Goal: Task Accomplishment & Management: Use online tool/utility

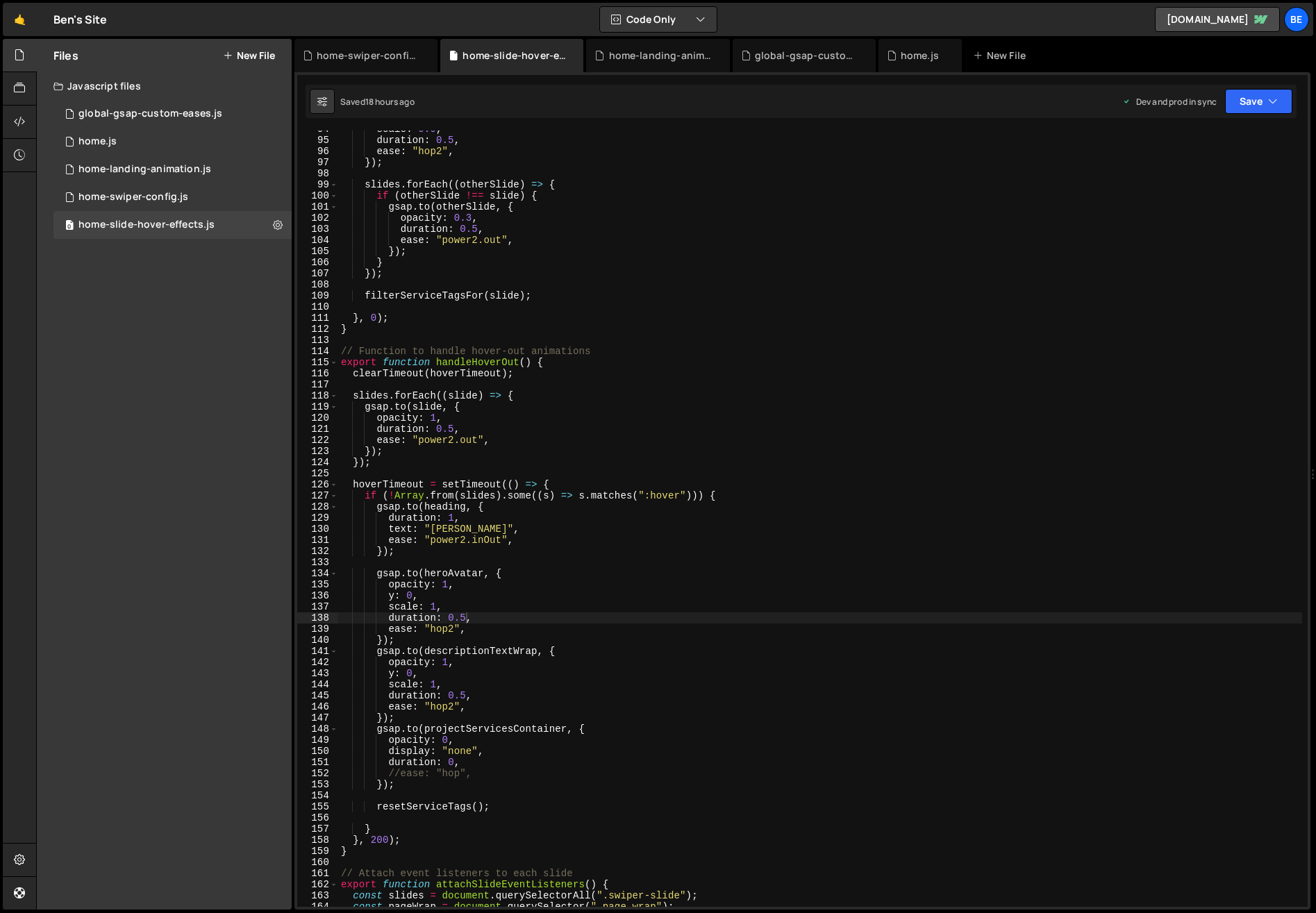
scroll to position [1078, 0]
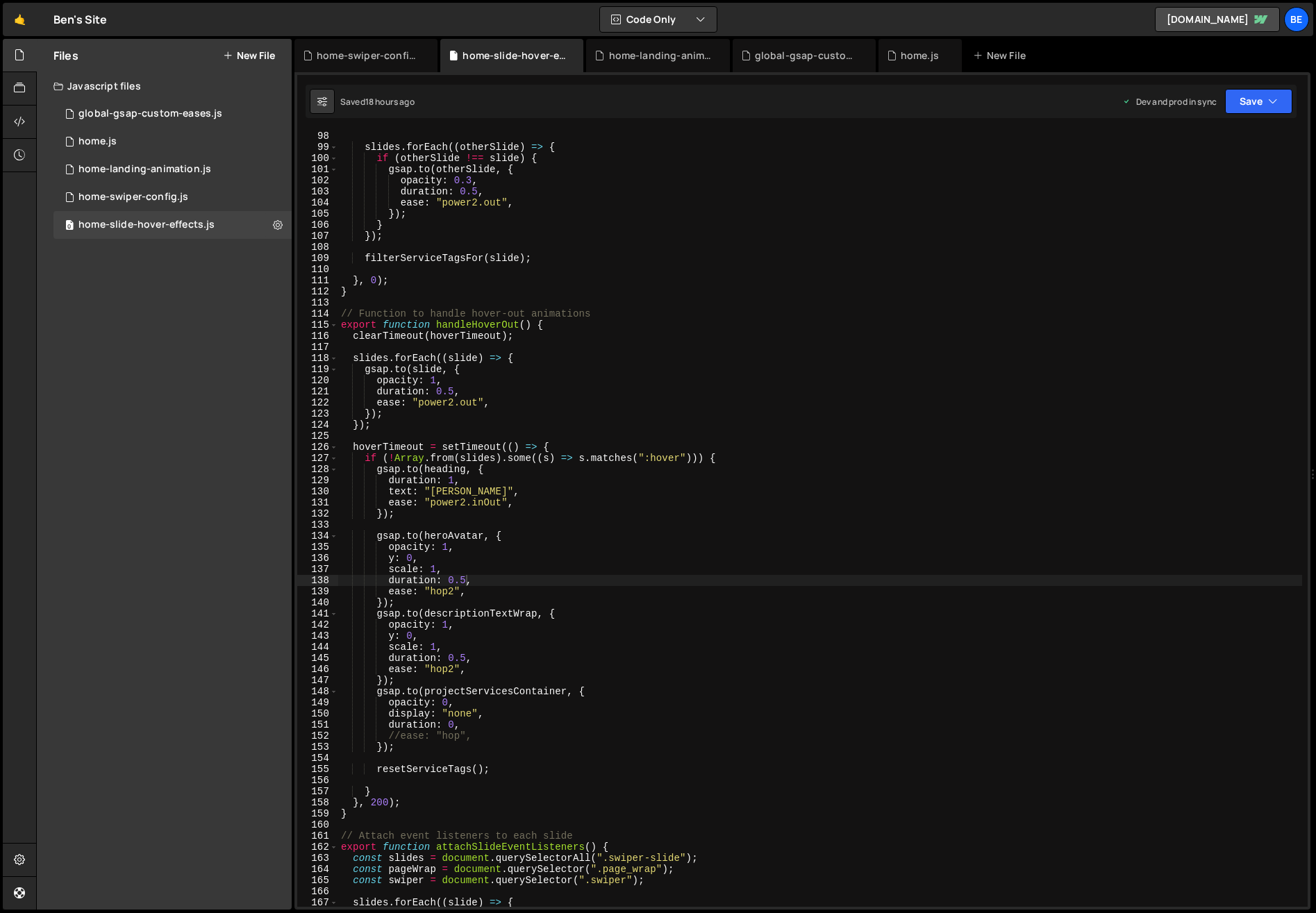
click at [454, 672] on div "slides . forEach (( otherSlide ) => { if ( otherSlide !== slide ) { gsap . to (…" at bounding box center [820, 529] width 964 height 798
click at [454, 591] on div "slides . forEach (( otherSlide ) => { if ( otherSlide !== slide ) { gsap . to (…" at bounding box center [820, 529] width 964 height 798
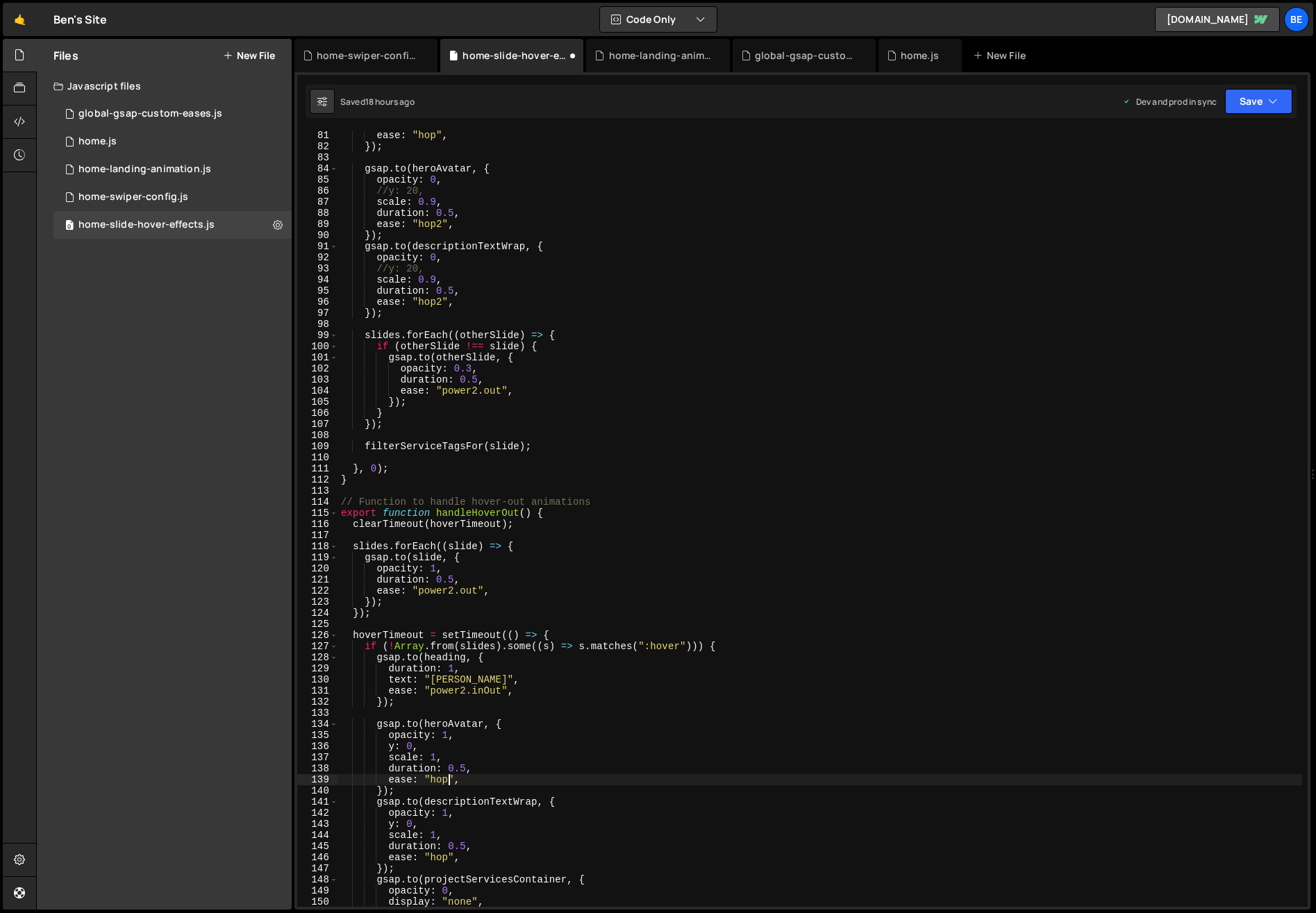
scroll to position [798, 0]
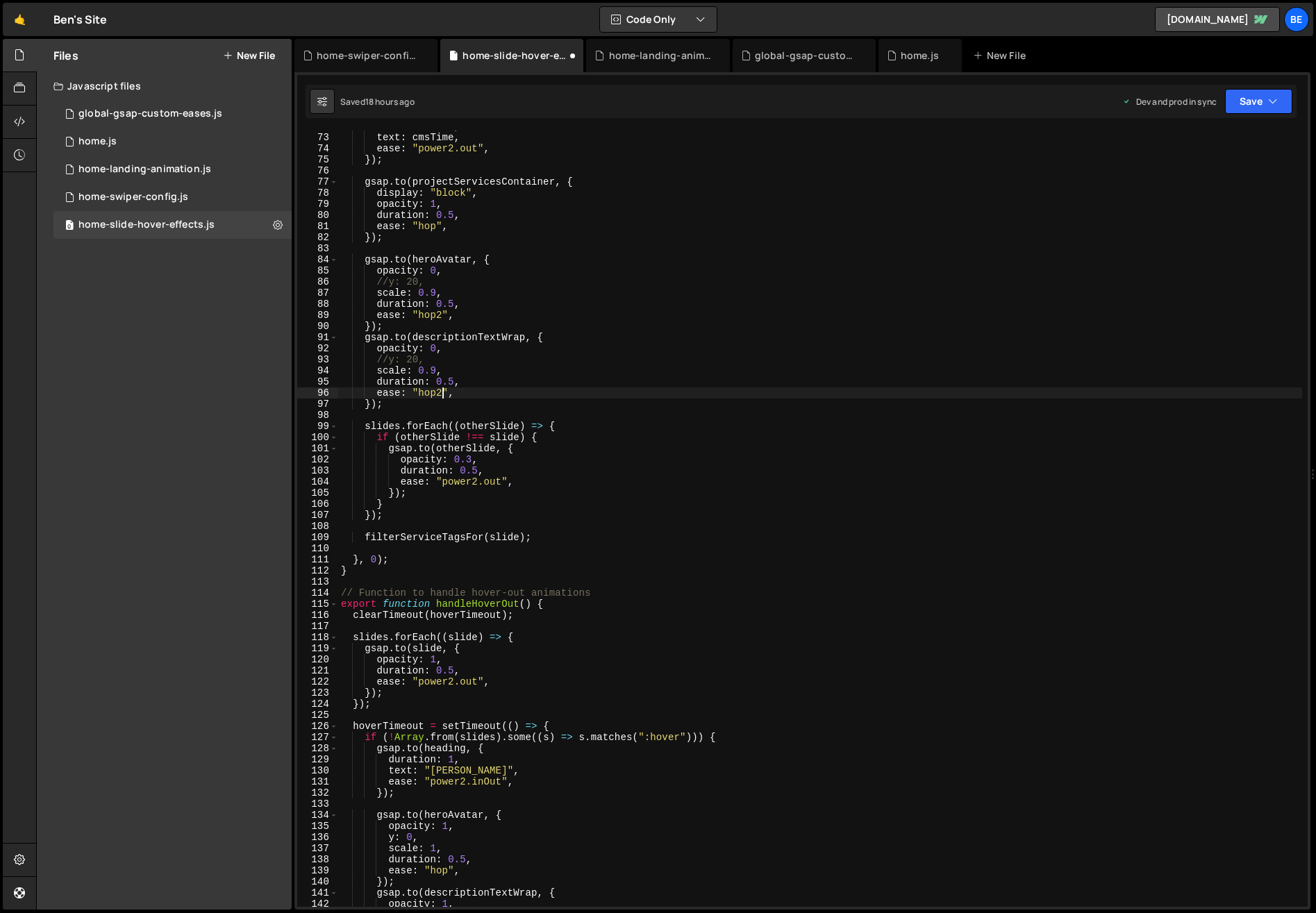
click at [442, 395] on div "duration : 0.5 , text : cmsTime , ease : "power2.out" , }) ; gsap . to ( projec…" at bounding box center [820, 520] width 964 height 798
click at [441, 315] on div "duration : 0.5 , text : cmsTime , ease : "power2.out" , }) ; gsap . to ( projec…" at bounding box center [820, 520] width 964 height 798
click at [1261, 100] on button "Save" at bounding box center [1259, 101] width 67 height 25
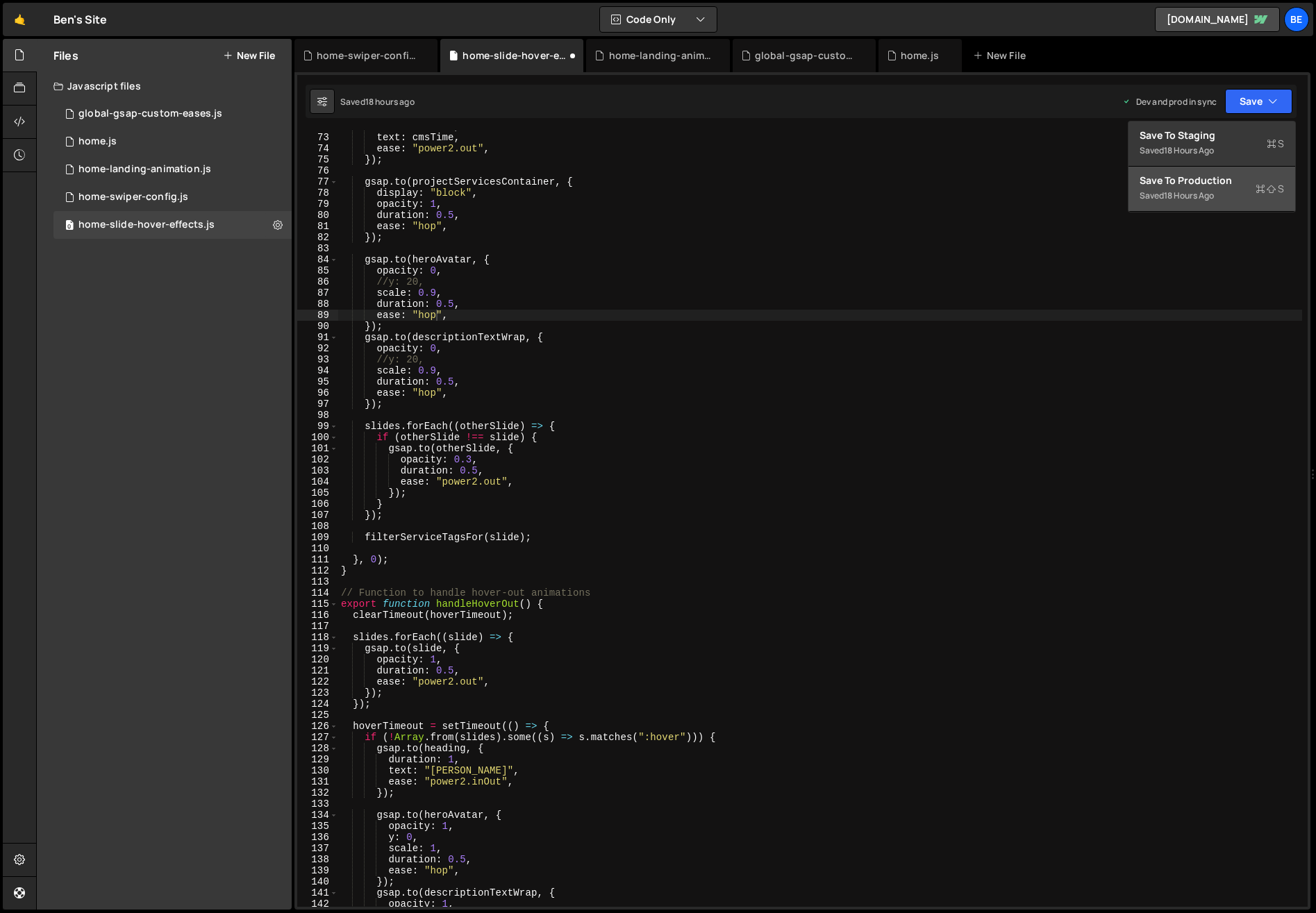
click at [1234, 191] on div "Saved 18 hours ago" at bounding box center [1212, 195] width 144 height 16
click at [437, 315] on div "duration : 0.5 , text : cmsTime , ease : "power2.out" , }) ; gsap . to ( projec…" at bounding box center [820, 520] width 964 height 798
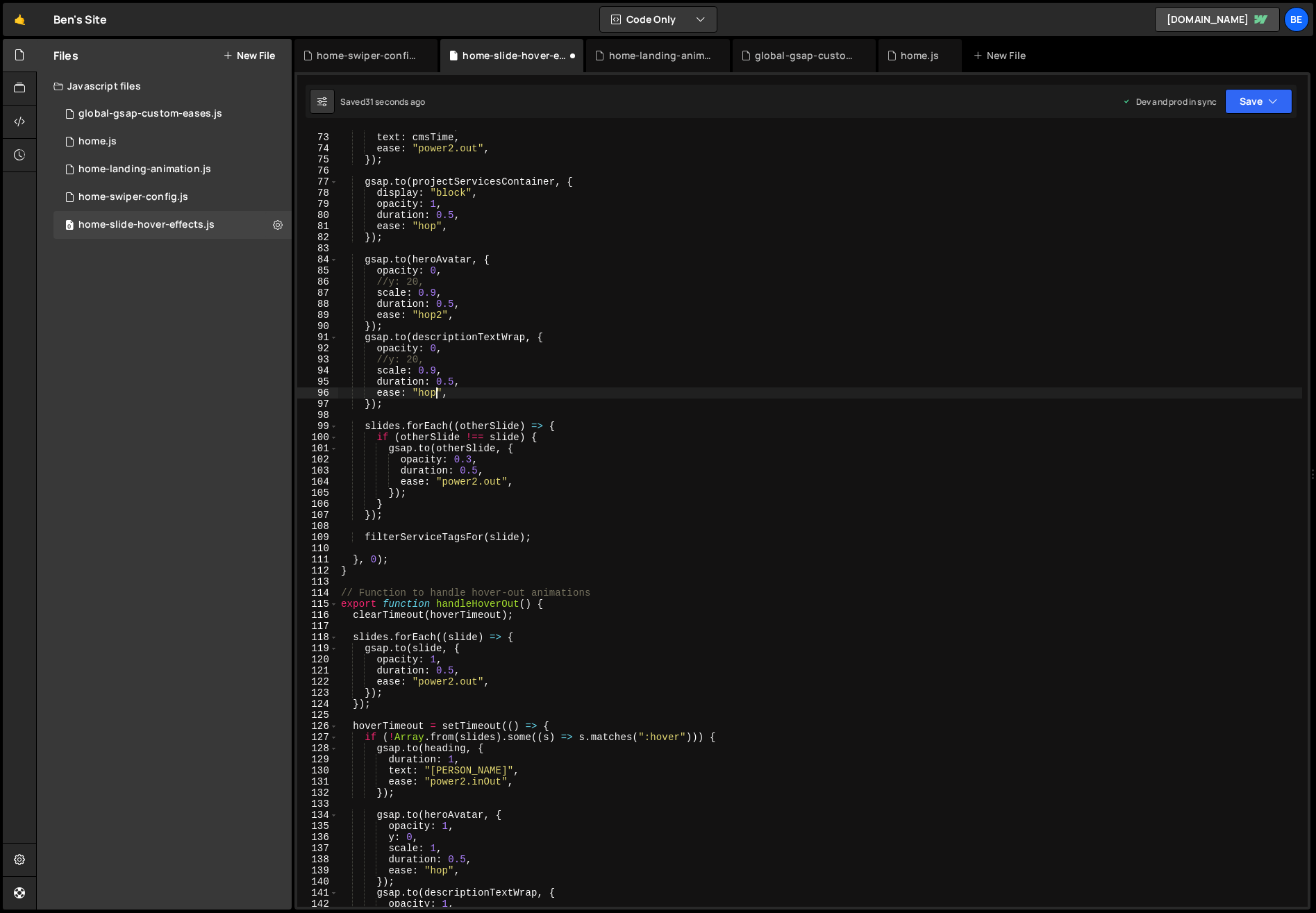
click at [436, 395] on div "duration : 0.5 , text : cmsTime , ease : "power2.out" , }) ; gsap . to ( projec…" at bounding box center [820, 520] width 964 height 798
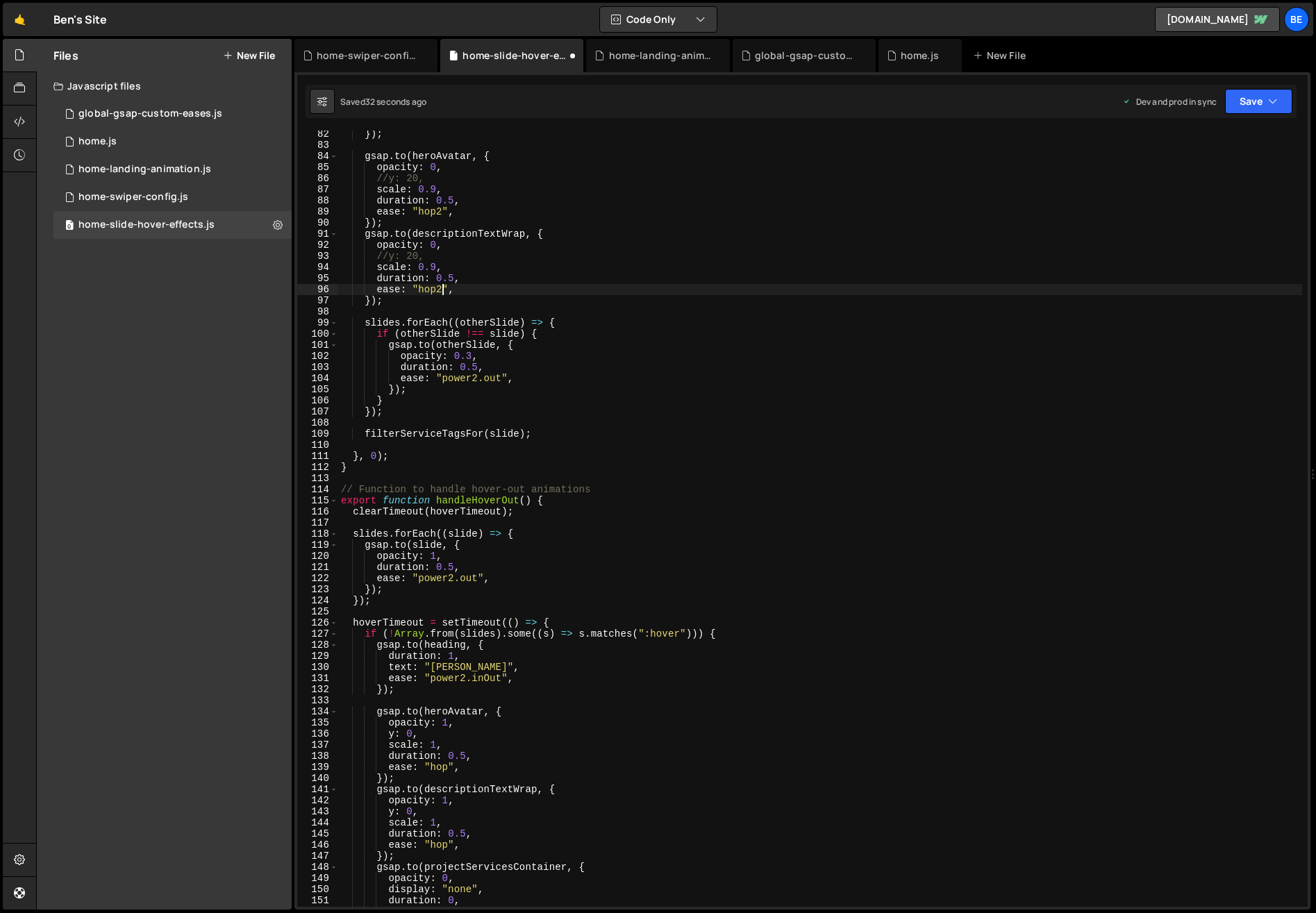
scroll to position [1030, 0]
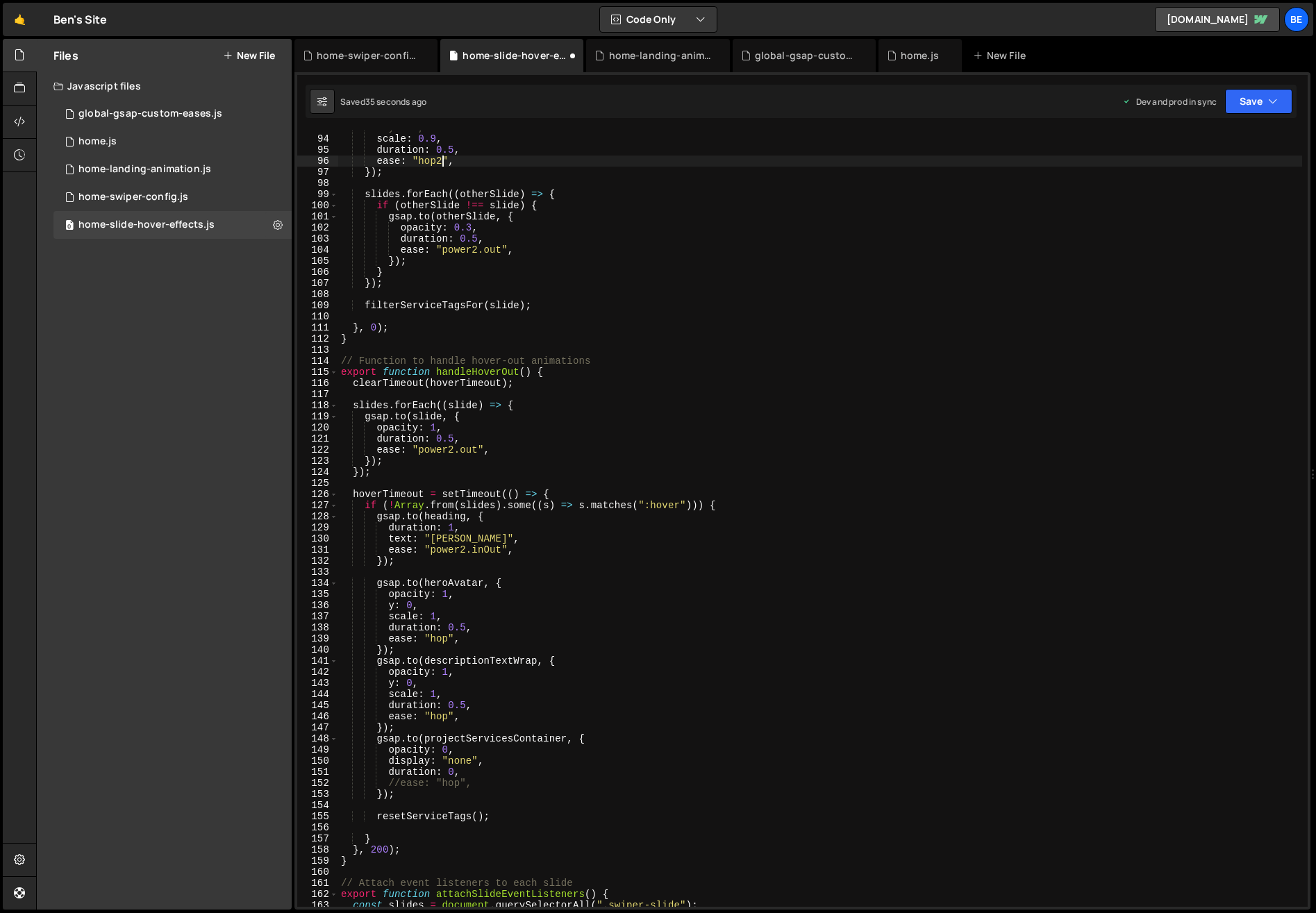
click at [447, 638] on div "//y: 20, scale : 0.9 , duration : 0.5 , ease : "hop2" , }) ; slides . forEach (…" at bounding box center [820, 522] width 964 height 798
click at [448, 718] on div "//y: 20, scale : 0.9 , duration : 0.5 , ease : "hop2" , }) ; slides . forEach (…" at bounding box center [820, 522] width 964 height 798
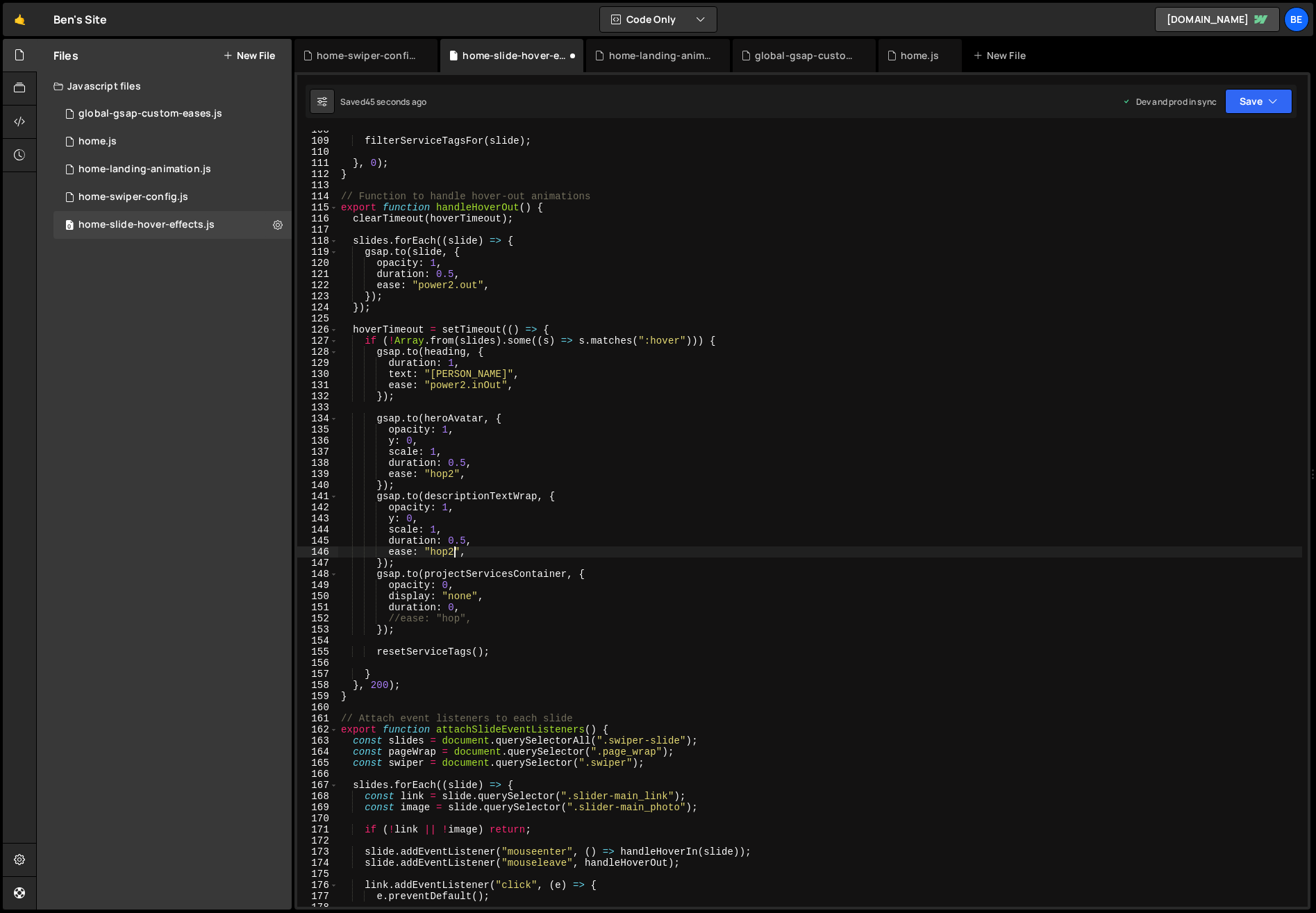
scroll to position [1241, 0]
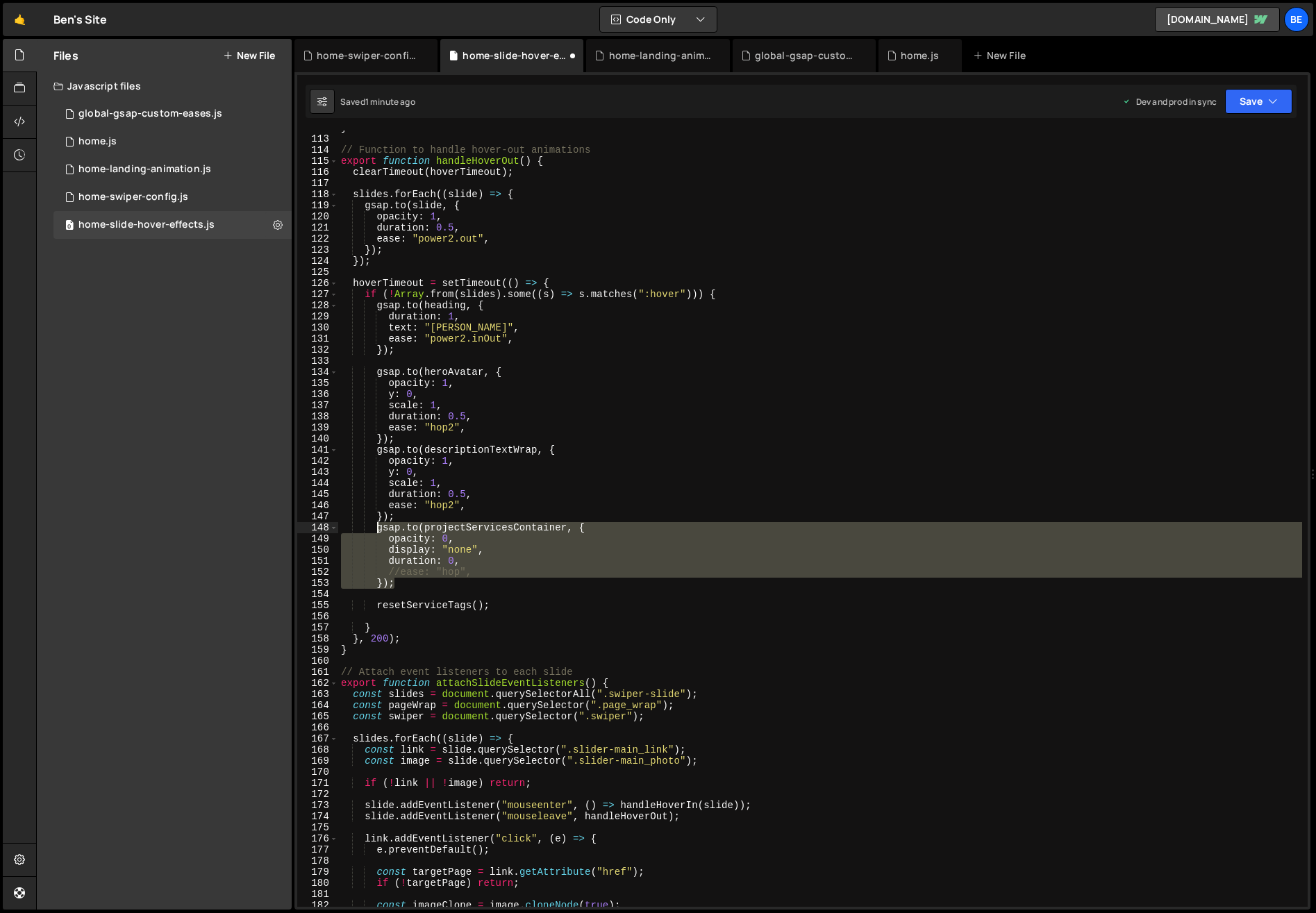
drag, startPoint x: 403, startPoint y: 584, endPoint x: 377, endPoint y: 530, distance: 59.9
click at [377, 530] on div "} // Function to handle hover-out animations export function handleHoverOut ( )…" at bounding box center [820, 522] width 964 height 798
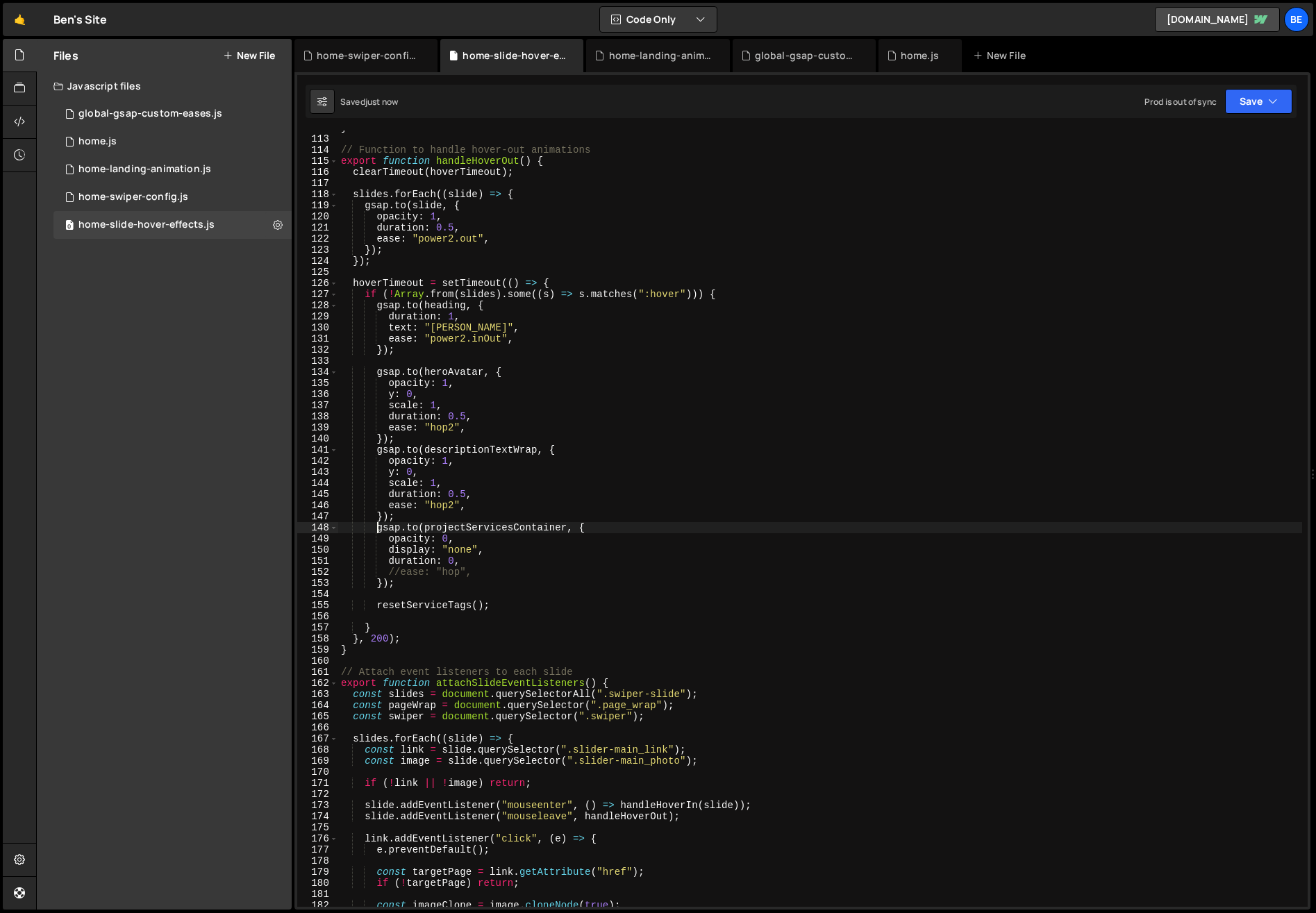
click at [433, 355] on div "} // Function to handle hover-out animations export function handleHoverOut ( )…" at bounding box center [820, 522] width 964 height 798
type textarea "});"
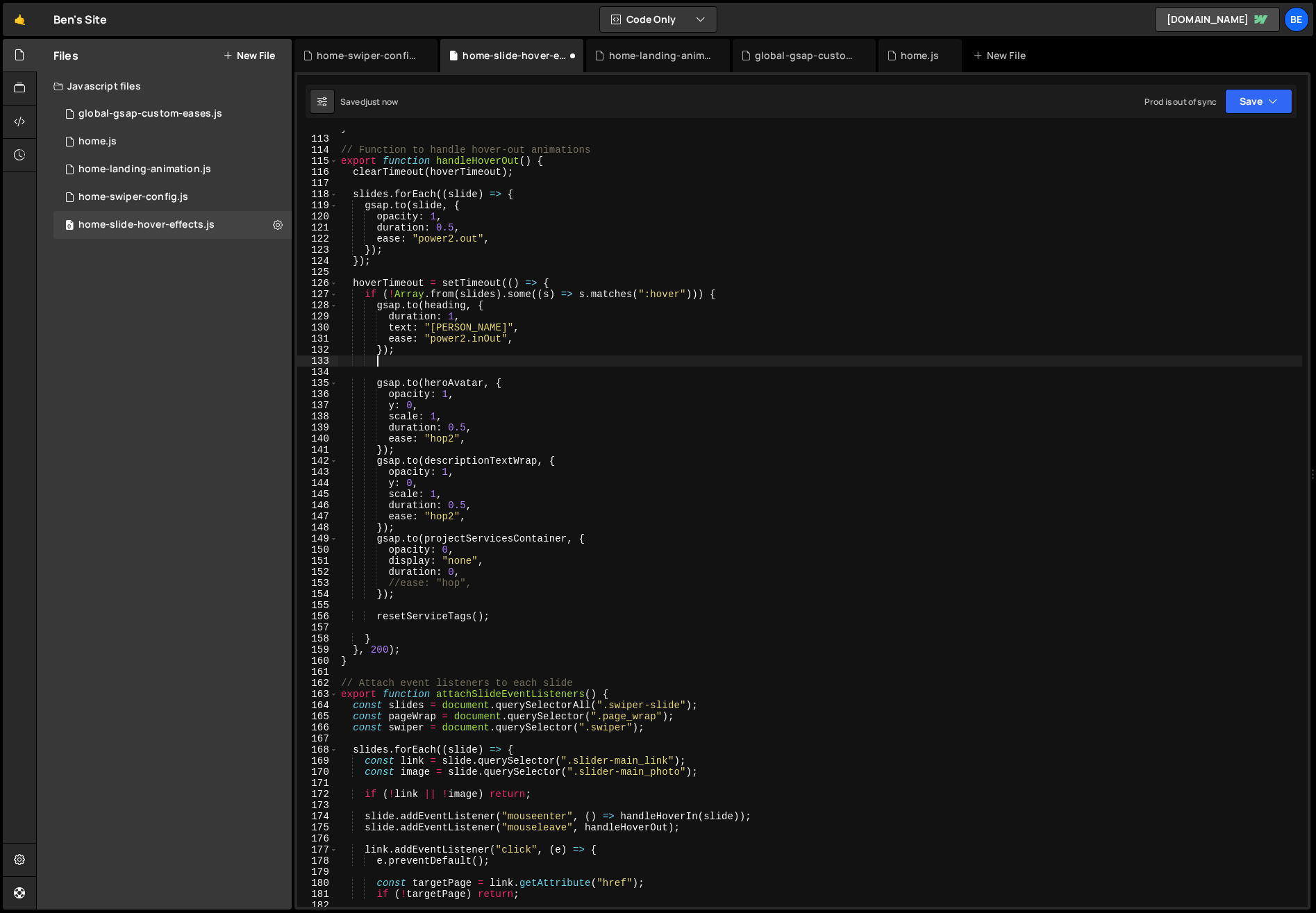
scroll to position [0, 2]
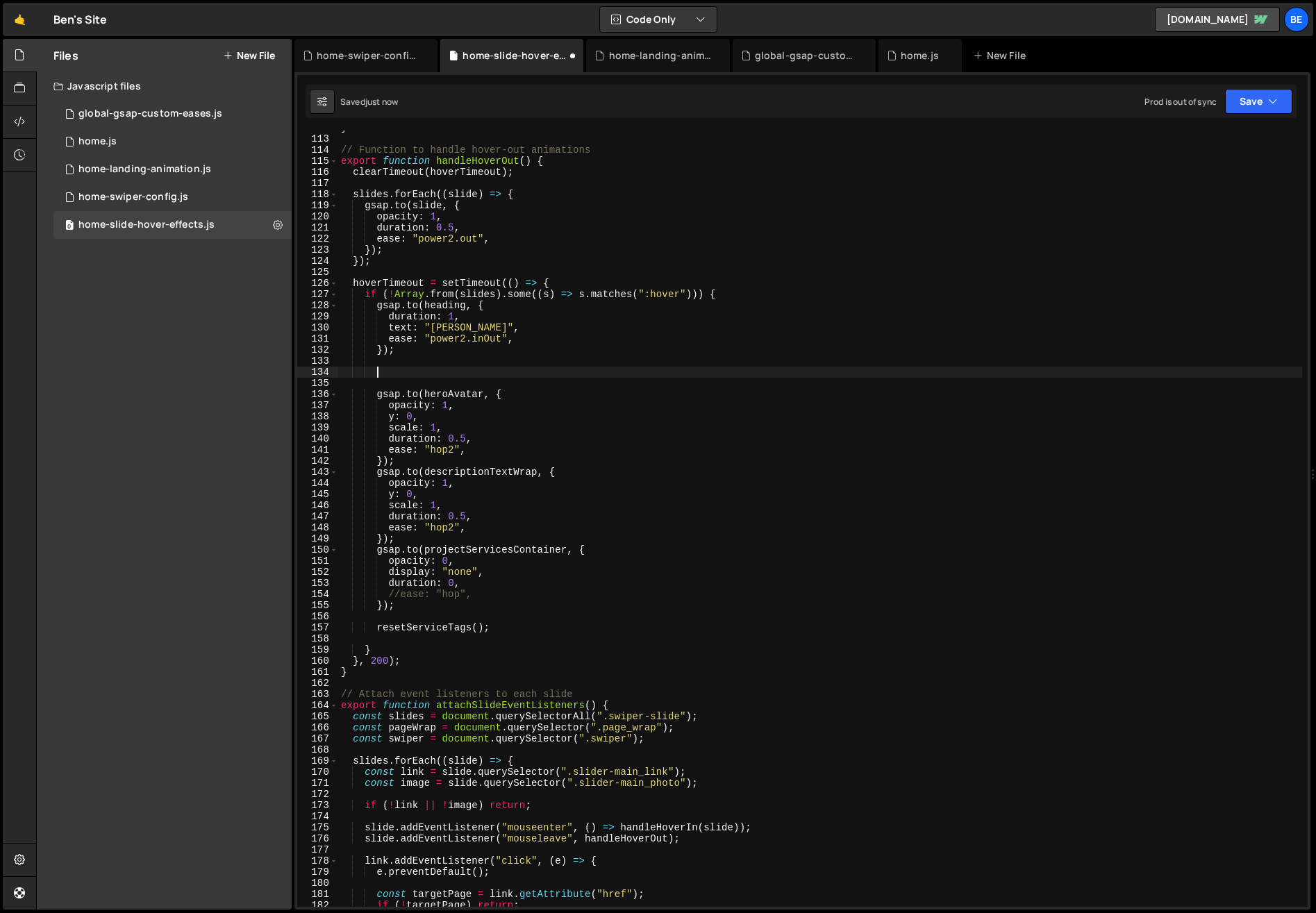
paste textarea "scale: 1,"
type textarea "scale: 1,"
drag, startPoint x: 430, startPoint y: 372, endPoint x: 377, endPoint y: 371, distance: 53.0
click at [377, 371] on div "} // Function to handle hover-out animations export function handleHoverOut ( )…" at bounding box center [820, 522] width 964 height 798
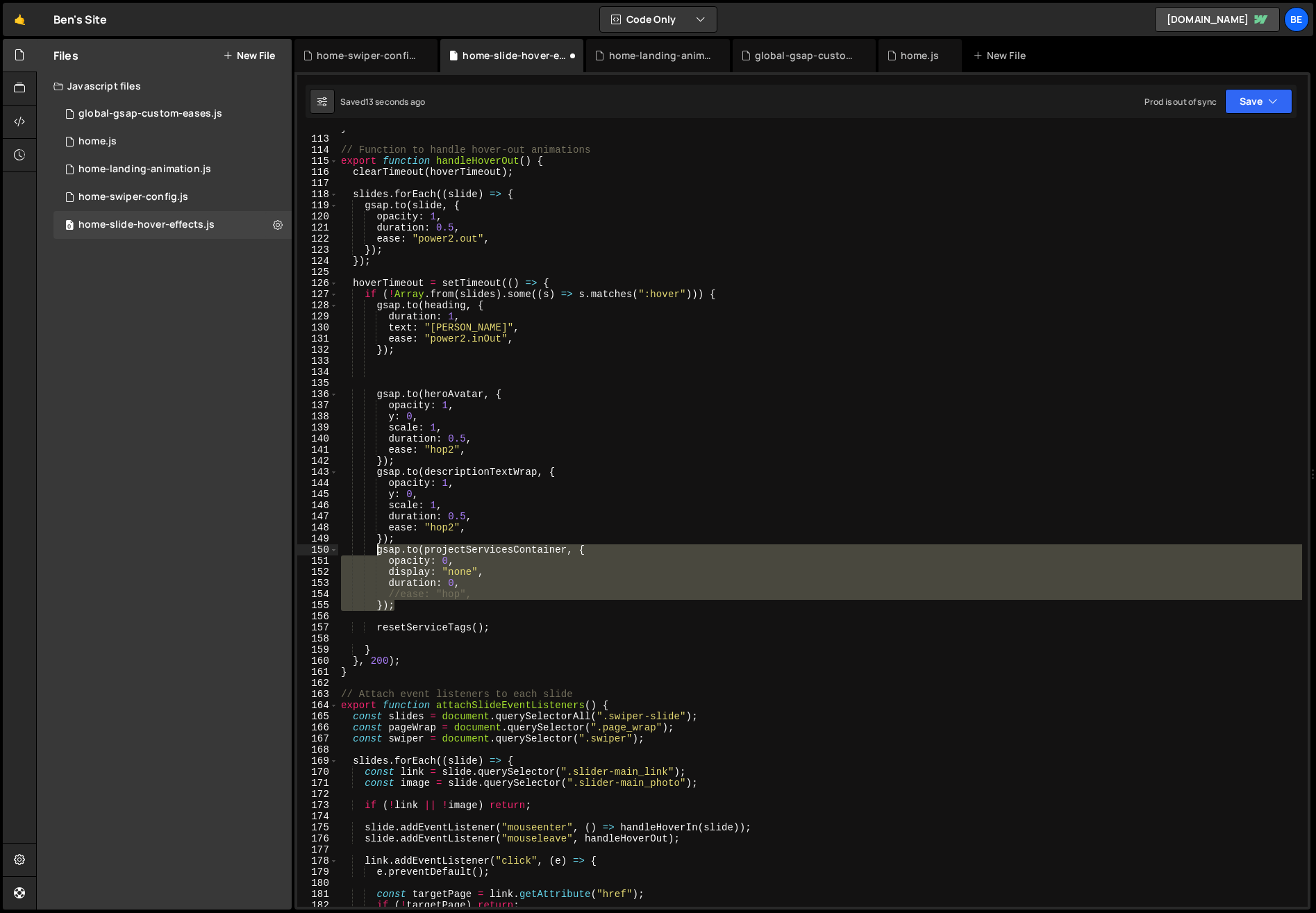
drag, startPoint x: 402, startPoint y: 607, endPoint x: 377, endPoint y: 554, distance: 58.6
click at [377, 554] on div "} // Function to handle hover-out animations export function handleHoverOut ( )…" at bounding box center [820, 522] width 964 height 798
type textarea "[DOMAIN_NAME](projectServicesContainer, { opacity: 0,"
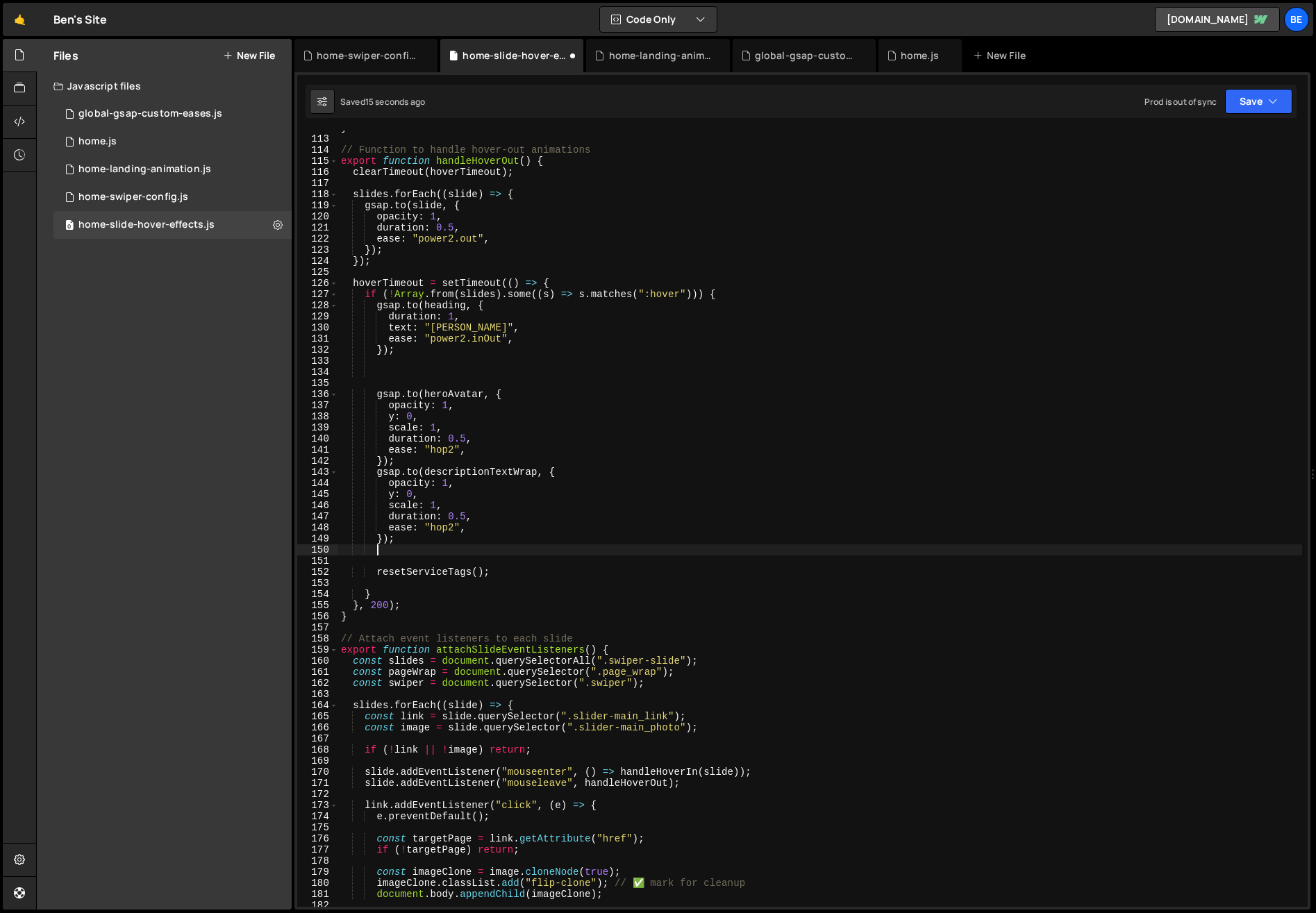
click at [409, 372] on div "} // Function to handle hover-out animations export function handleHoverOut ( )…" at bounding box center [820, 522] width 964 height 798
paste textarea "});"
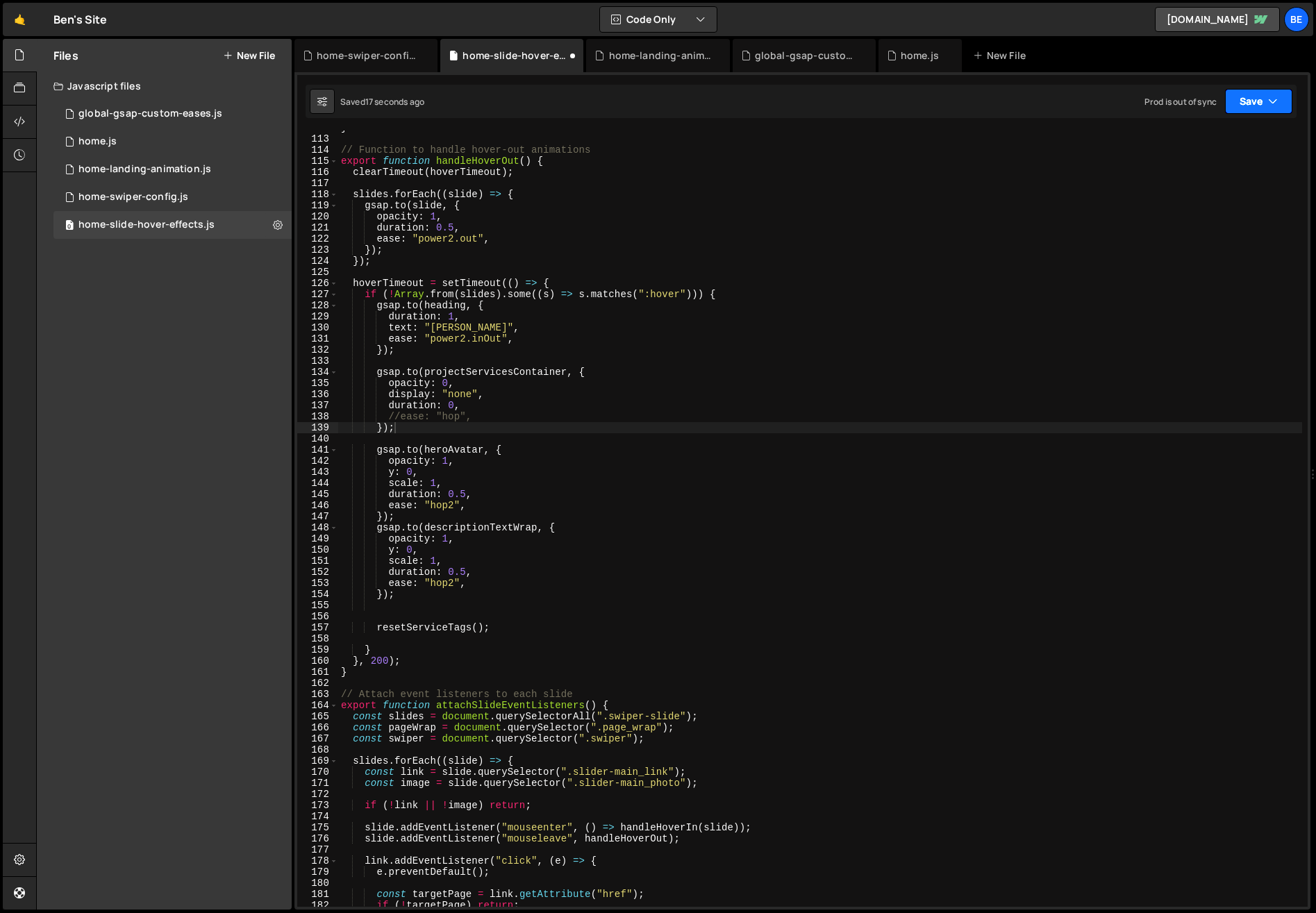
click at [1255, 103] on button "Save" at bounding box center [1259, 101] width 67 height 25
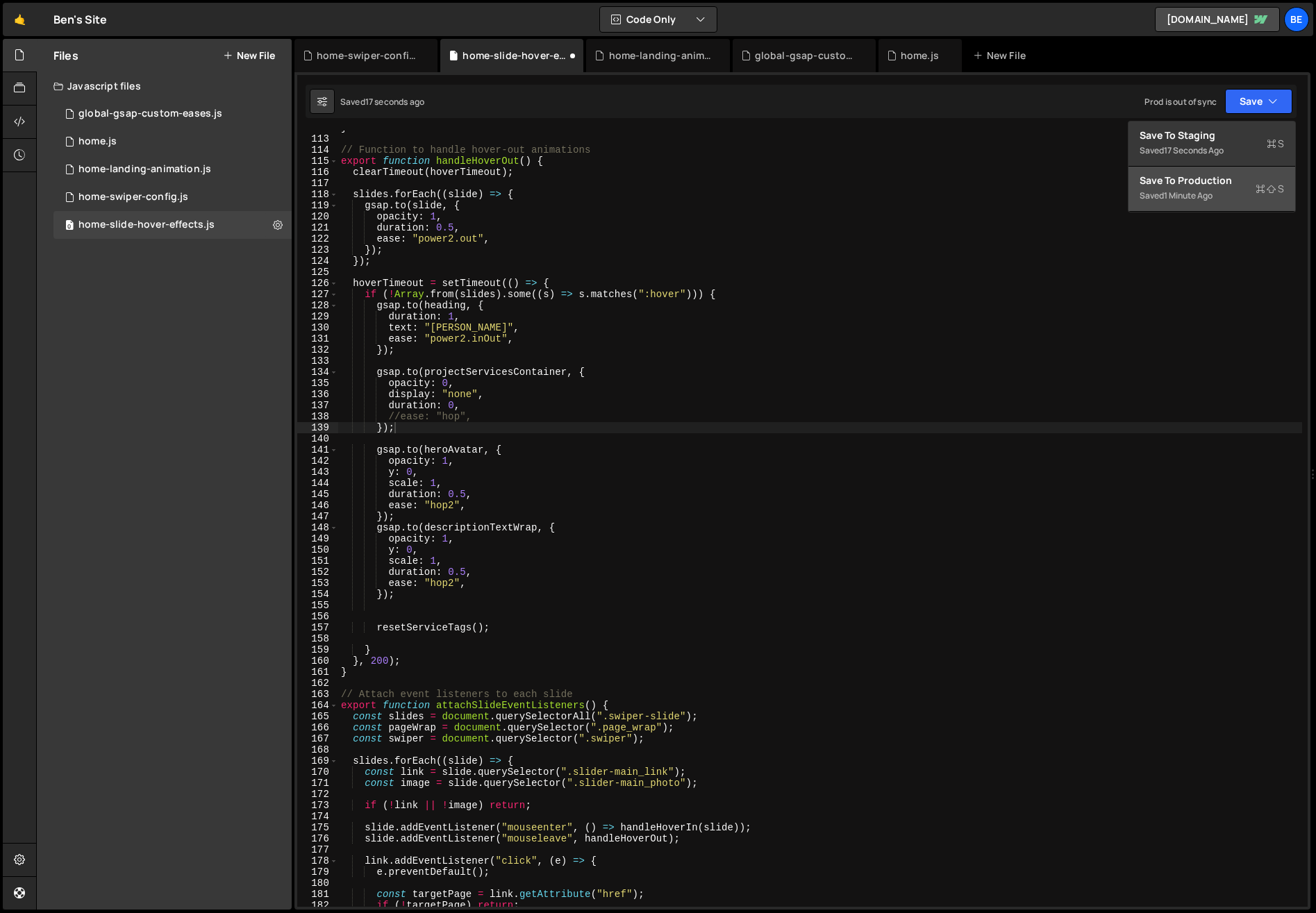
click at [1216, 198] on div "Saved 1 minute ago" at bounding box center [1212, 195] width 144 height 16
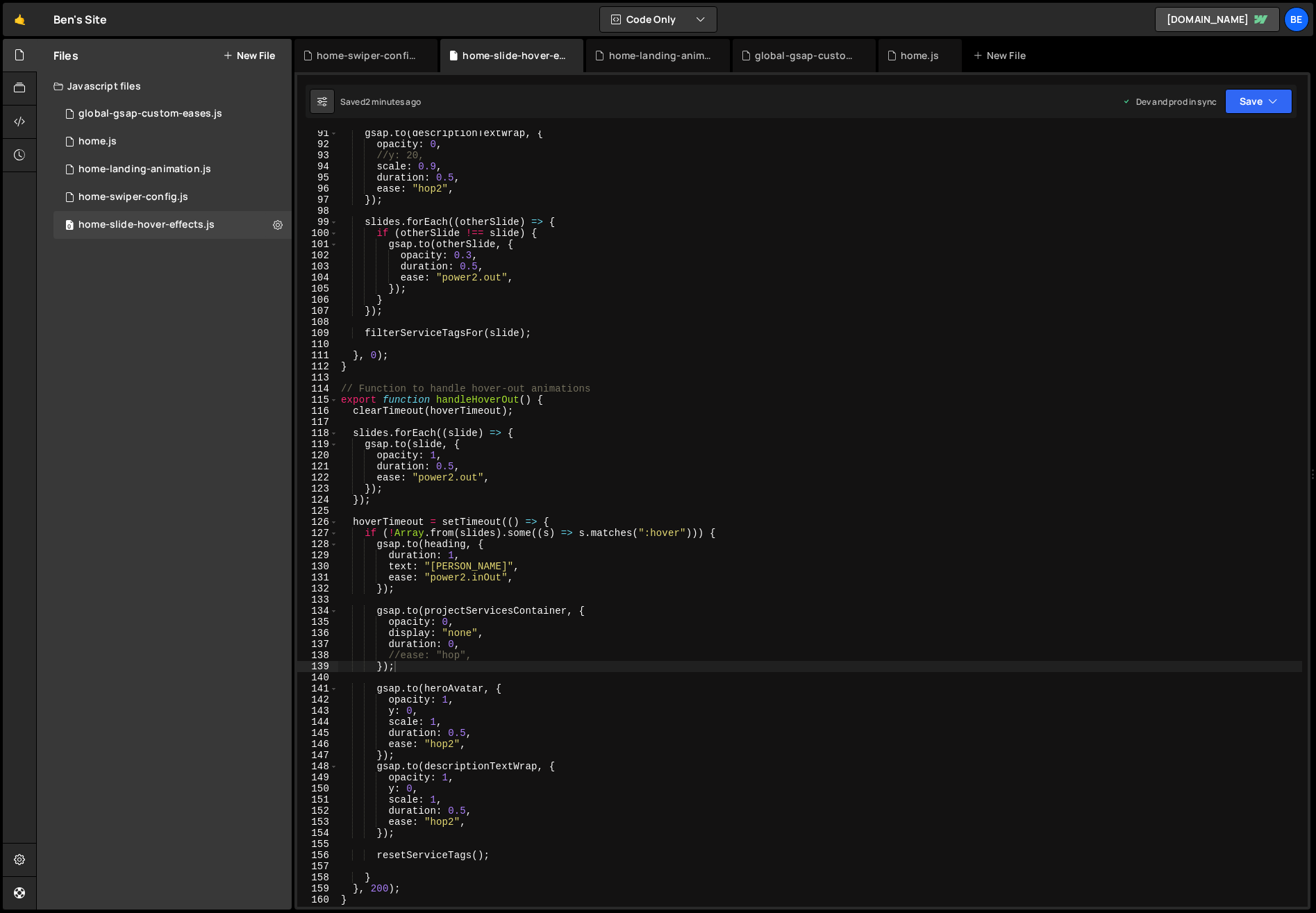
scroll to position [1007, 0]
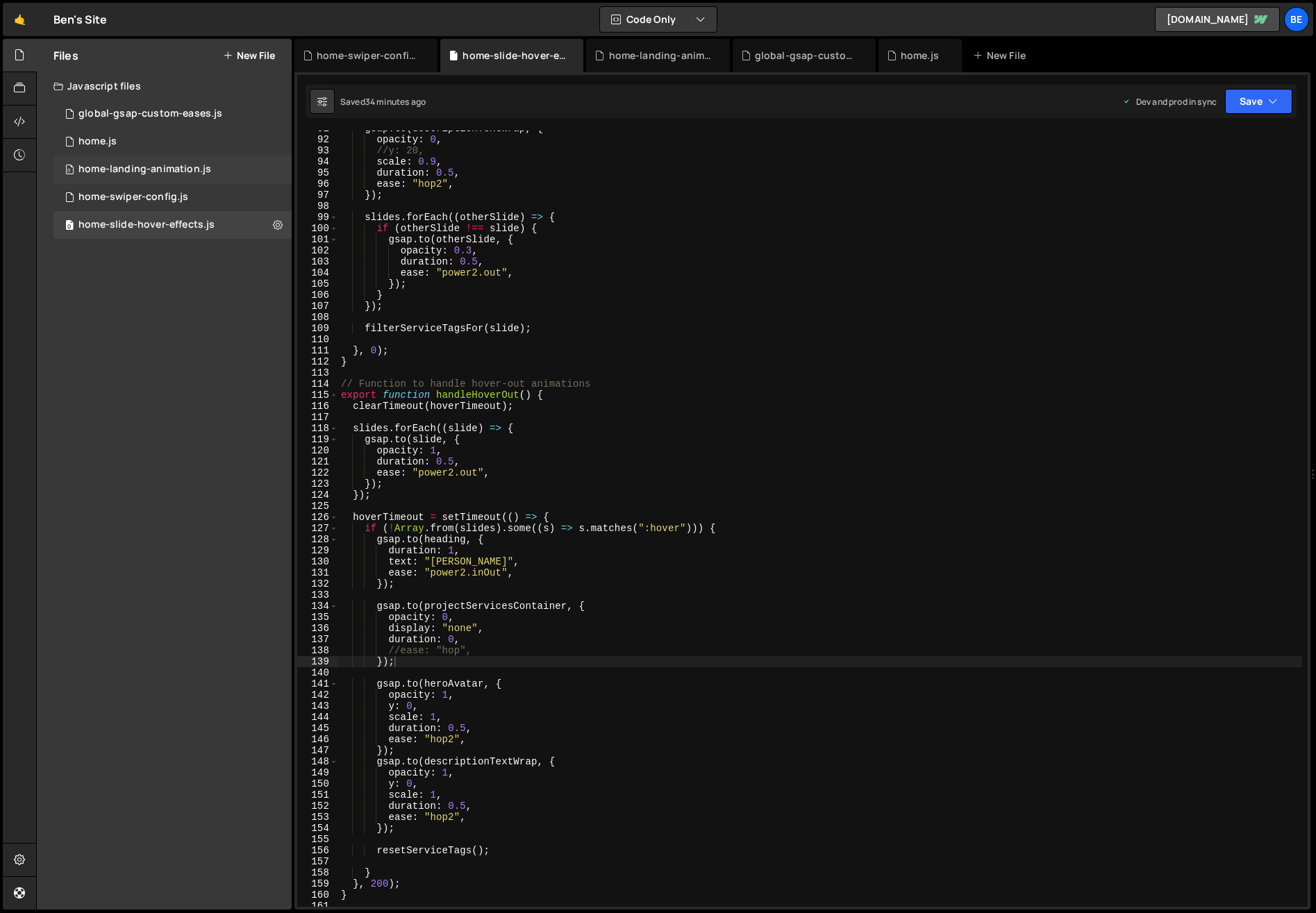
click at [156, 171] on div "home-landing-animation.js" at bounding box center [144, 169] width 133 height 13
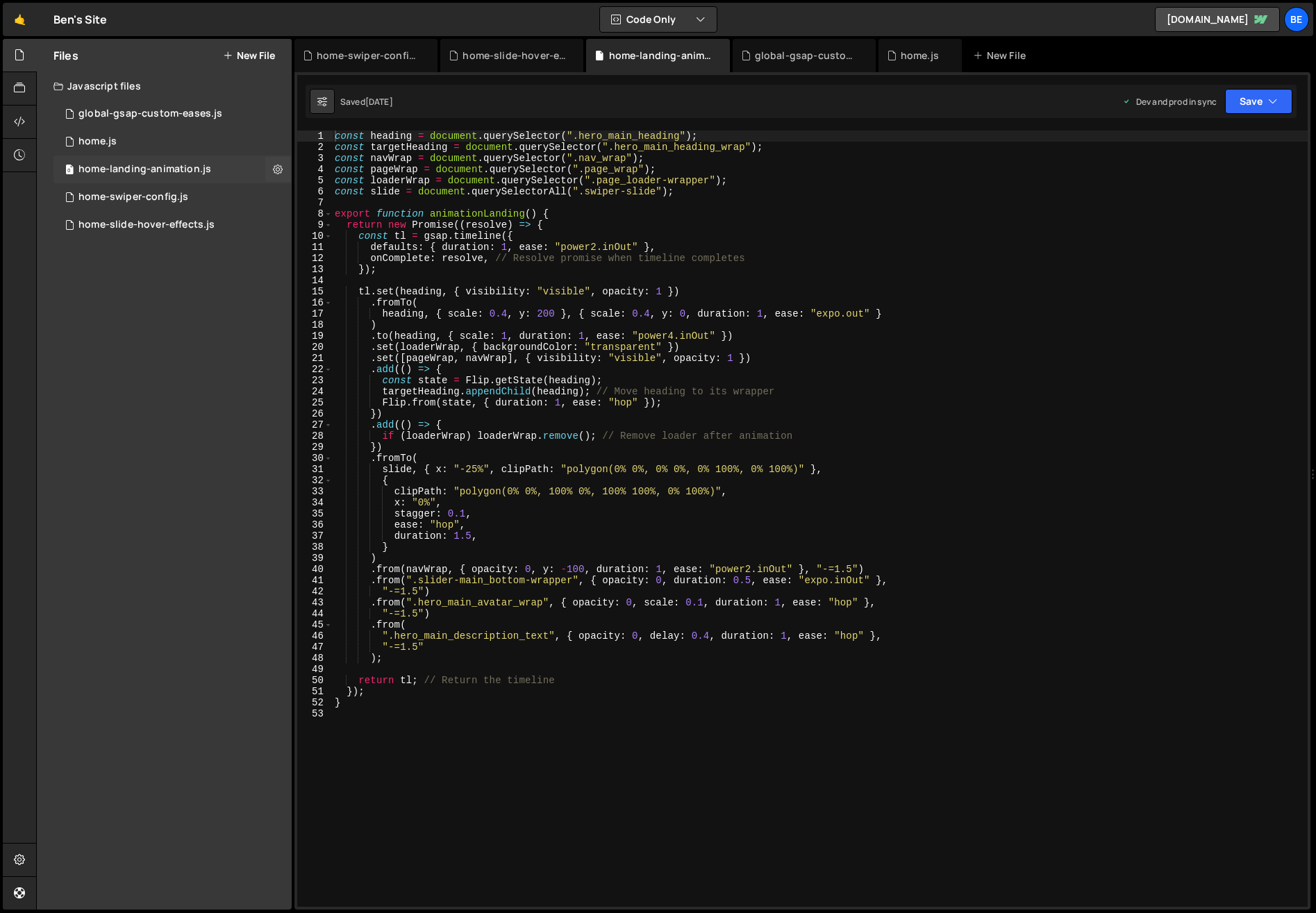
scroll to position [1453, 0]
click at [162, 221] on div "home-slide-hover-effects.js" at bounding box center [146, 225] width 136 height 13
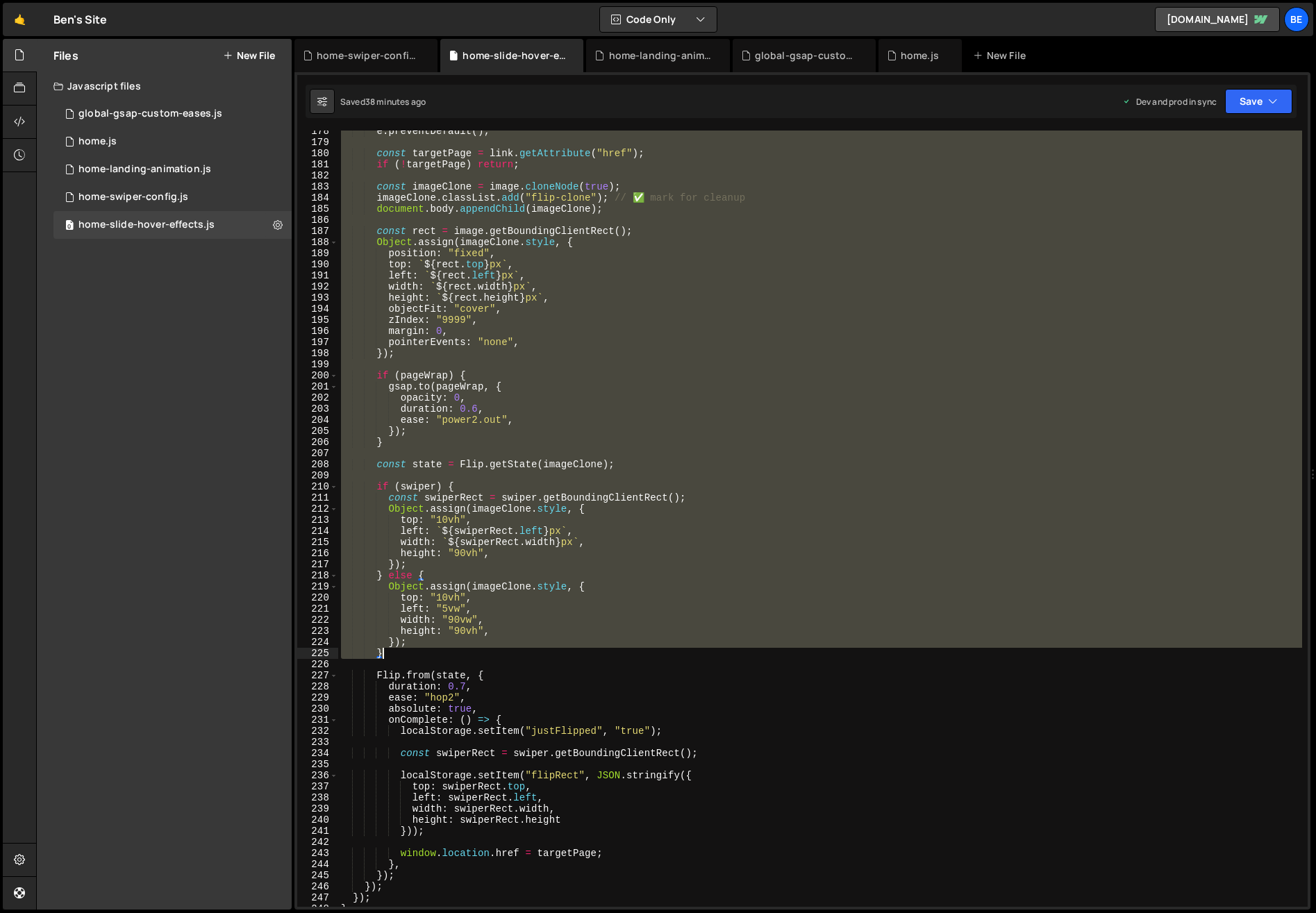
scroll to position [2104, 0]
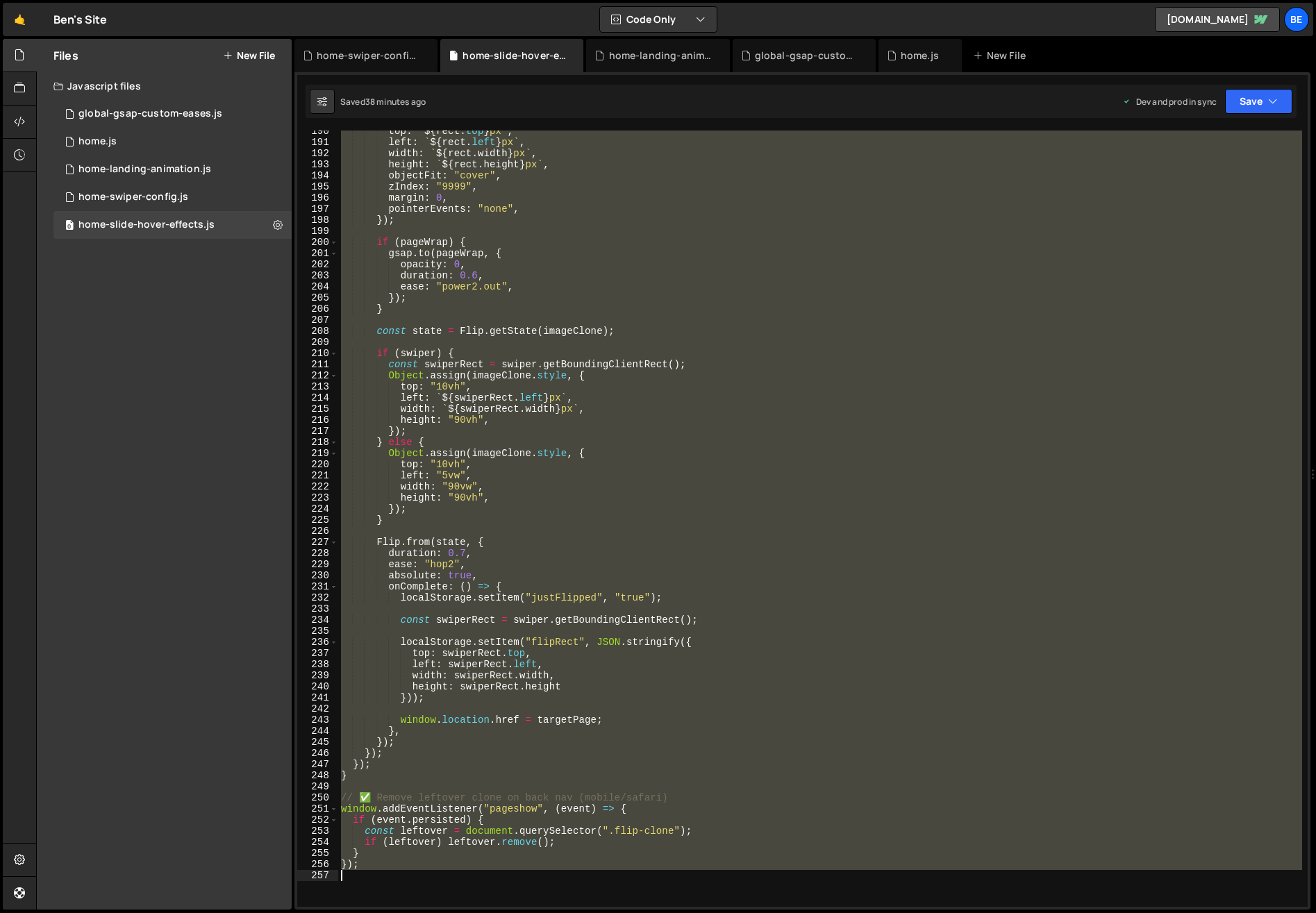
drag, startPoint x: 338, startPoint y: 511, endPoint x: 682, endPoint y: 874, distance: 500.1
click at [682, 874] on div "top : ` ${ rect . top } px ` , left : ` ${ rect . left } px ` , width : ` ${ re…" at bounding box center [820, 525] width 964 height 798
type textarea "});"
click at [523, 534] on div "top : ` ${ rect . top } px ` , left : ` ${ rect . left } px ` , width : ` ${ re…" at bounding box center [820, 518] width 964 height 776
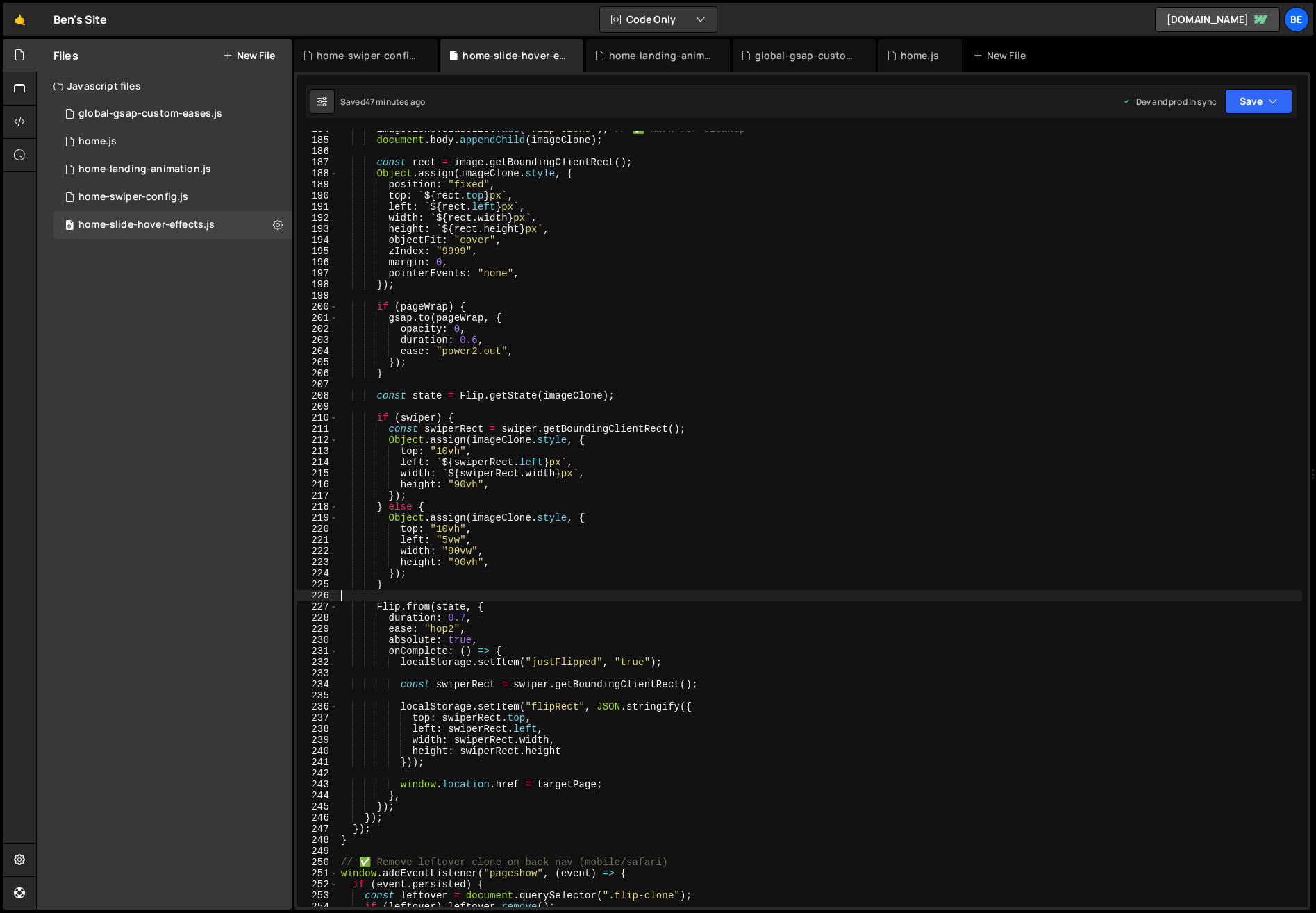
scroll to position [2082, 0]
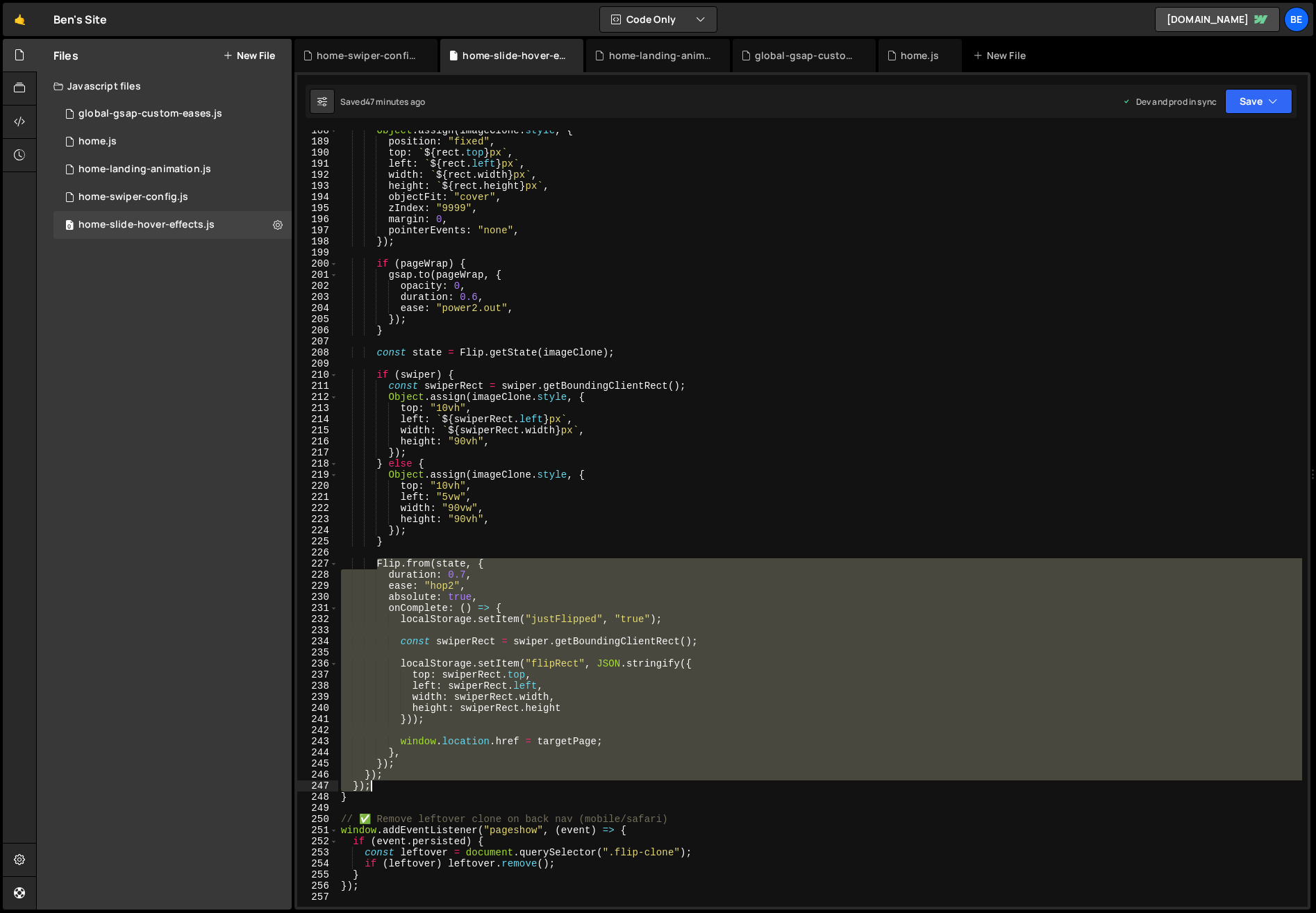
drag, startPoint x: 376, startPoint y: 565, endPoint x: 515, endPoint y: 789, distance: 263.6
click at [515, 789] on div "Object . assign ( imageClone . style , { position : "fixed" , top : ` ${ rect .…" at bounding box center [820, 524] width 964 height 798
click at [377, 562] on div "Object . assign ( imageClone . style , { position : "fixed" , top : ` ${ rect .…" at bounding box center [820, 518] width 964 height 776
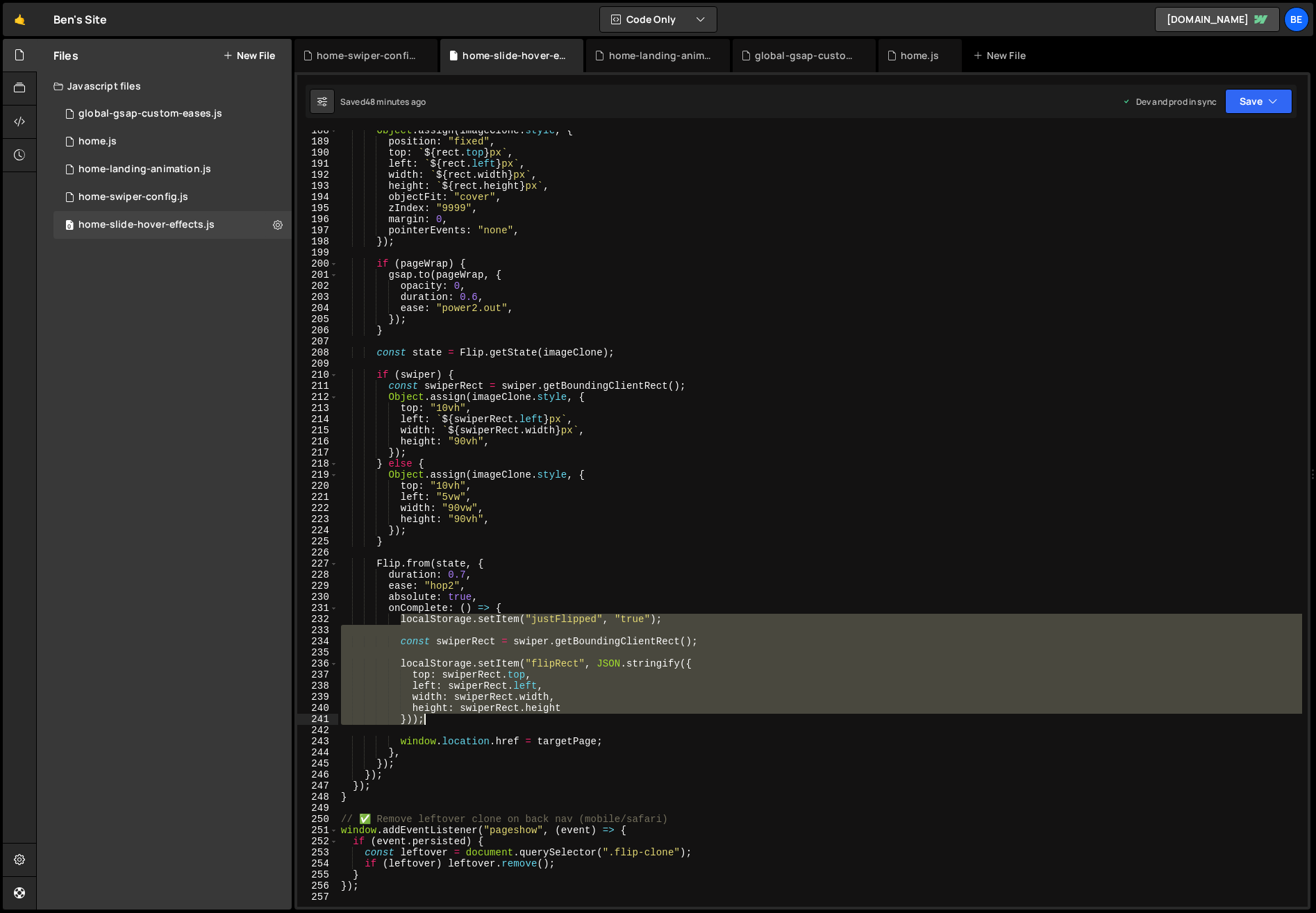
drag, startPoint x: 400, startPoint y: 620, endPoint x: 443, endPoint y: 723, distance: 111.6
click at [443, 723] on div "Object . assign ( imageClone . style , { position : "fixed" , top : ` ${ rect .…" at bounding box center [820, 524] width 964 height 798
paste textarea
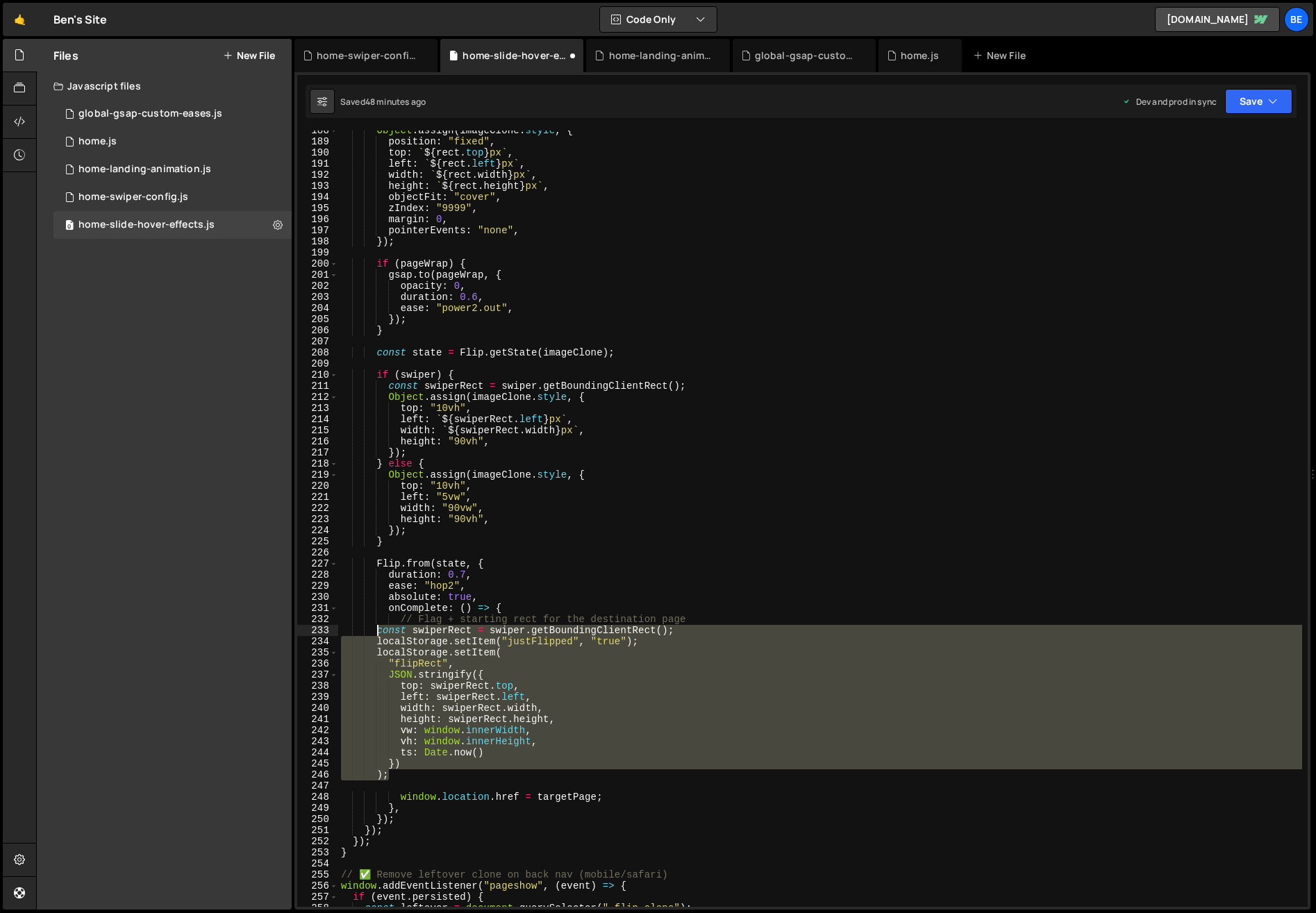
drag, startPoint x: 415, startPoint y: 779, endPoint x: 377, endPoint y: 632, distance: 151.8
click at [377, 632] on div "Object . assign ( imageClone . style , { position : "fixed" , top : ` ${ rect .…" at bounding box center [820, 524] width 964 height 798
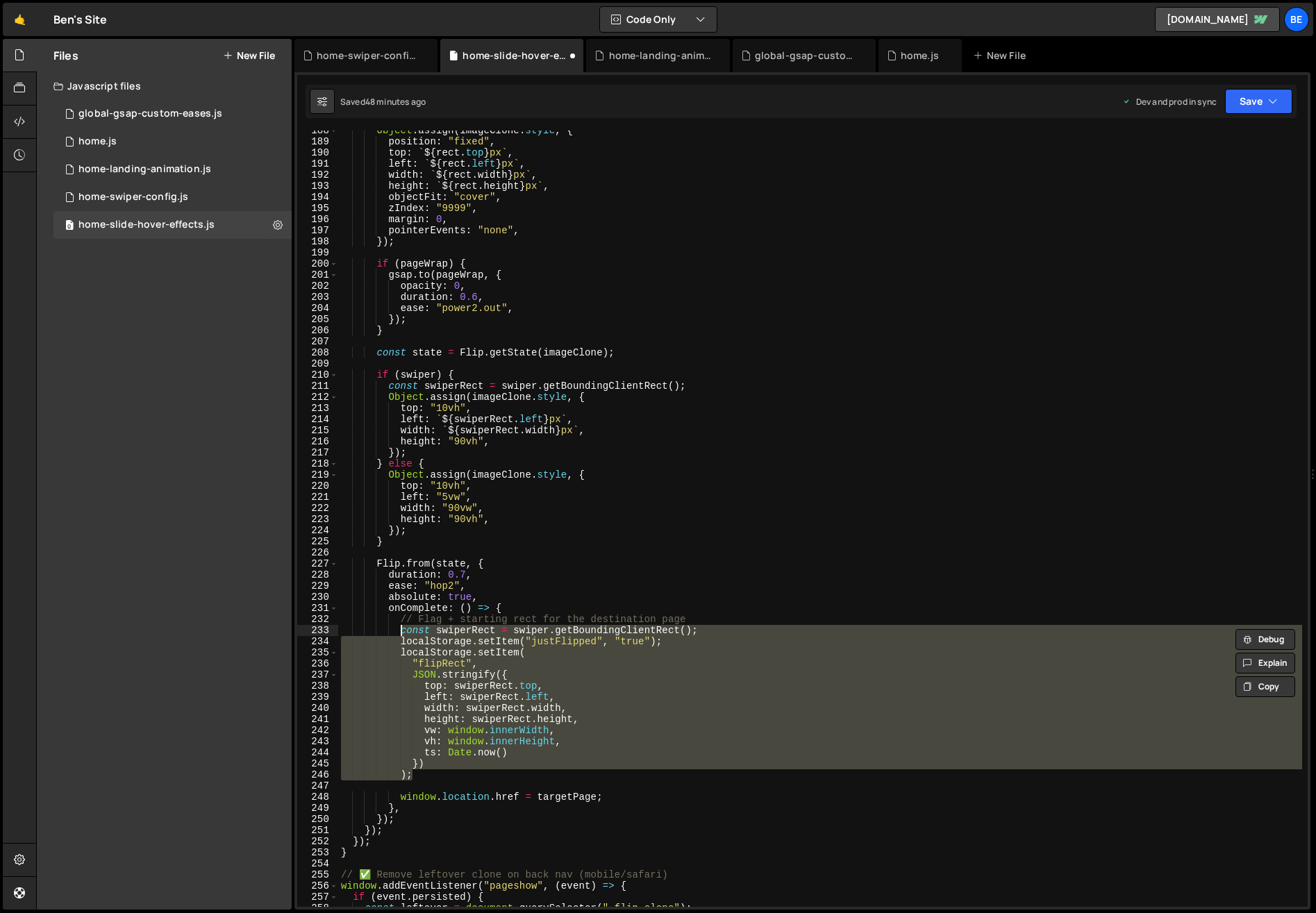
click at [496, 776] on div "Object . assign ( imageClone . style , { position : "fixed" , top : ` ${ rect .…" at bounding box center [820, 518] width 964 height 776
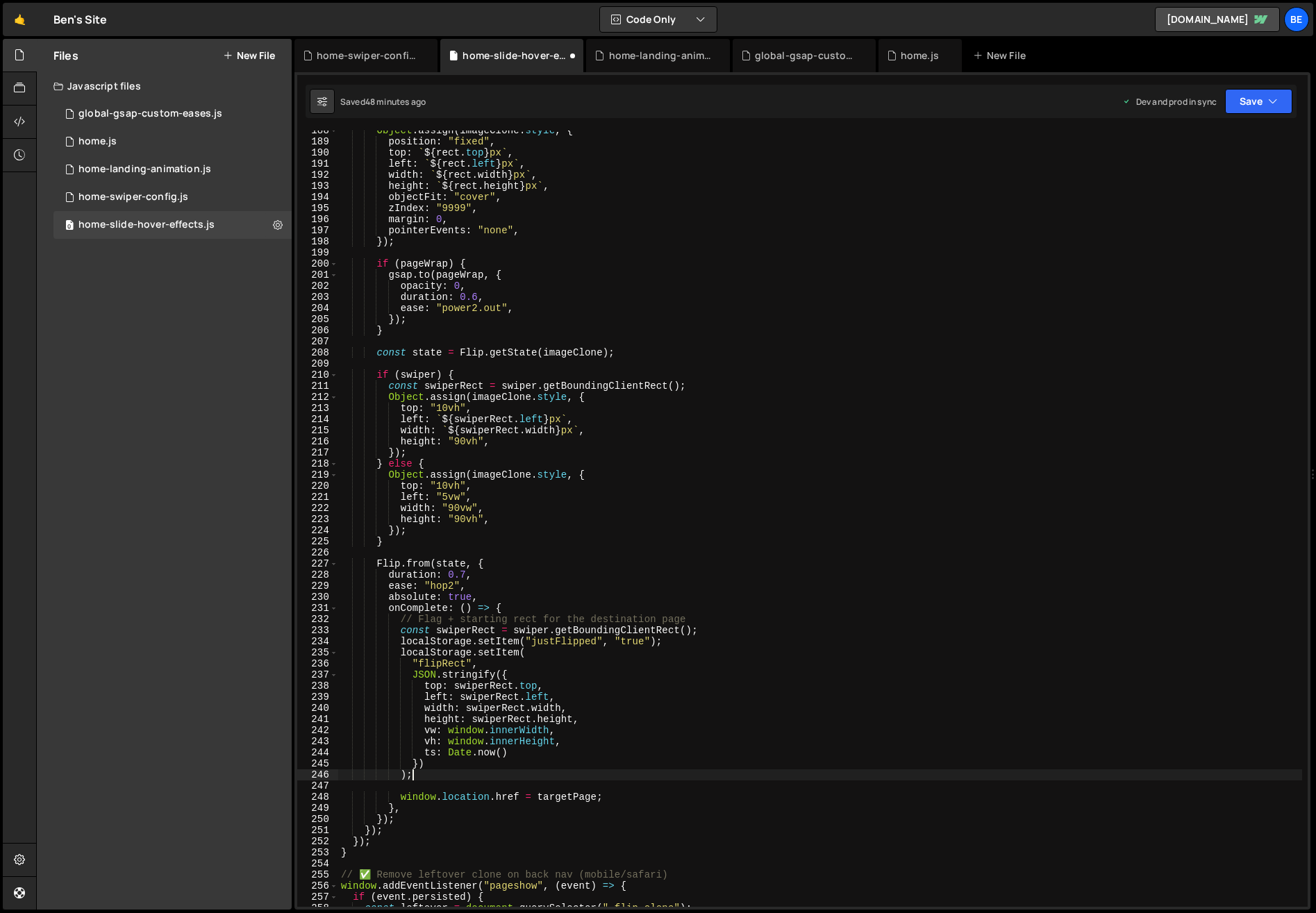
scroll to position [2078, 0]
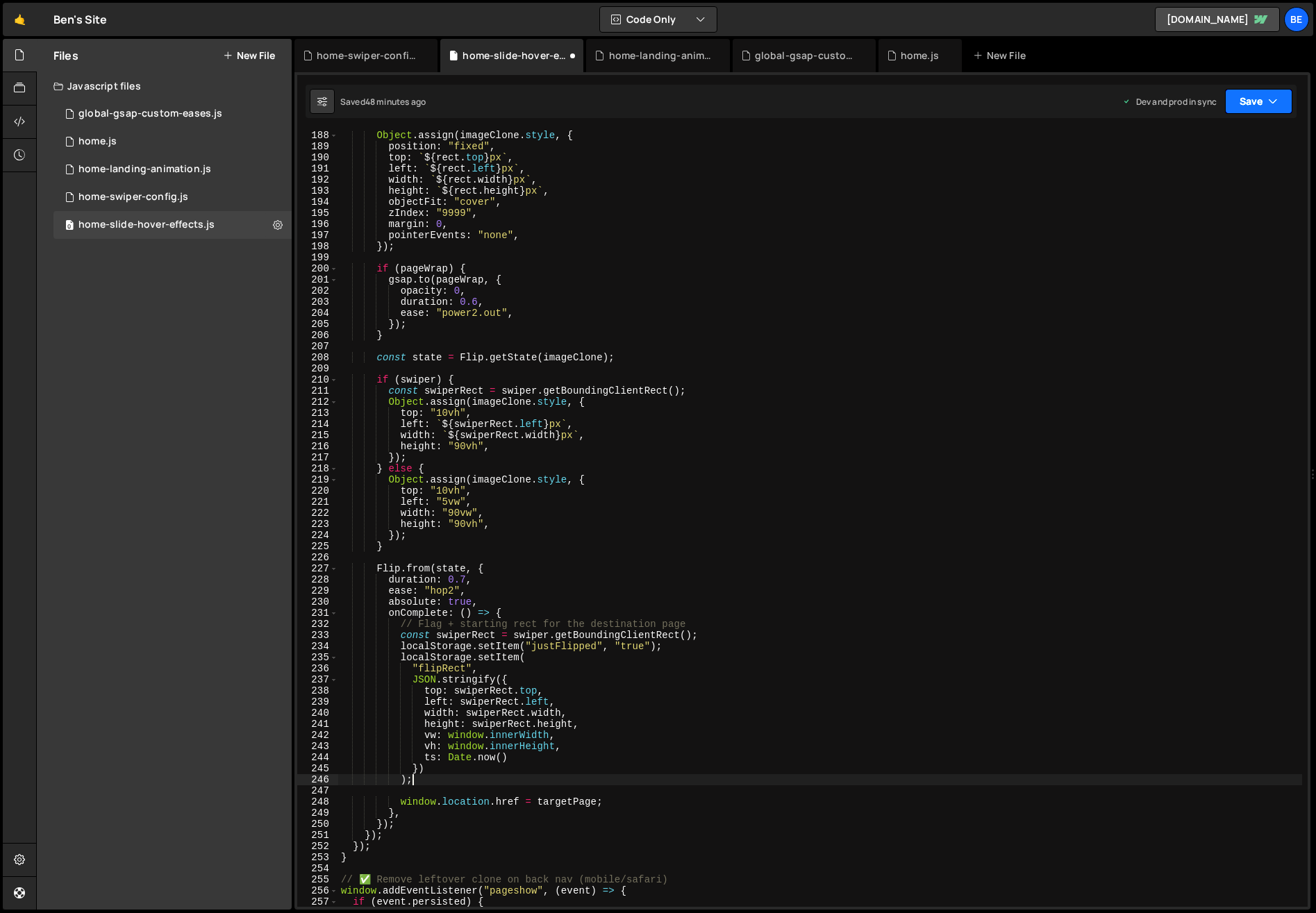
click at [1262, 100] on button "Save" at bounding box center [1259, 101] width 67 height 25
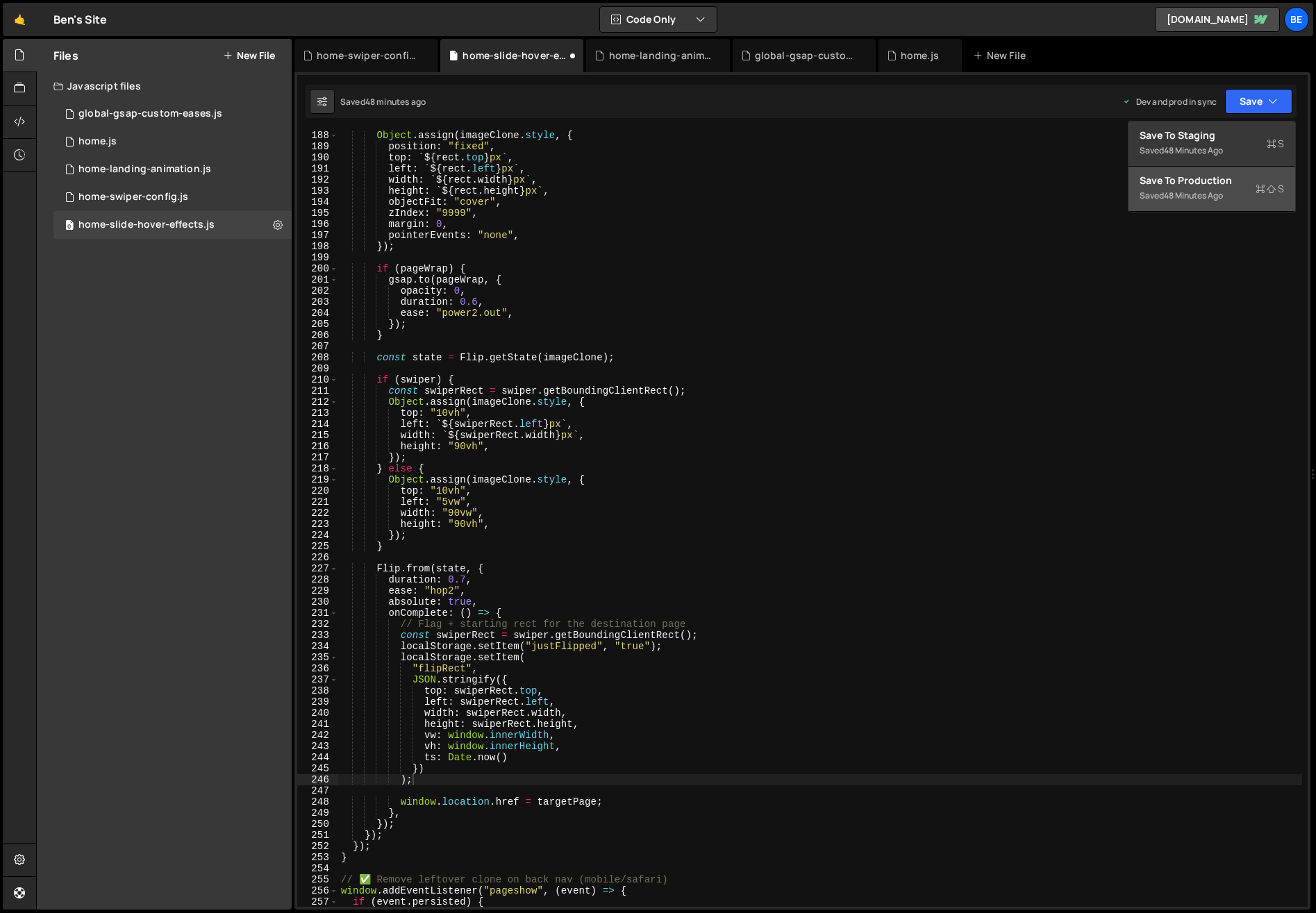
click at [1242, 178] on div "Save to Production S" at bounding box center [1212, 180] width 144 height 14
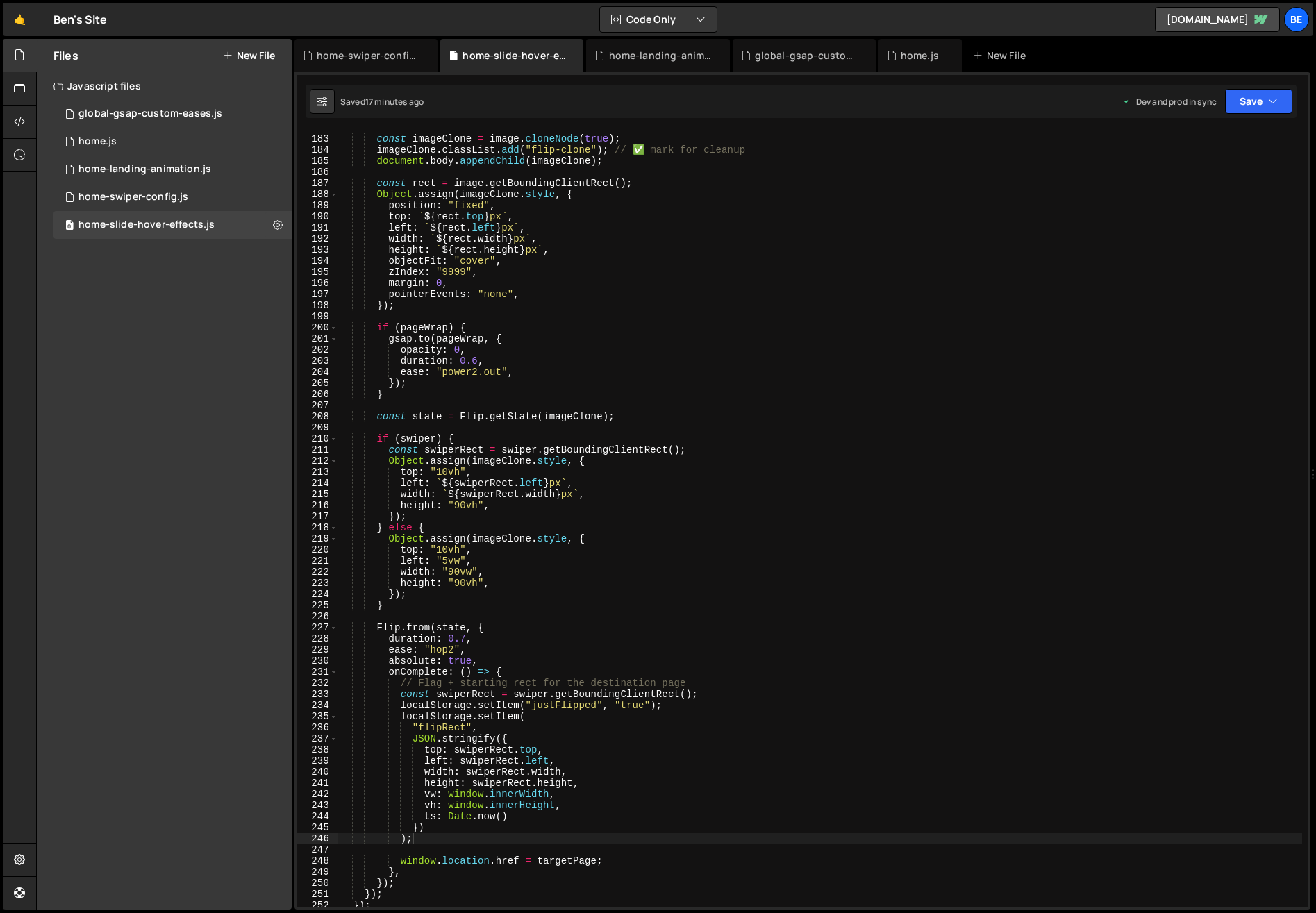
scroll to position [2008, 0]
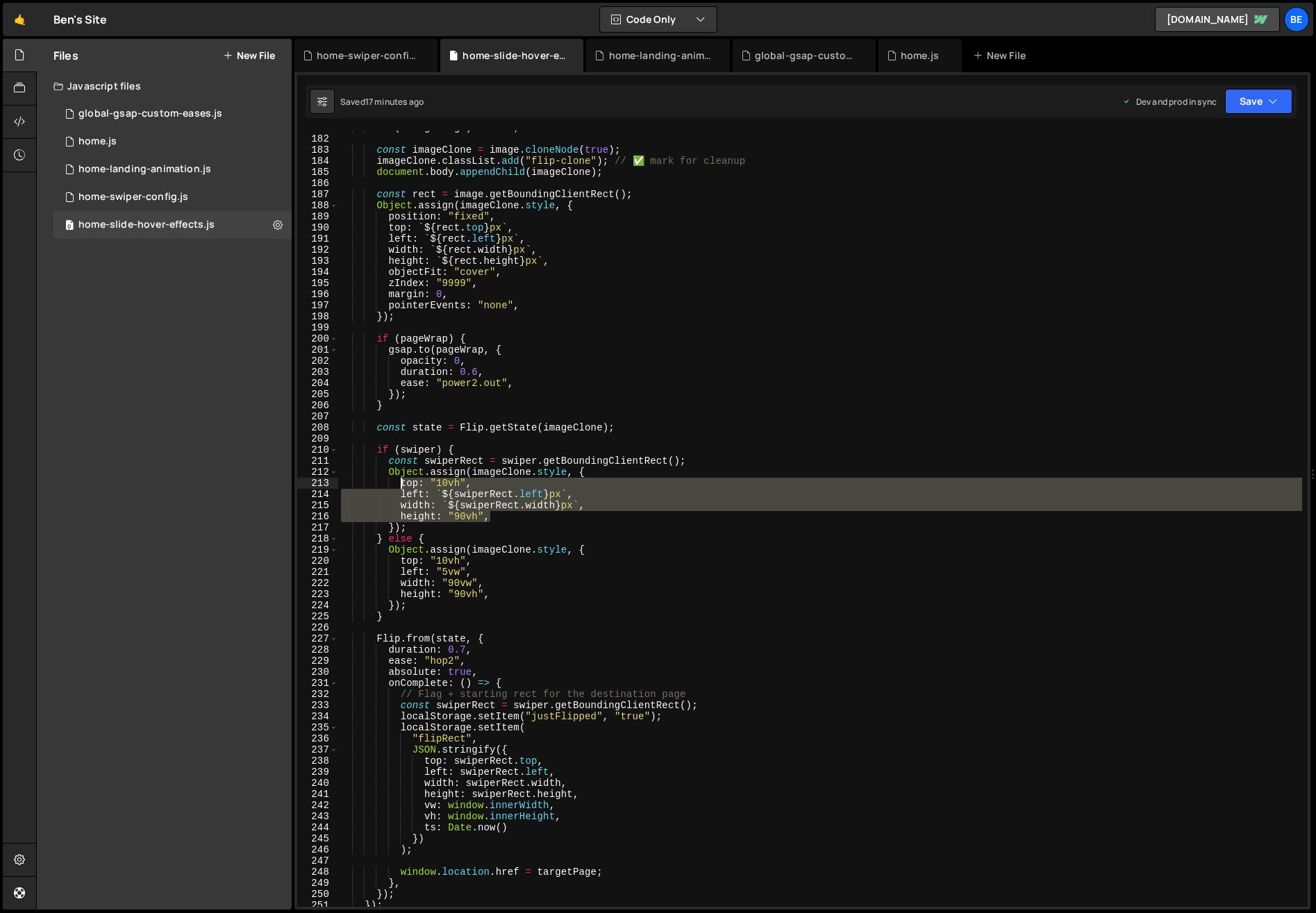
drag, startPoint x: 494, startPoint y: 518, endPoint x: 400, endPoint y: 486, distance: 99.3
click at [400, 486] on div "if ( ! targetPage ) return ; const imageClone = image . cloneNode ( true ) ; im…" at bounding box center [820, 522] width 964 height 798
click at [489, 522] on div "if ( ! targetPage ) return ; const imageClone = image . cloneNode ( true ) ; im…" at bounding box center [820, 518] width 964 height 776
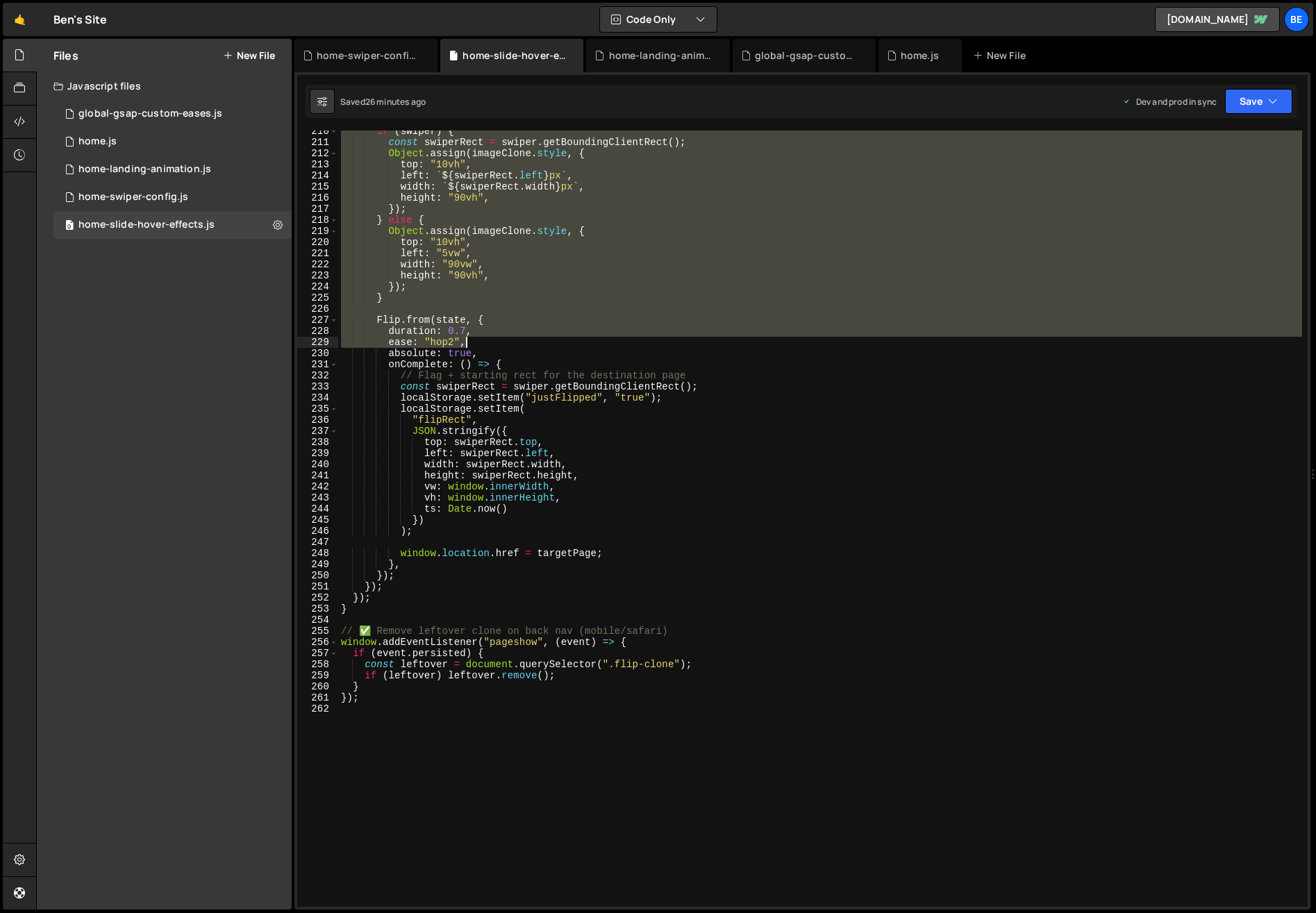
scroll to position [2326, 0]
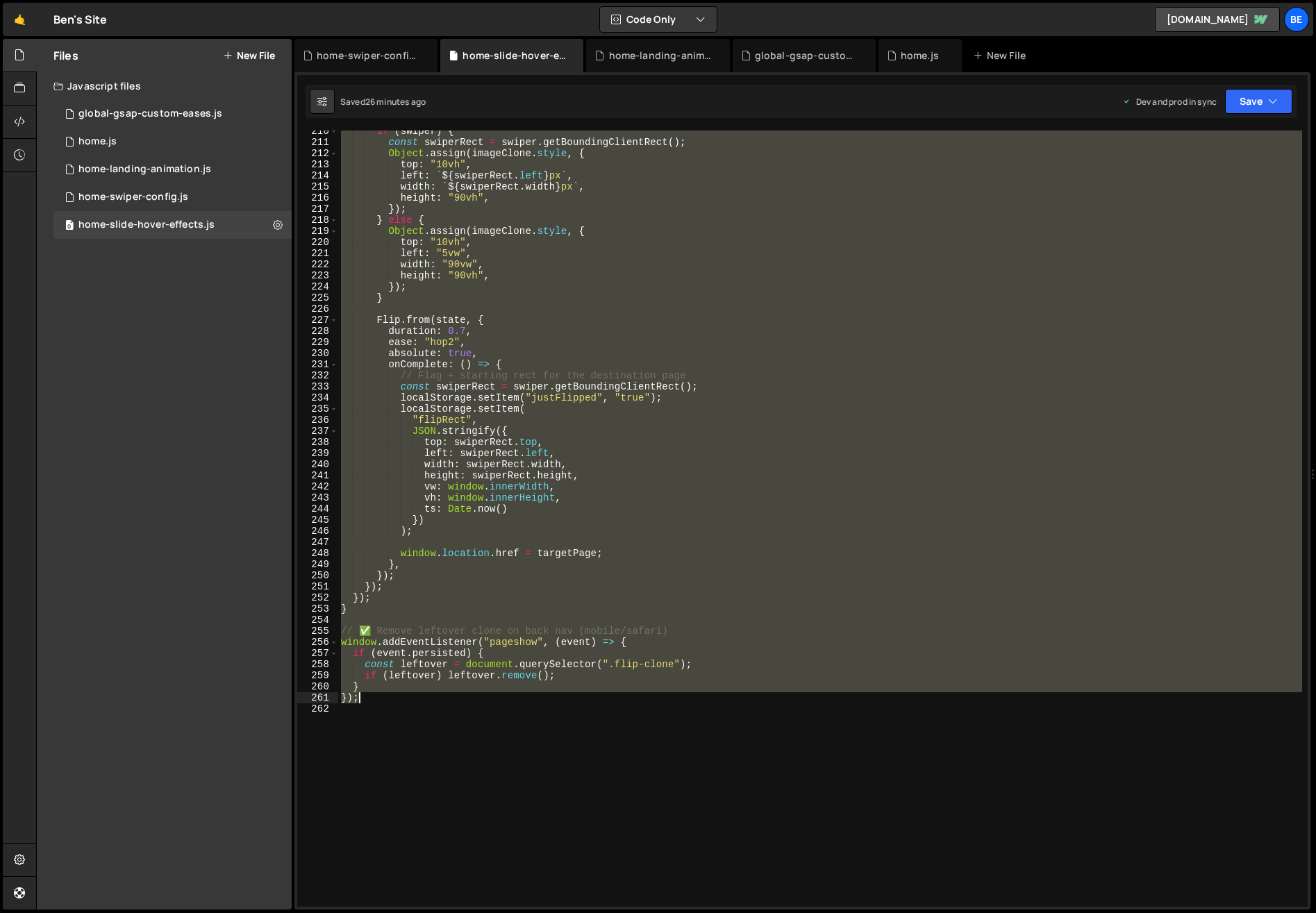
drag, startPoint x: 341, startPoint y: 299, endPoint x: 432, endPoint y: 700, distance: 411.2
click at [432, 700] on div "if ( swiper ) { const swiperRect = swiper . getBoundingClientRect ( ) ; Object …" at bounding box center [820, 525] width 964 height 798
paste textarea "attachSlideEventListeners("
type textarea "attachSlideEventListeners();"
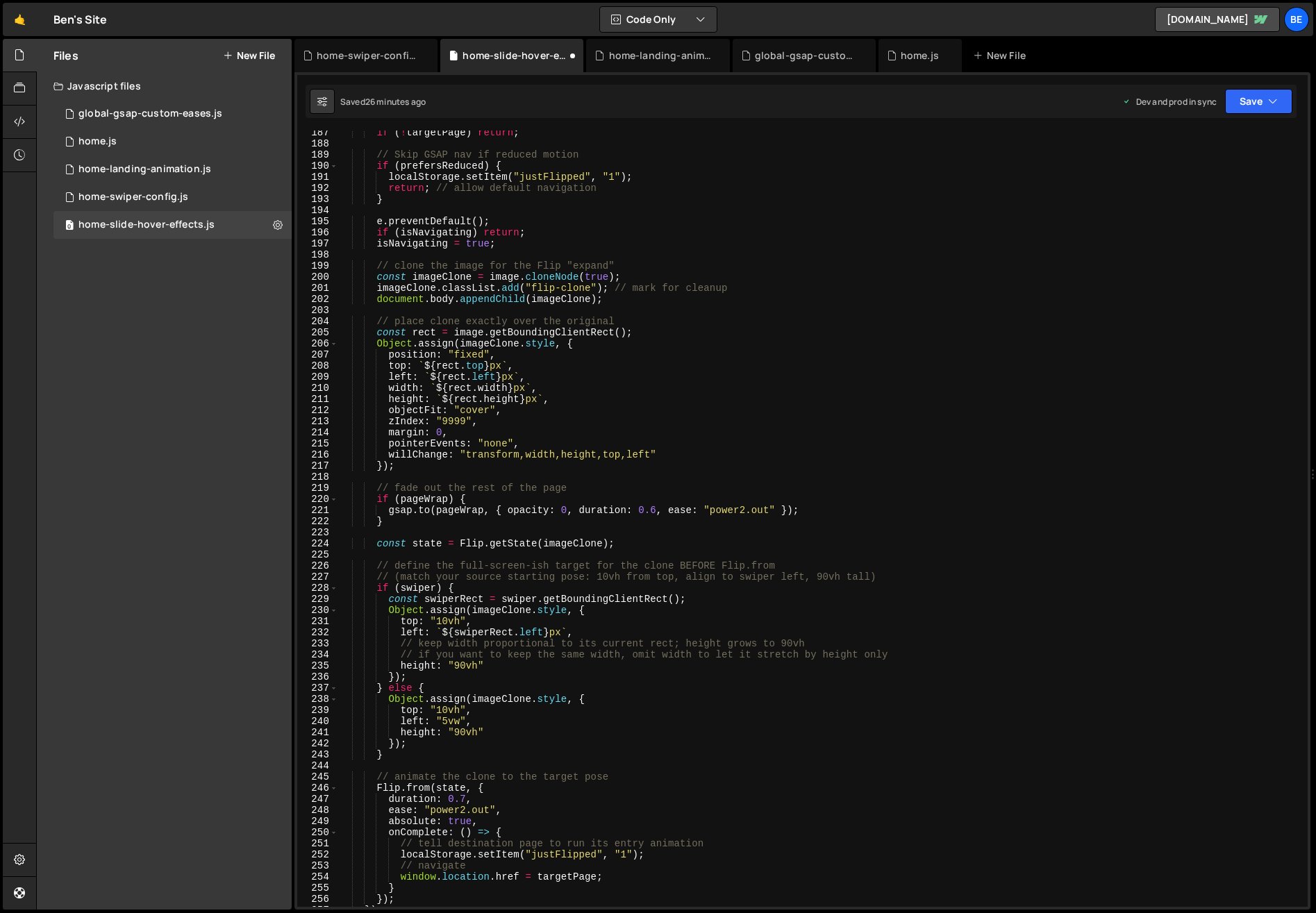
scroll to position [2017, 0]
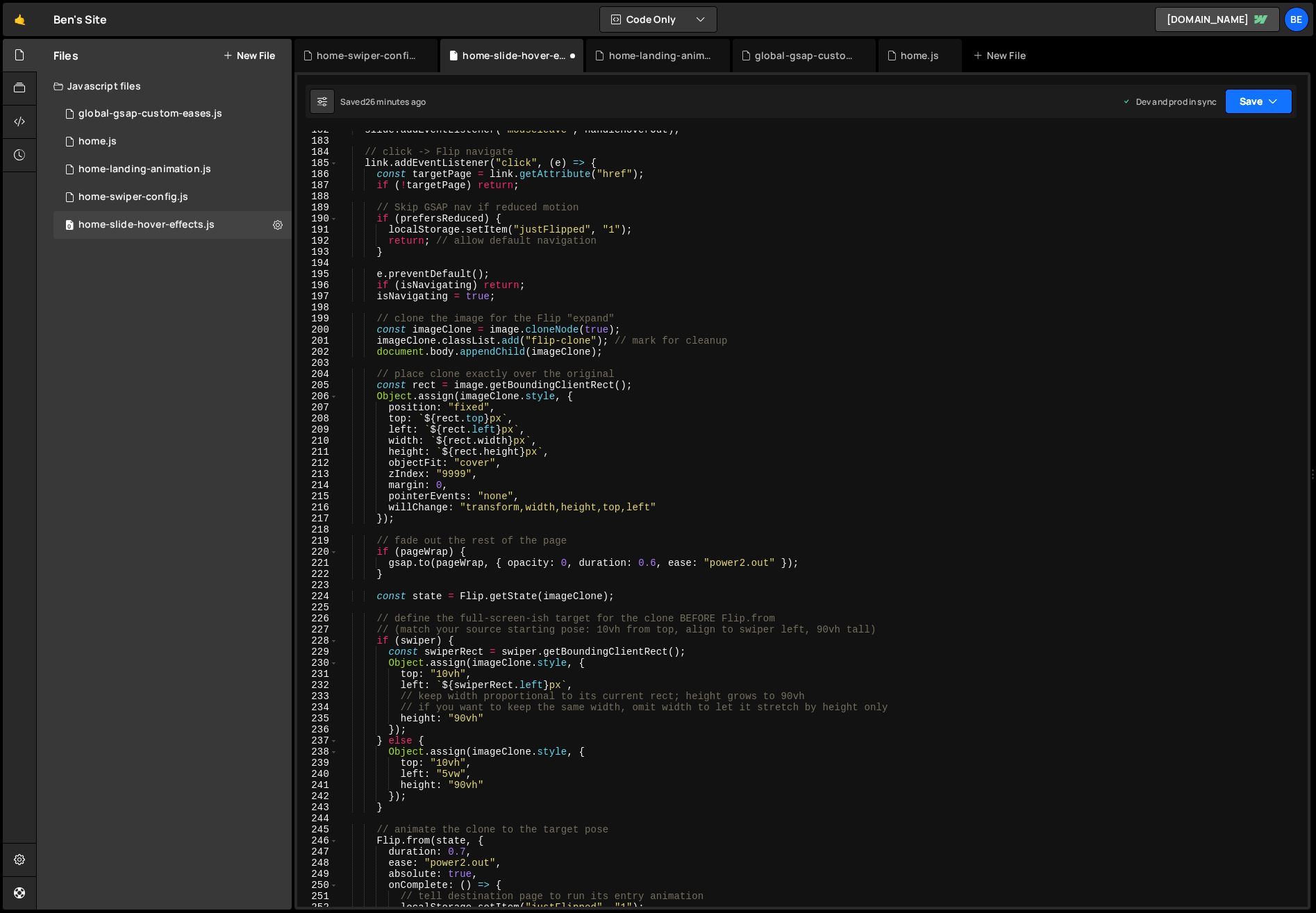
click at [1269, 104] on icon "button" at bounding box center [1273, 101] width 9 height 14
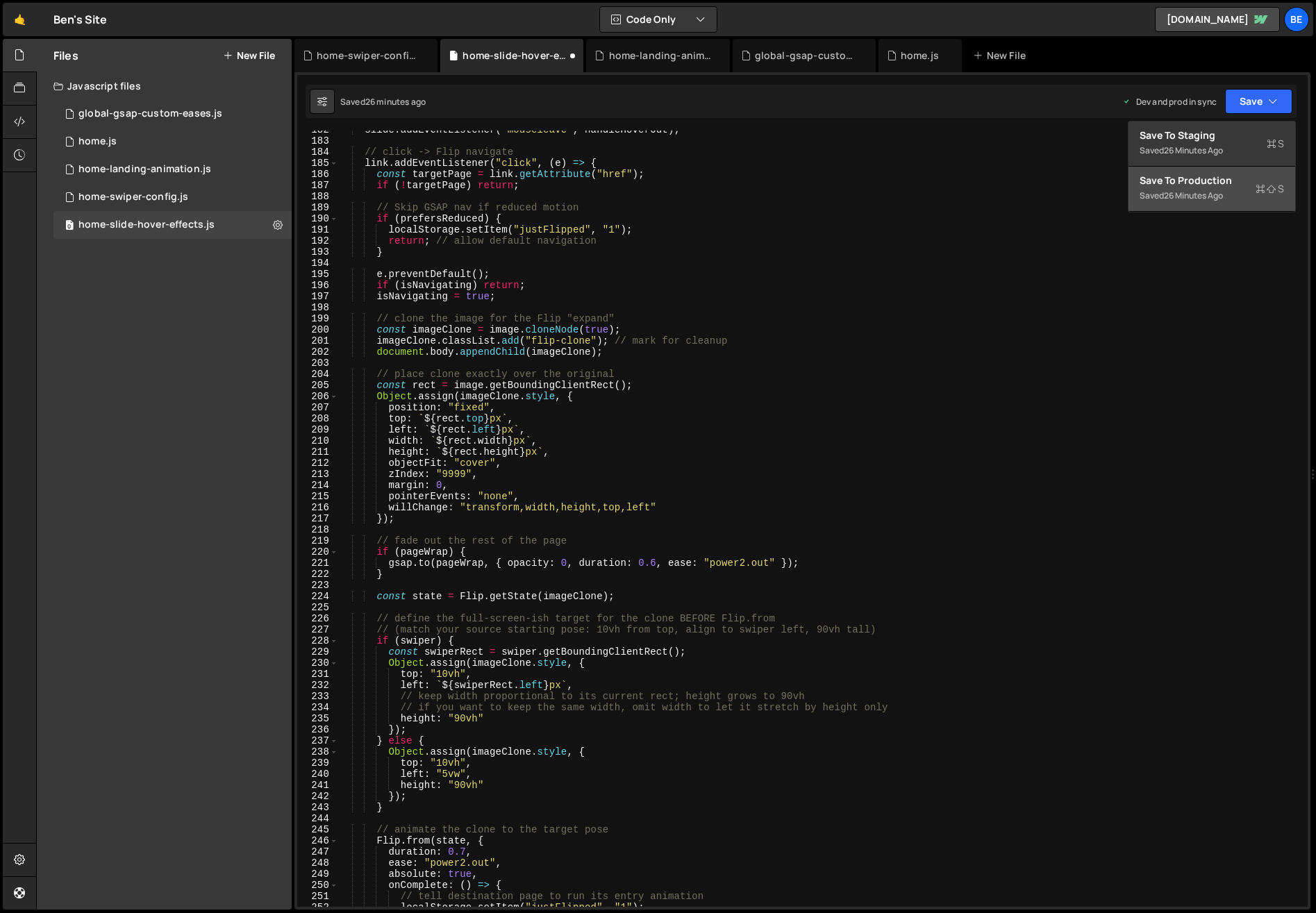
click at [1223, 186] on div "Save to Production S" at bounding box center [1212, 180] width 144 height 14
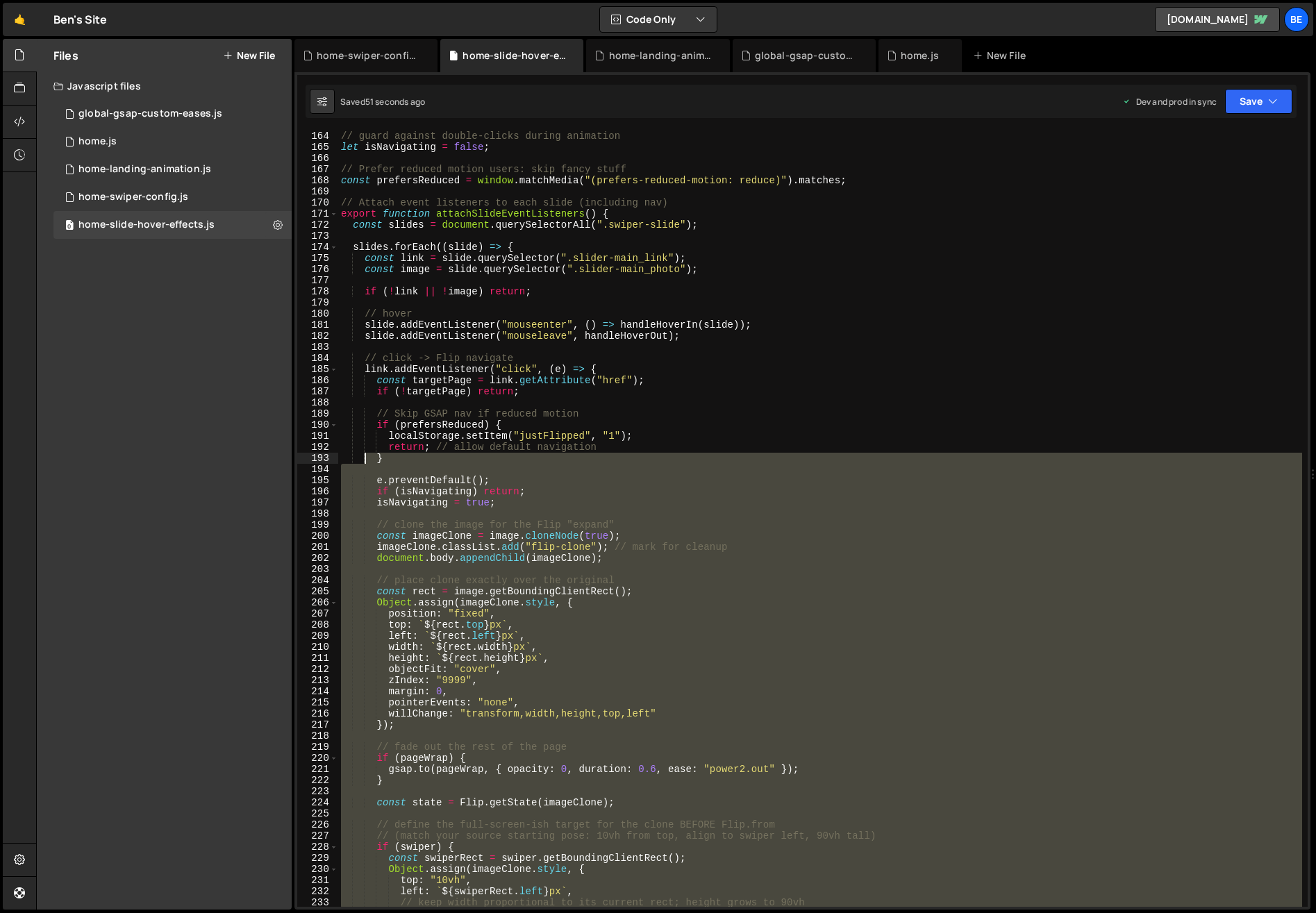
scroll to position [1690, 0]
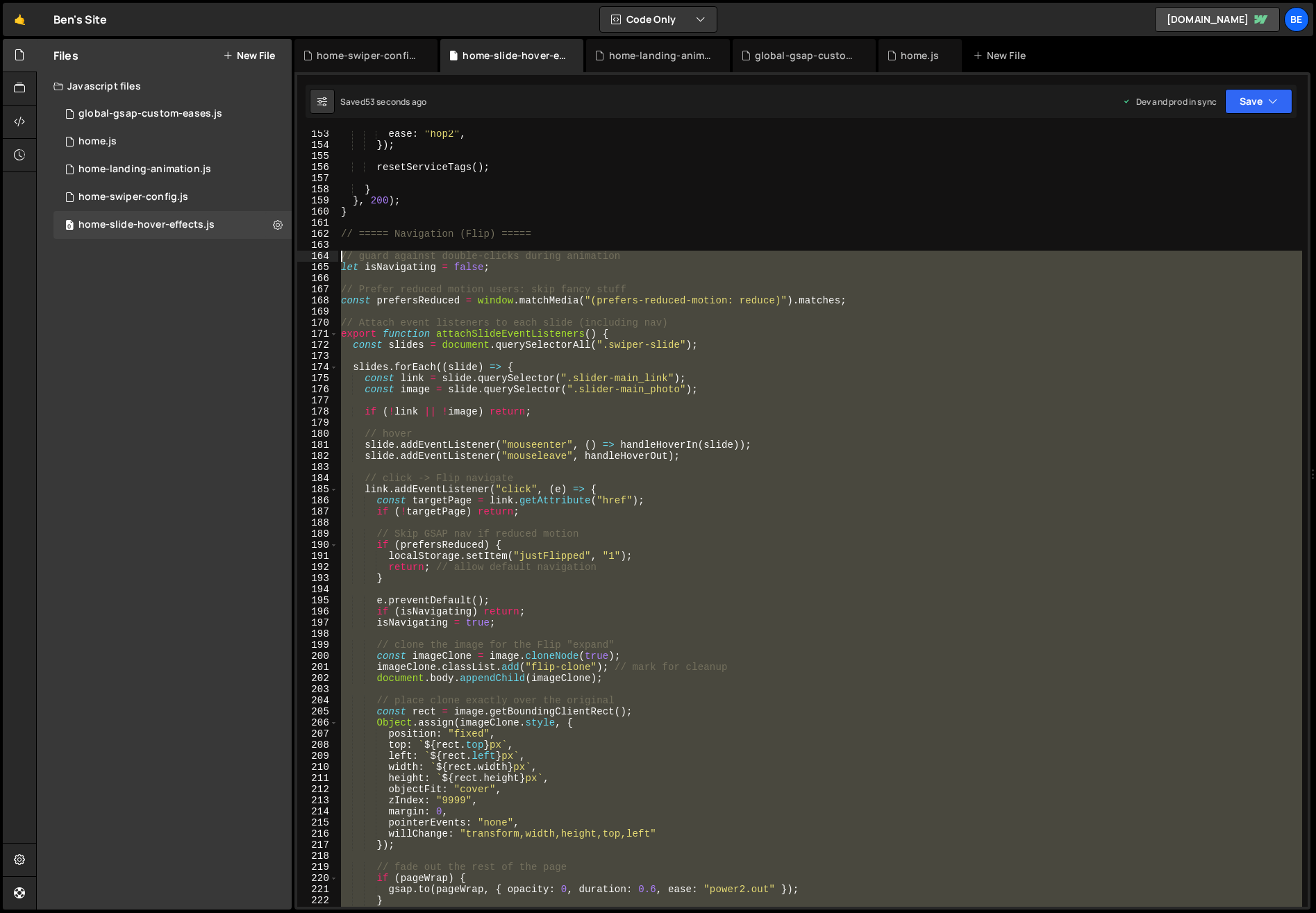
drag, startPoint x: 363, startPoint y: 538, endPoint x: 323, endPoint y: 254, distance: 286.8
click at [323, 254] on div "153 154 155 156 157 158 159 160 161 162 163 164 165 166 167 168 169 170 171 172…" at bounding box center [803, 518] width 1011 height 776
paste textarea "})"
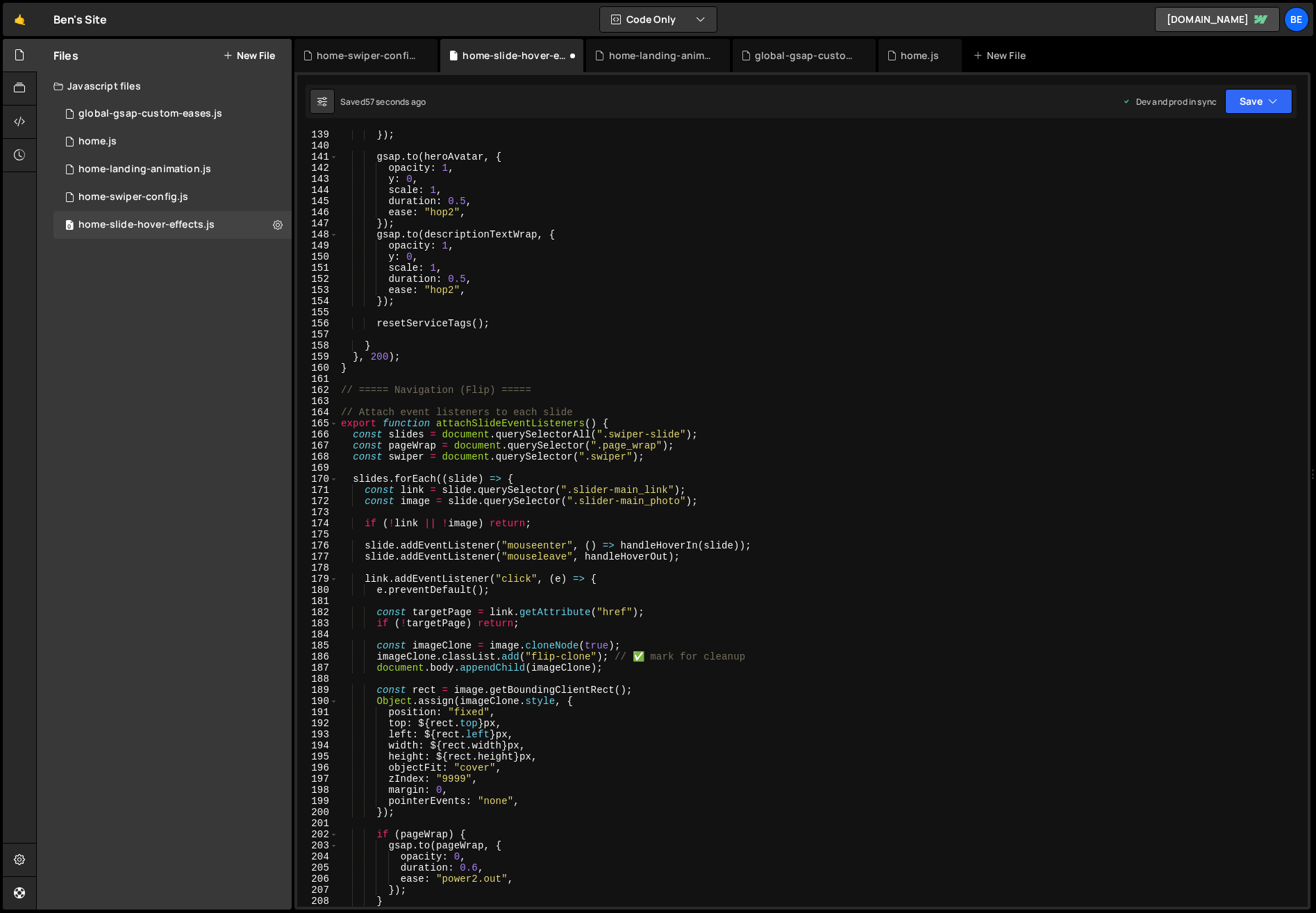
scroll to position [1534, 0]
click at [1268, 102] on icon "button" at bounding box center [1273, 101] width 9 height 14
click at [1226, 193] on div "59 seconds ago" at bounding box center [1194, 195] width 62 height 12
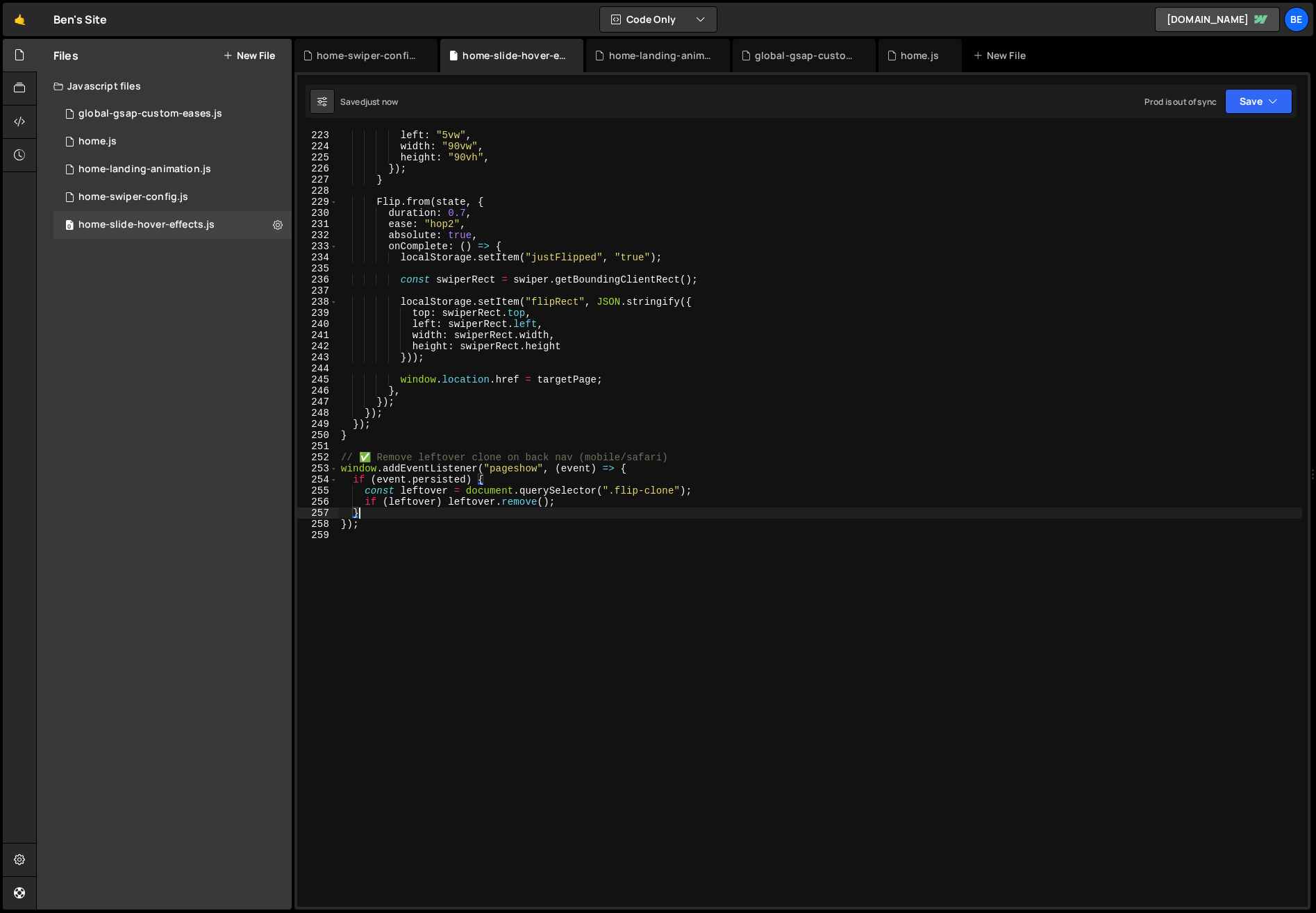
click at [587, 511] on div "left : "5vw" , width : "90vw" , height : "90vh" , }) ; } Flip . from ( state , …" at bounding box center [820, 529] width 964 height 798
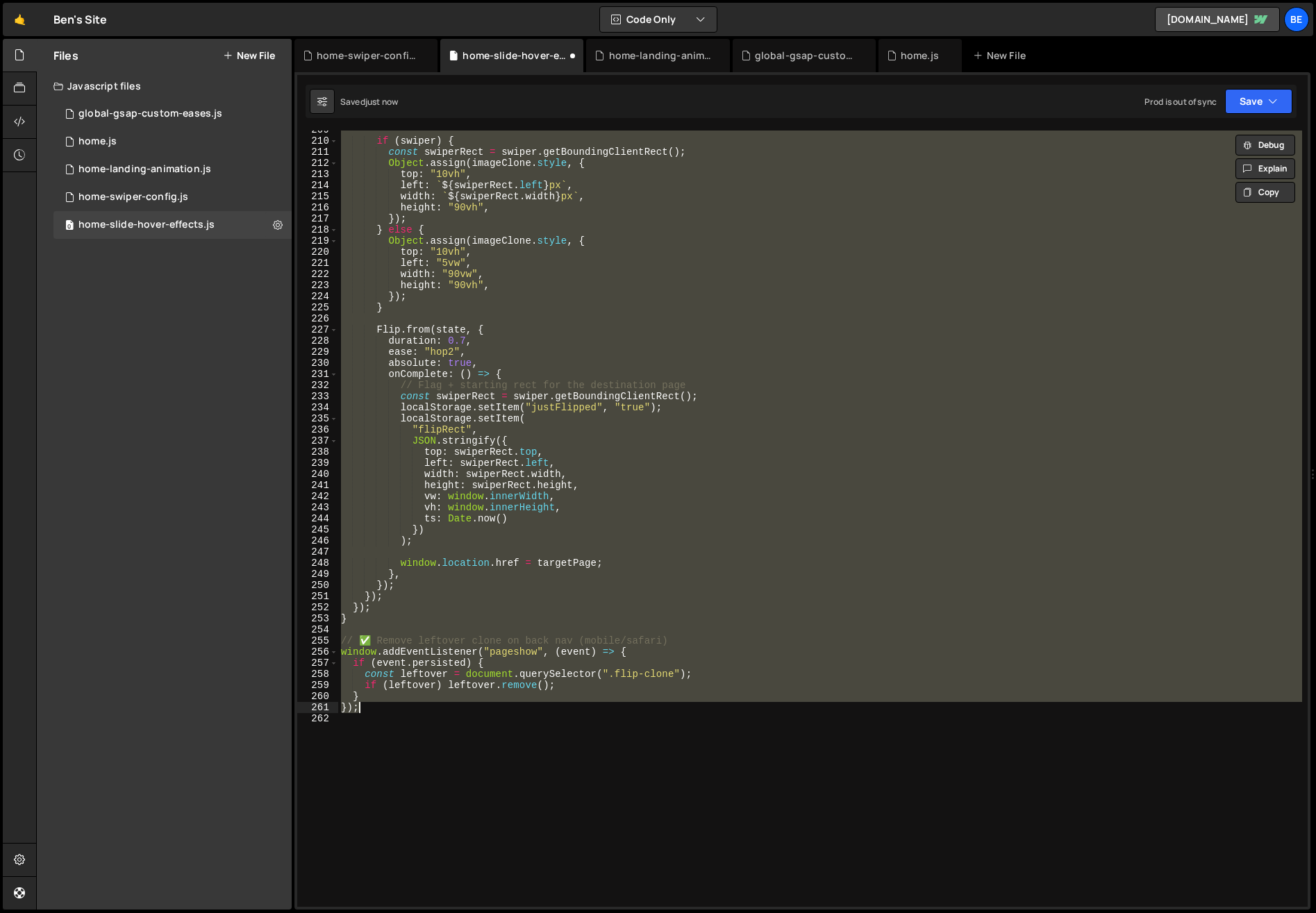
scroll to position [2186, 0]
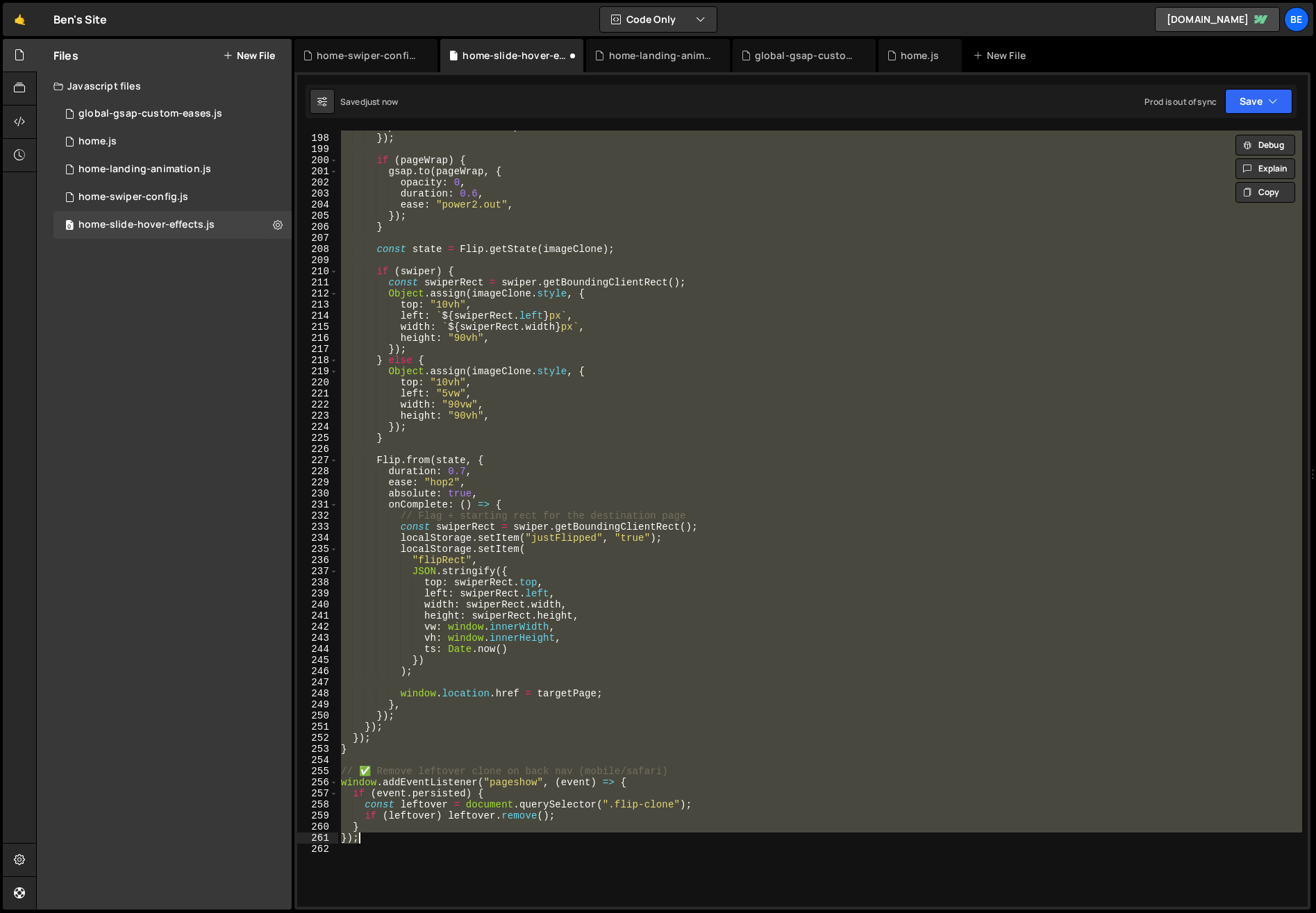
click at [587, 511] on div "pointerEvents : "none" , }) ; if ( pageWrap ) { gsap . to ( pageWrap , { opacit…" at bounding box center [820, 518] width 964 height 776
type textarea "// Flag + starting rect for the destination page"
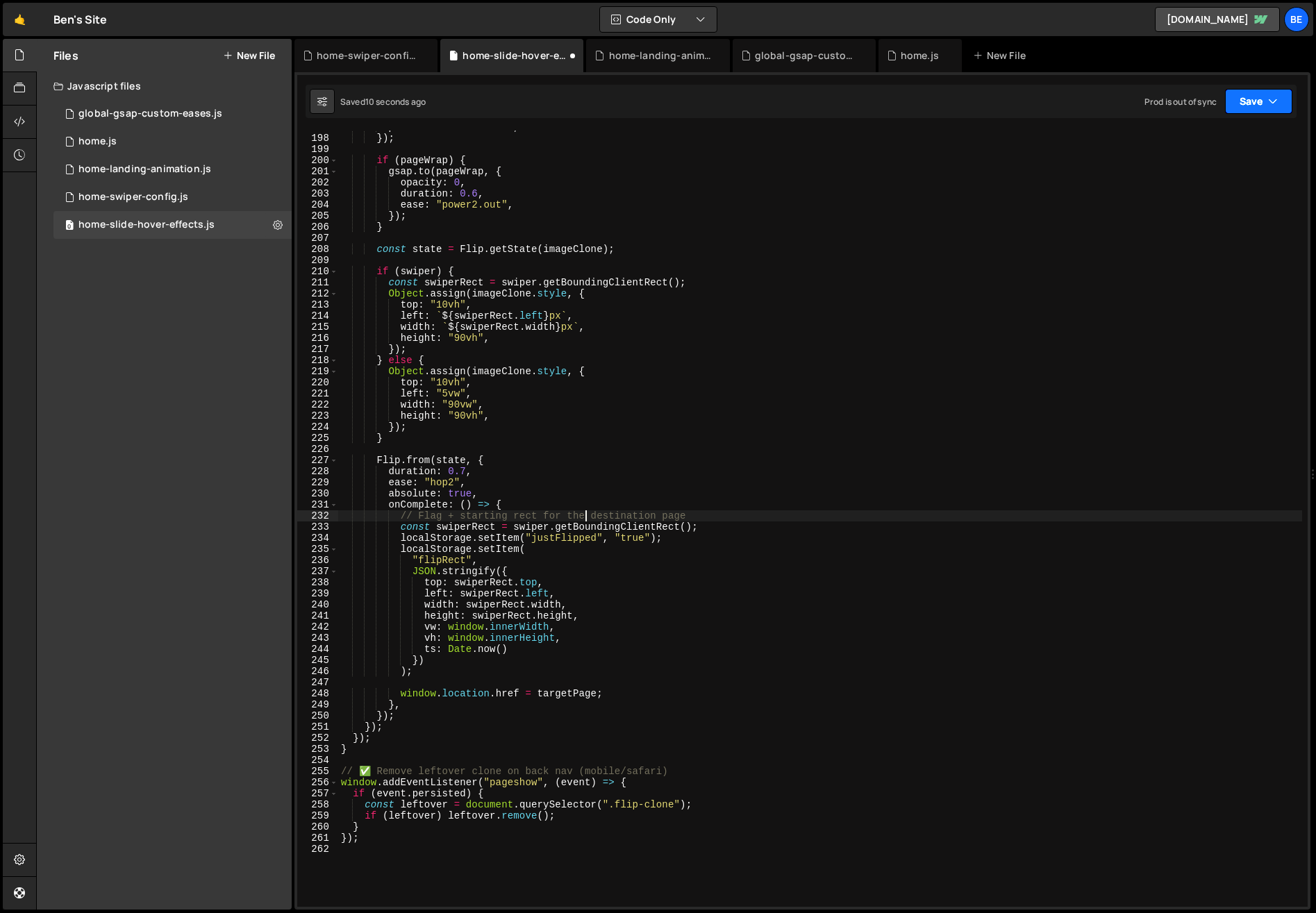
click at [1281, 103] on button "Save" at bounding box center [1259, 101] width 67 height 25
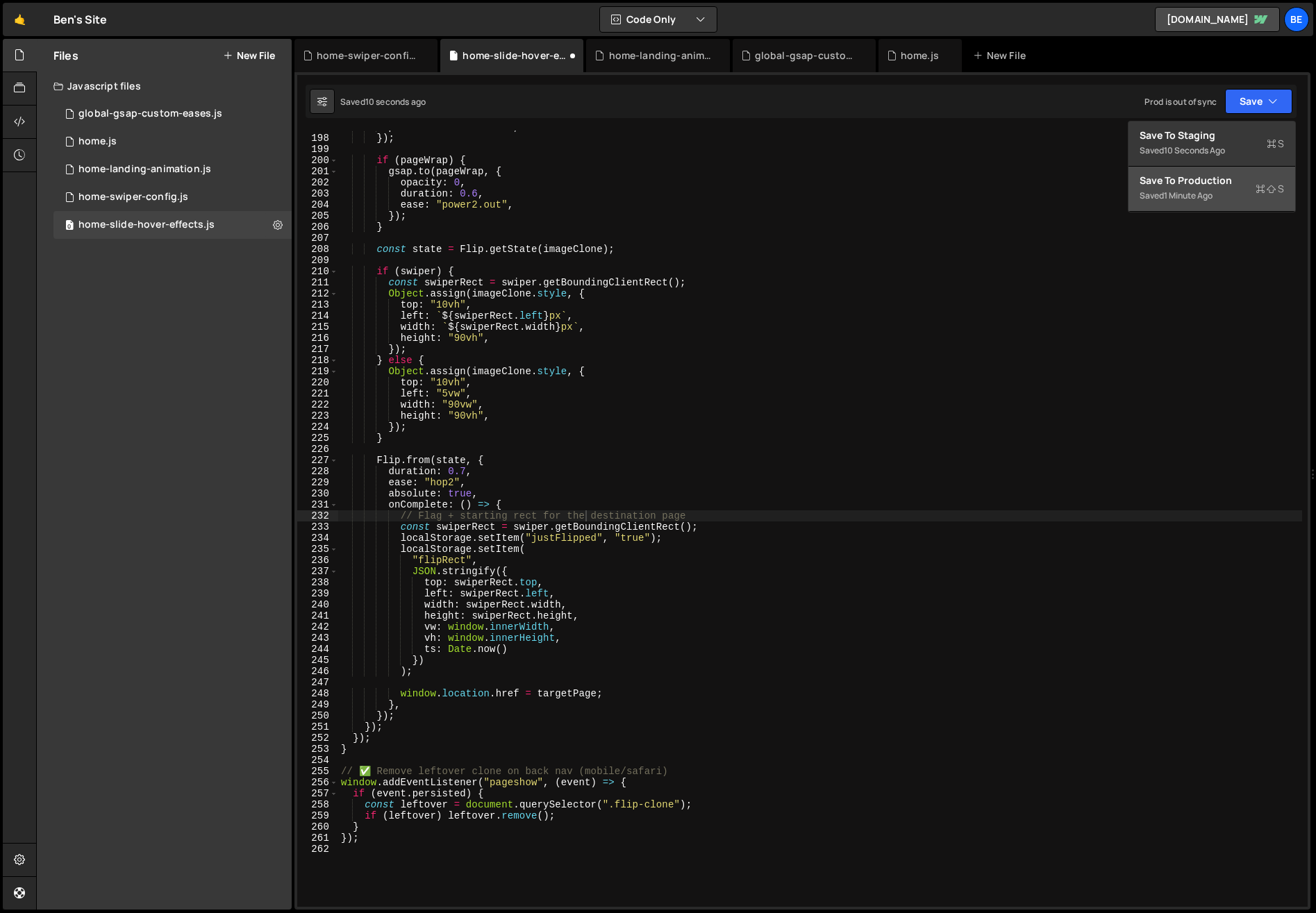
click at [1223, 190] on div "Saved 1 minute ago" at bounding box center [1212, 195] width 144 height 16
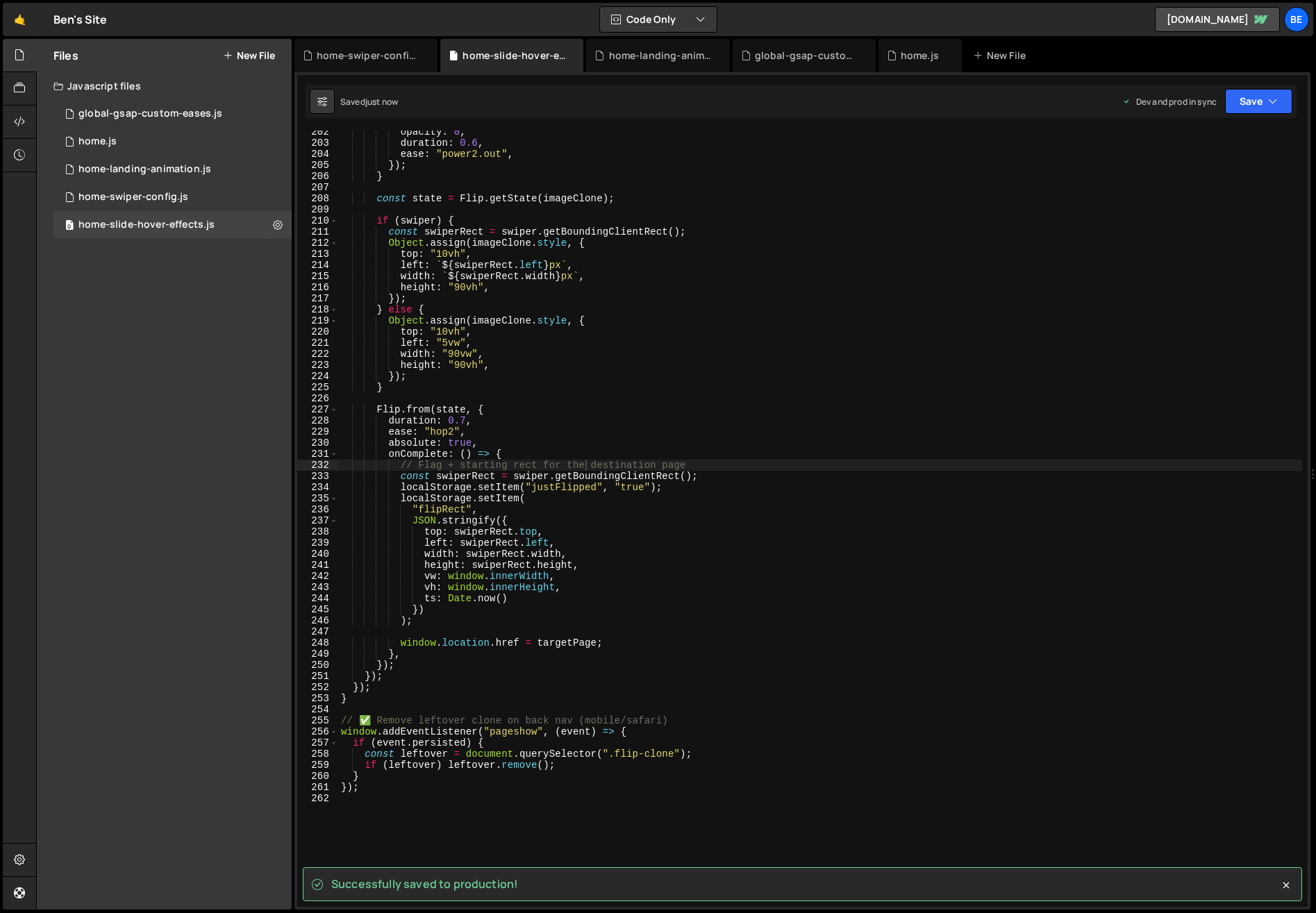
scroll to position [2279, 0]
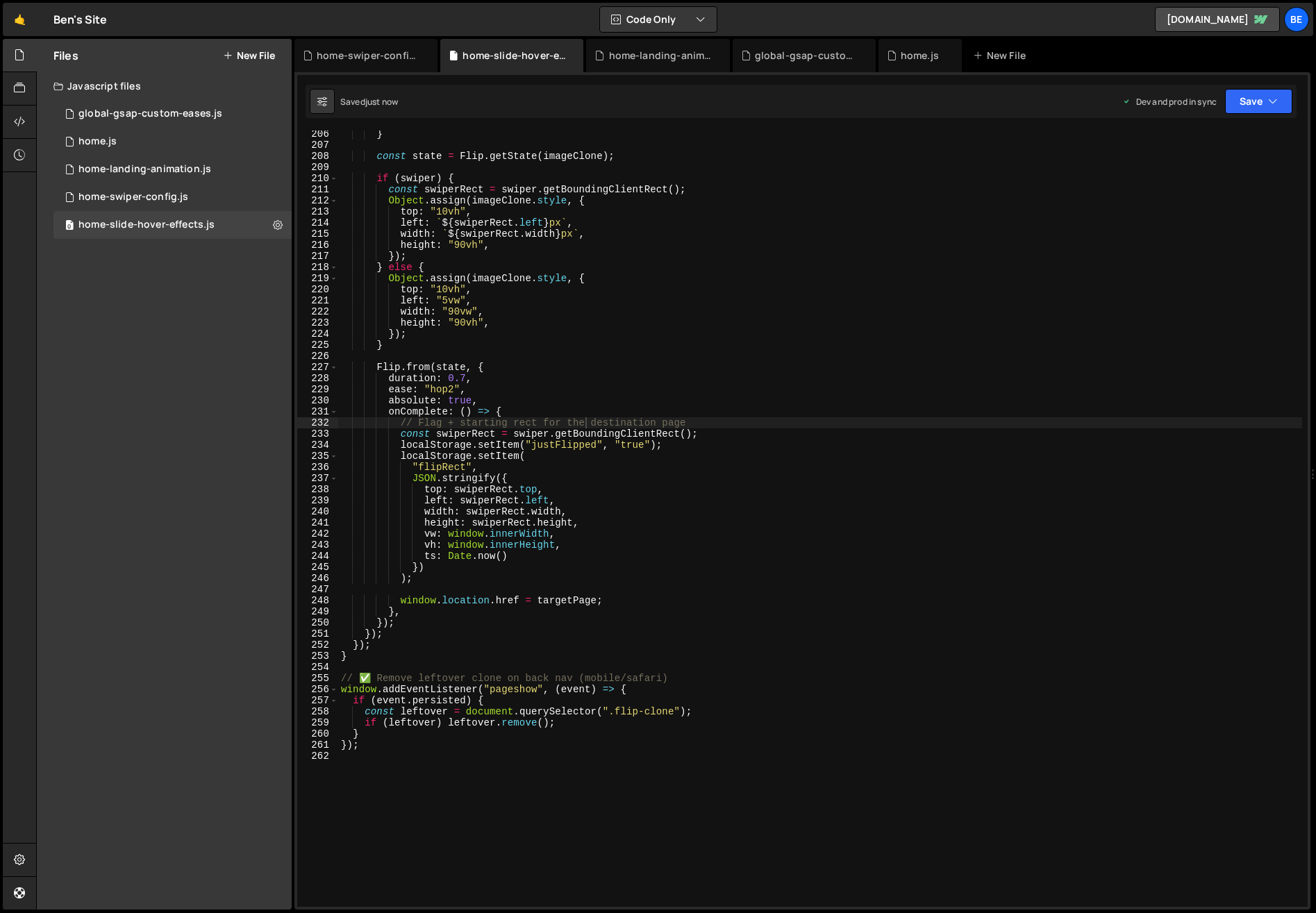
click at [427, 667] on div "} const state = Flip . getState ( imageClone ) ; if ( swiper ) { const swiperRe…" at bounding box center [820, 528] width 964 height 798
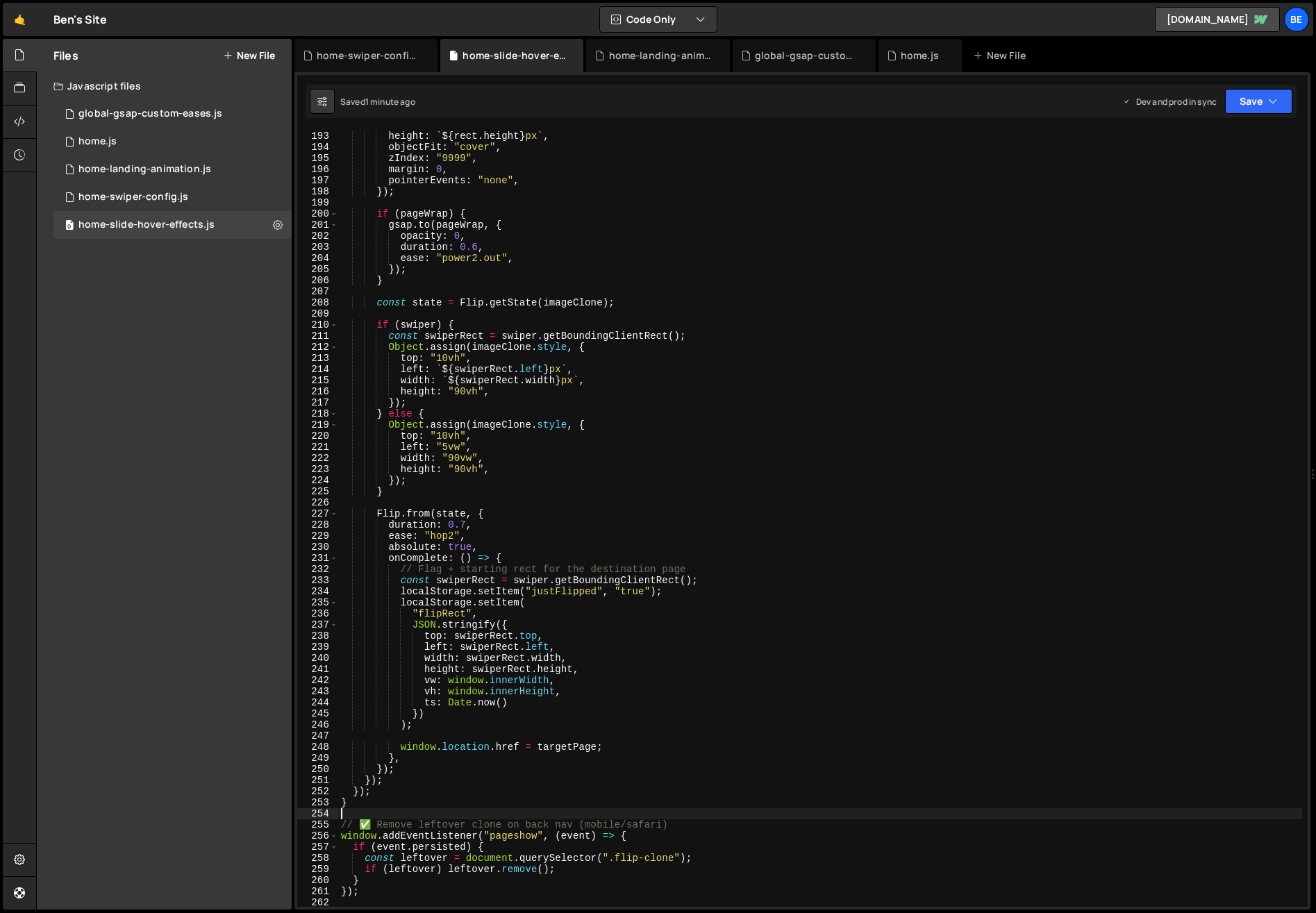
scroll to position [2143, 0]
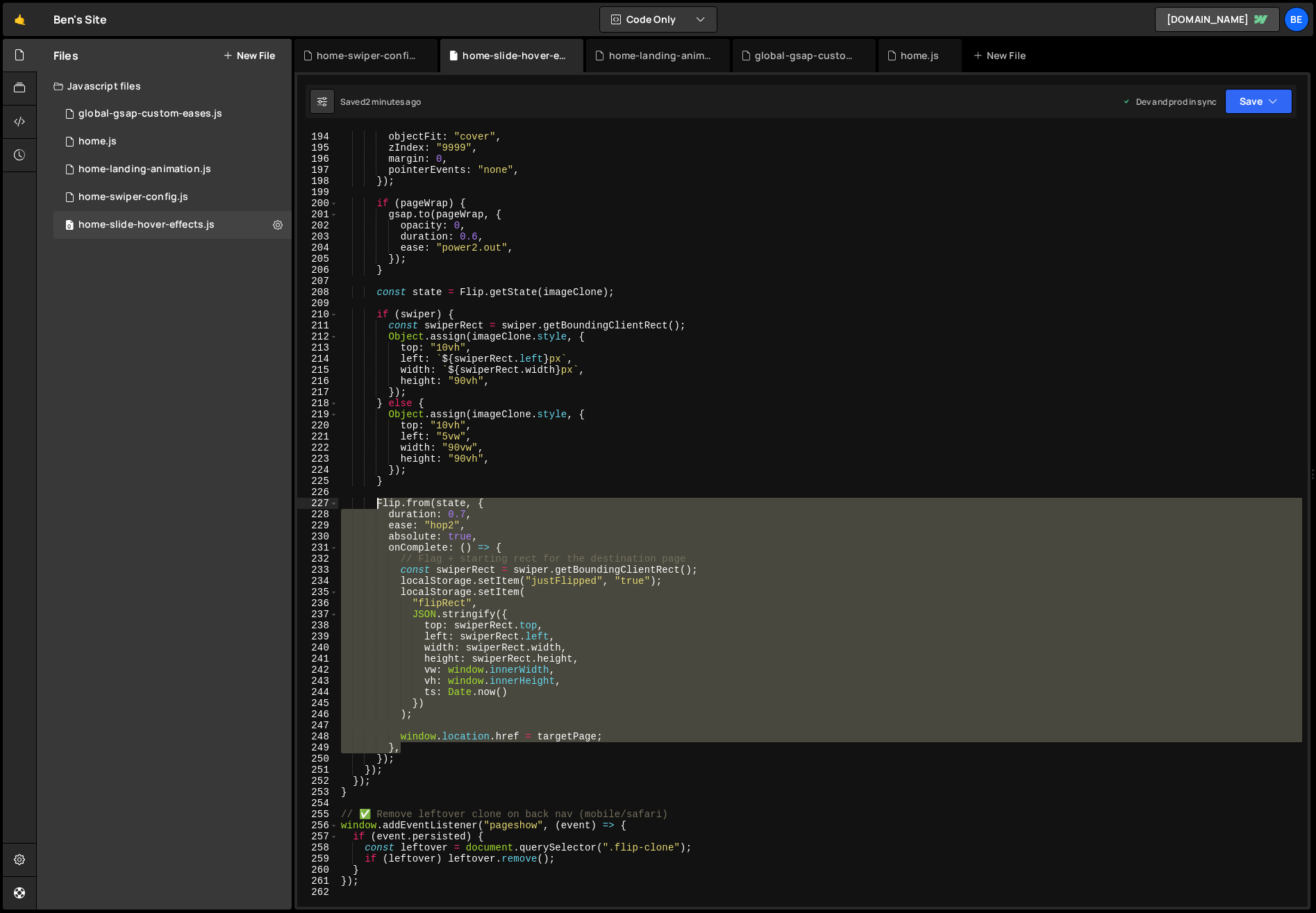
drag, startPoint x: 413, startPoint y: 745, endPoint x: 377, endPoint y: 500, distance: 247.6
click at [377, 500] on div "height : ` ${ rect . height } px ` , objectFit : "cover" , zIndex : "9999" , ma…" at bounding box center [820, 519] width 964 height 798
click at [412, 578] on div "height : ` ${ rect . height } px ` , objectFit : "cover" , zIndex : "9999" , ma…" at bounding box center [820, 518] width 964 height 776
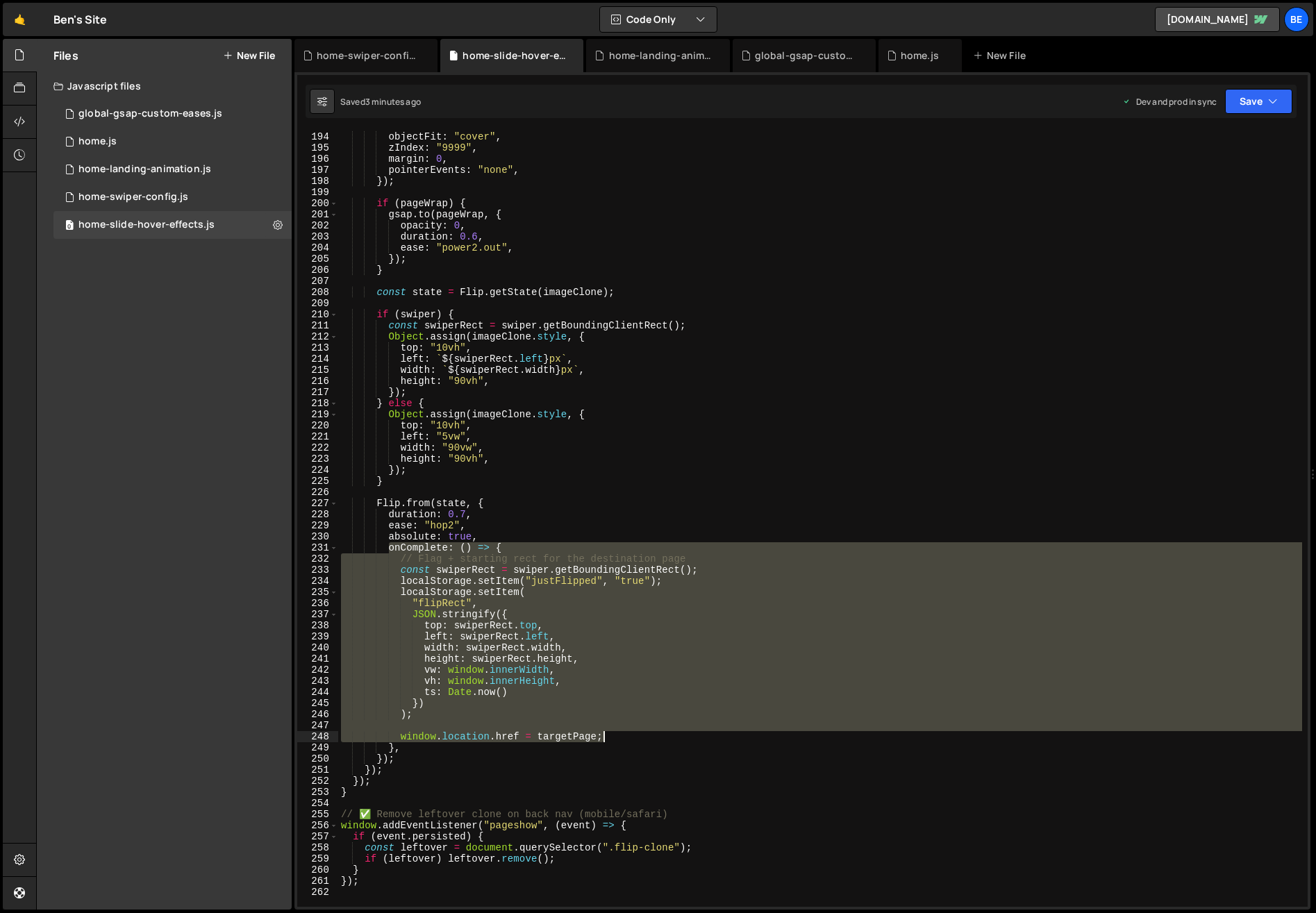
drag, startPoint x: 388, startPoint y: 551, endPoint x: 612, endPoint y: 738, distance: 291.8
click at [612, 738] on div "height : ` ${ rect . height } px ` , objectFit : "cover" , zIndex : "9999" , ma…" at bounding box center [820, 519] width 964 height 798
paste textarea "}"
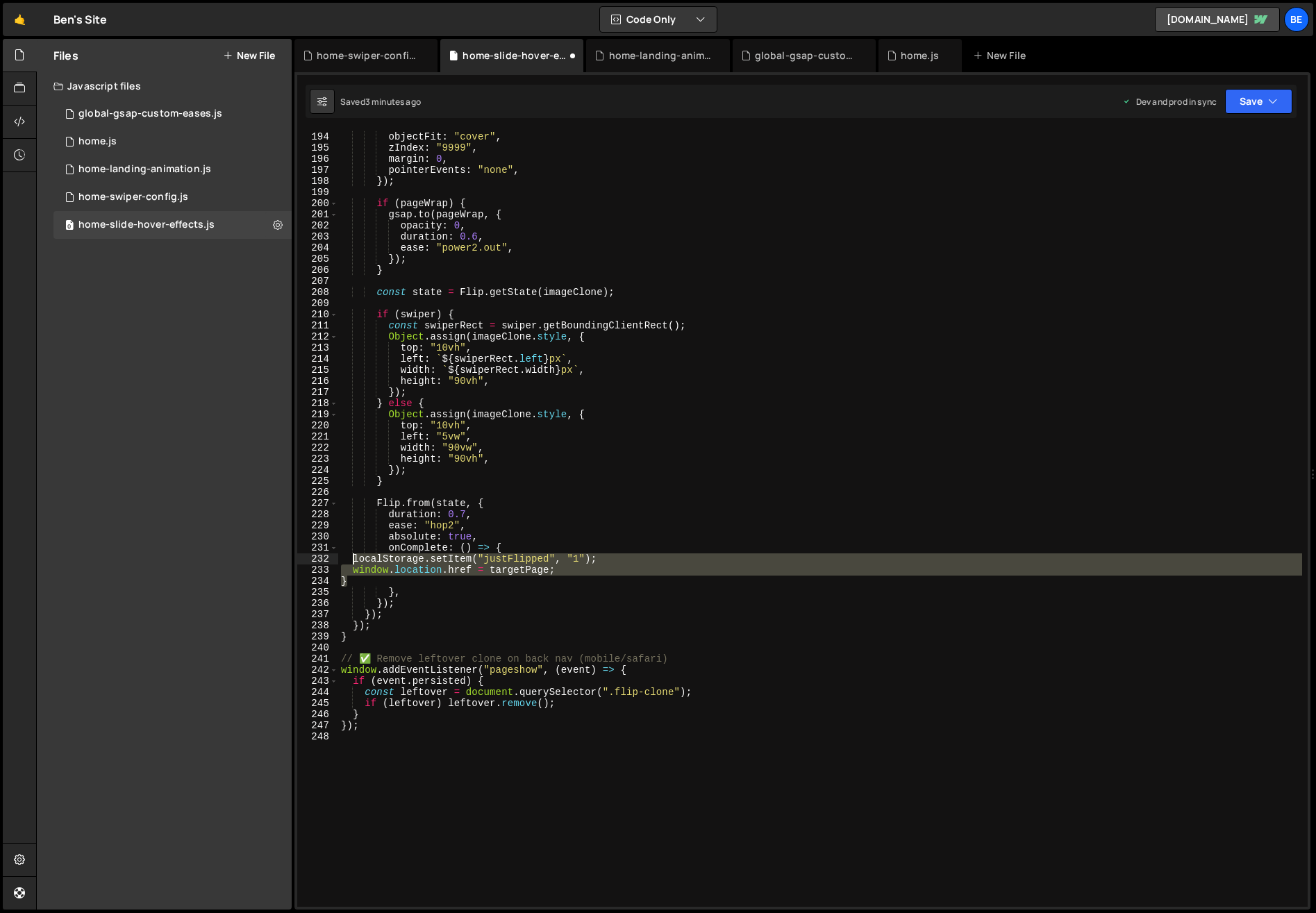
drag, startPoint x: 357, startPoint y: 584, endPoint x: 352, endPoint y: 560, distance: 24.5
click at [352, 560] on div "height : ` ${ rect . height } px ` , objectFit : "cover" , zIndex : "9999" , ma…" at bounding box center [820, 519] width 964 height 798
drag, startPoint x: 1269, startPoint y: 105, endPoint x: 1262, endPoint y: 129, distance: 25.0
click at [1269, 105] on icon "button" at bounding box center [1273, 101] width 9 height 14
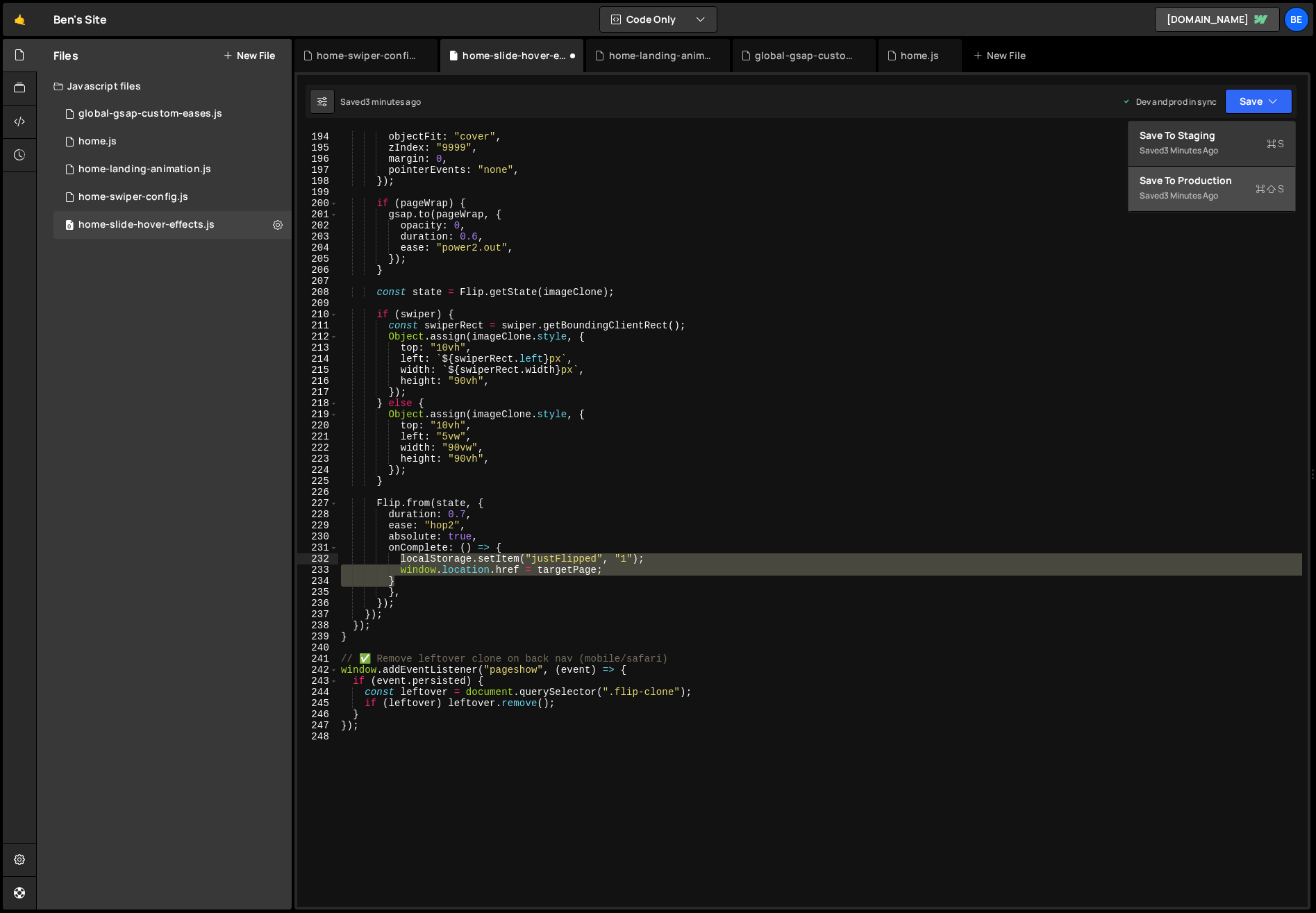
click at [1243, 191] on div "Saved 3 minutes ago" at bounding box center [1212, 195] width 144 height 16
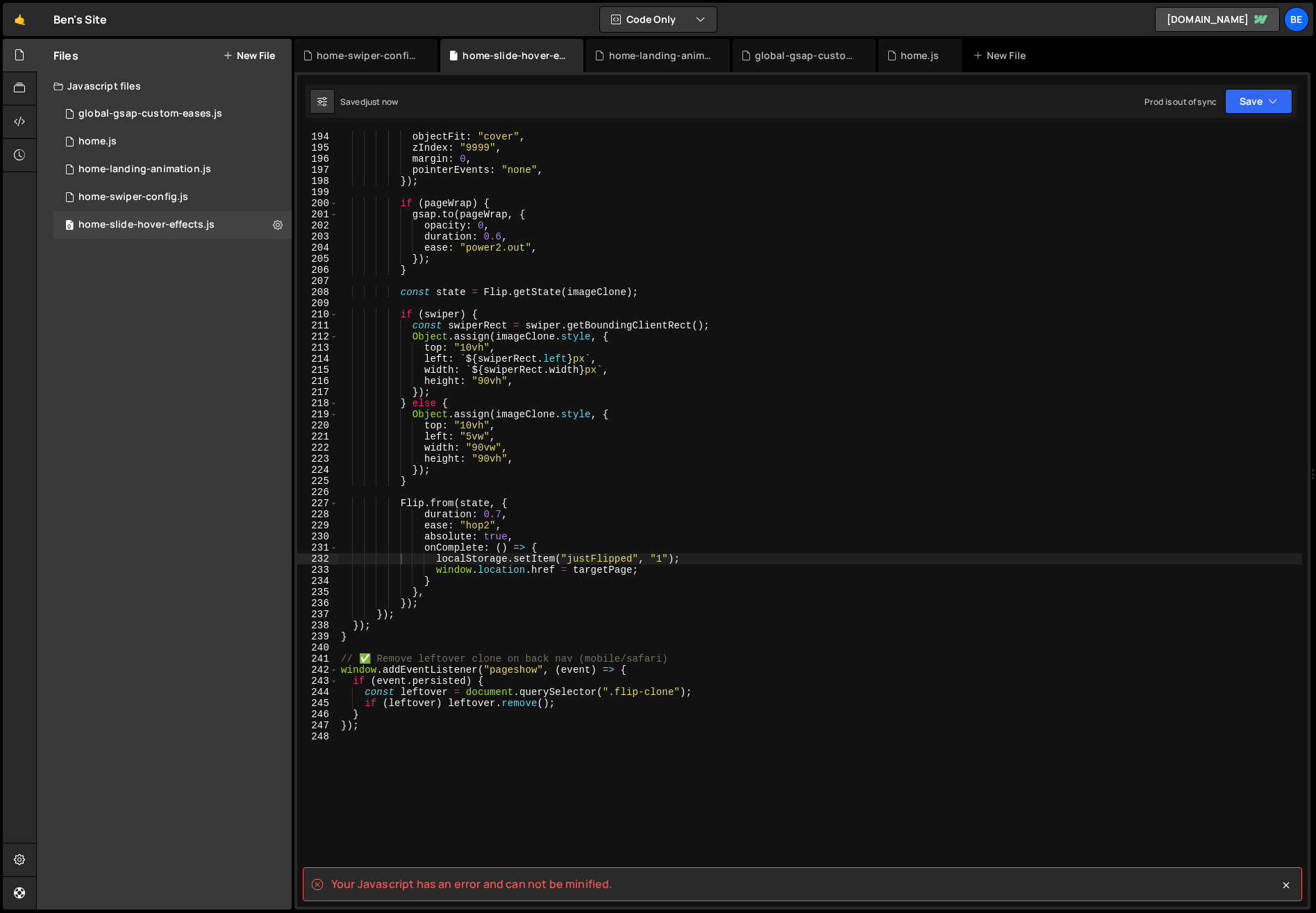
type textarea "}"
click at [454, 582] on div "height : ` ${ rect . height } px ` , objectFit : "cover" , zIndex : "9999" , ma…" at bounding box center [820, 519] width 964 height 798
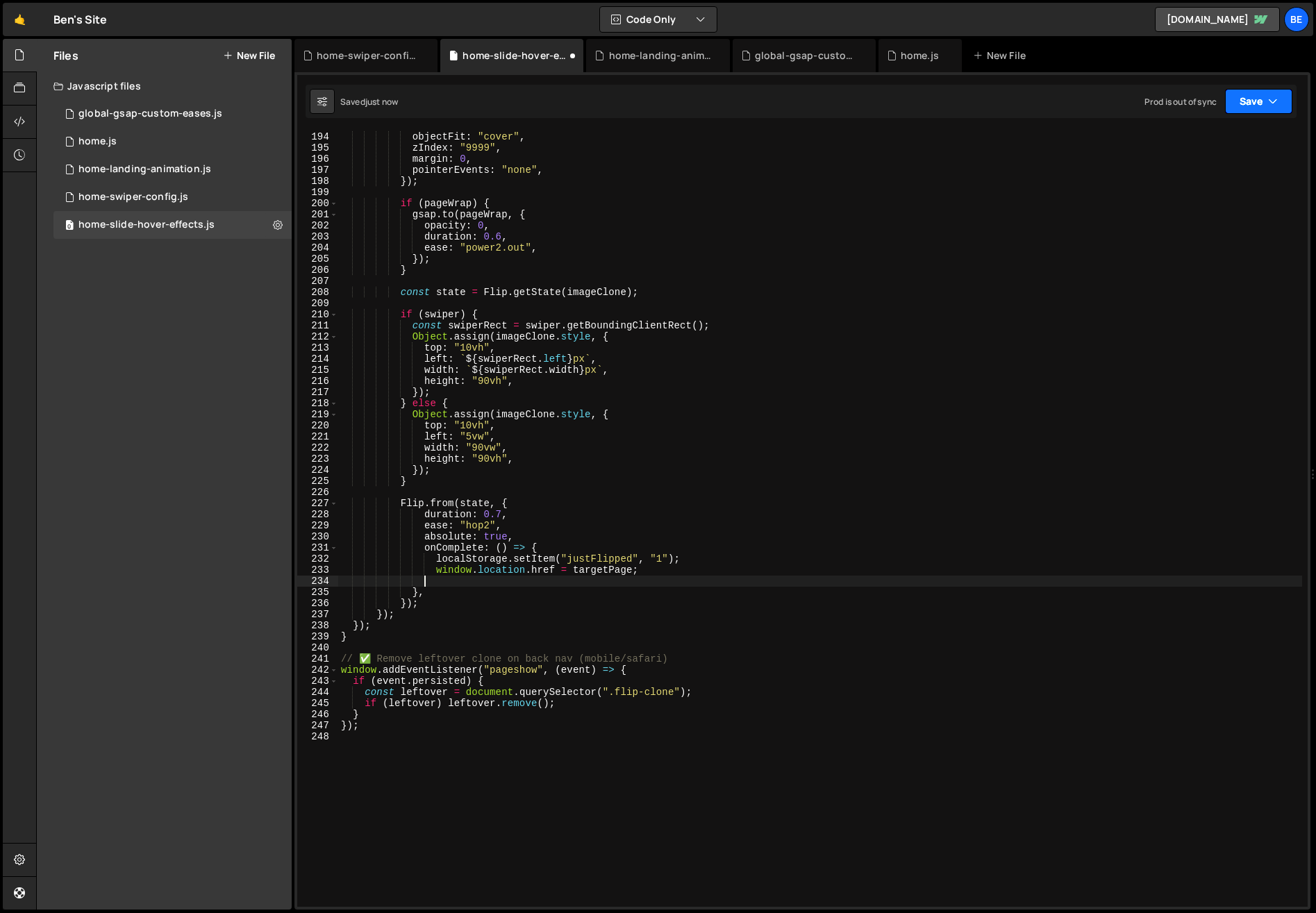
click at [1258, 106] on button "Save" at bounding box center [1259, 101] width 67 height 25
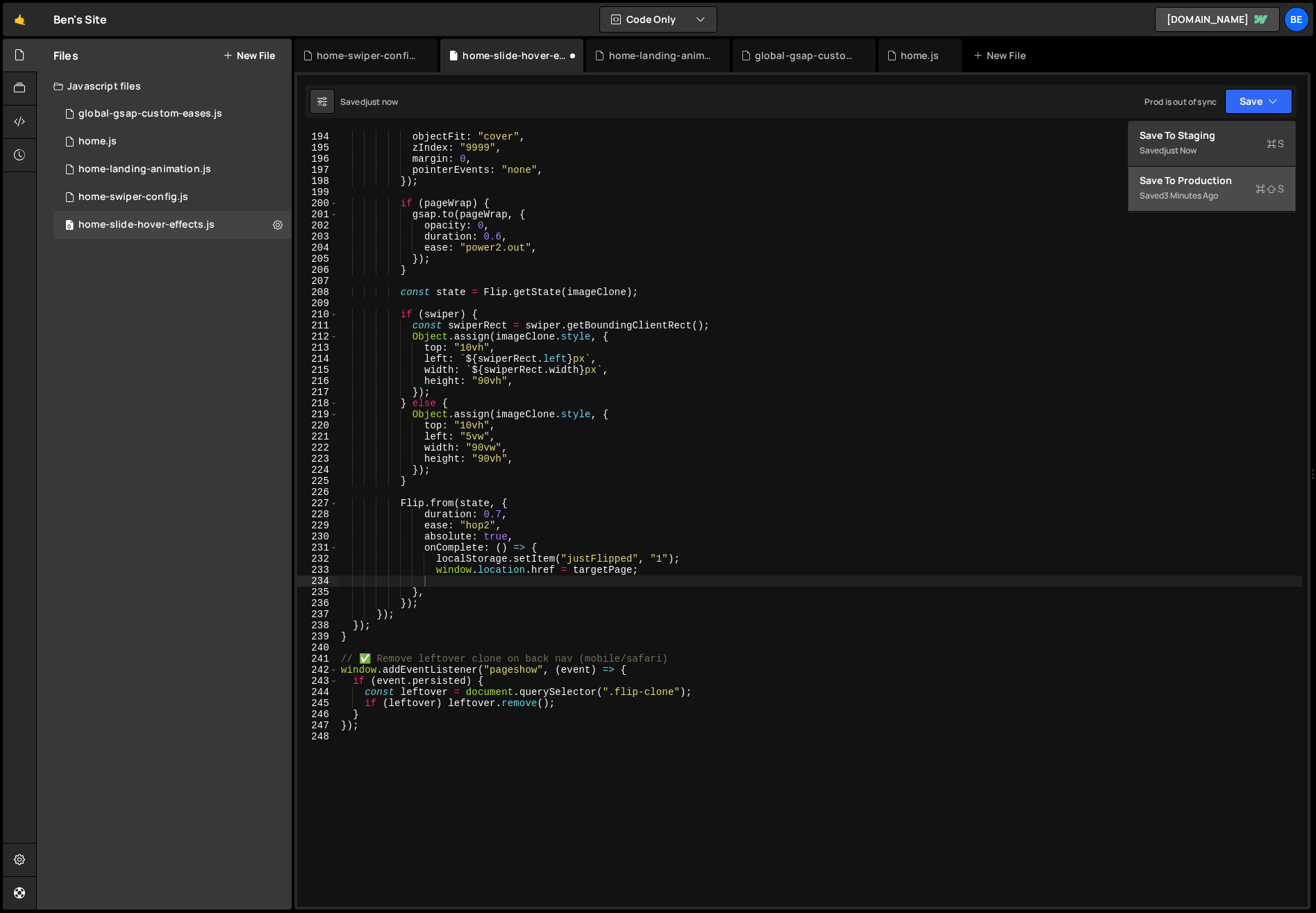
click at [1246, 178] on div "Save to Production S" at bounding box center [1212, 180] width 144 height 14
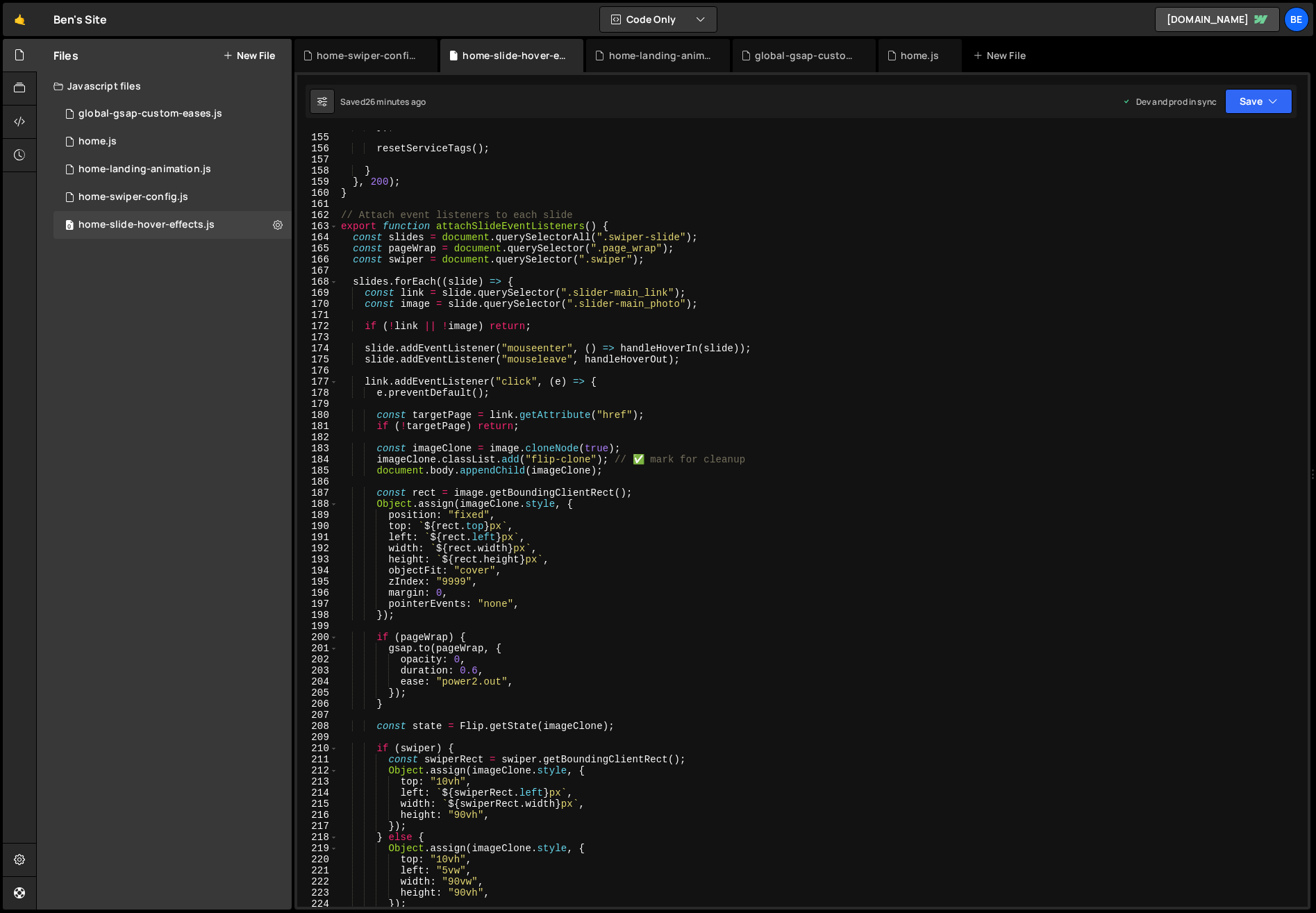
scroll to position [1756, 0]
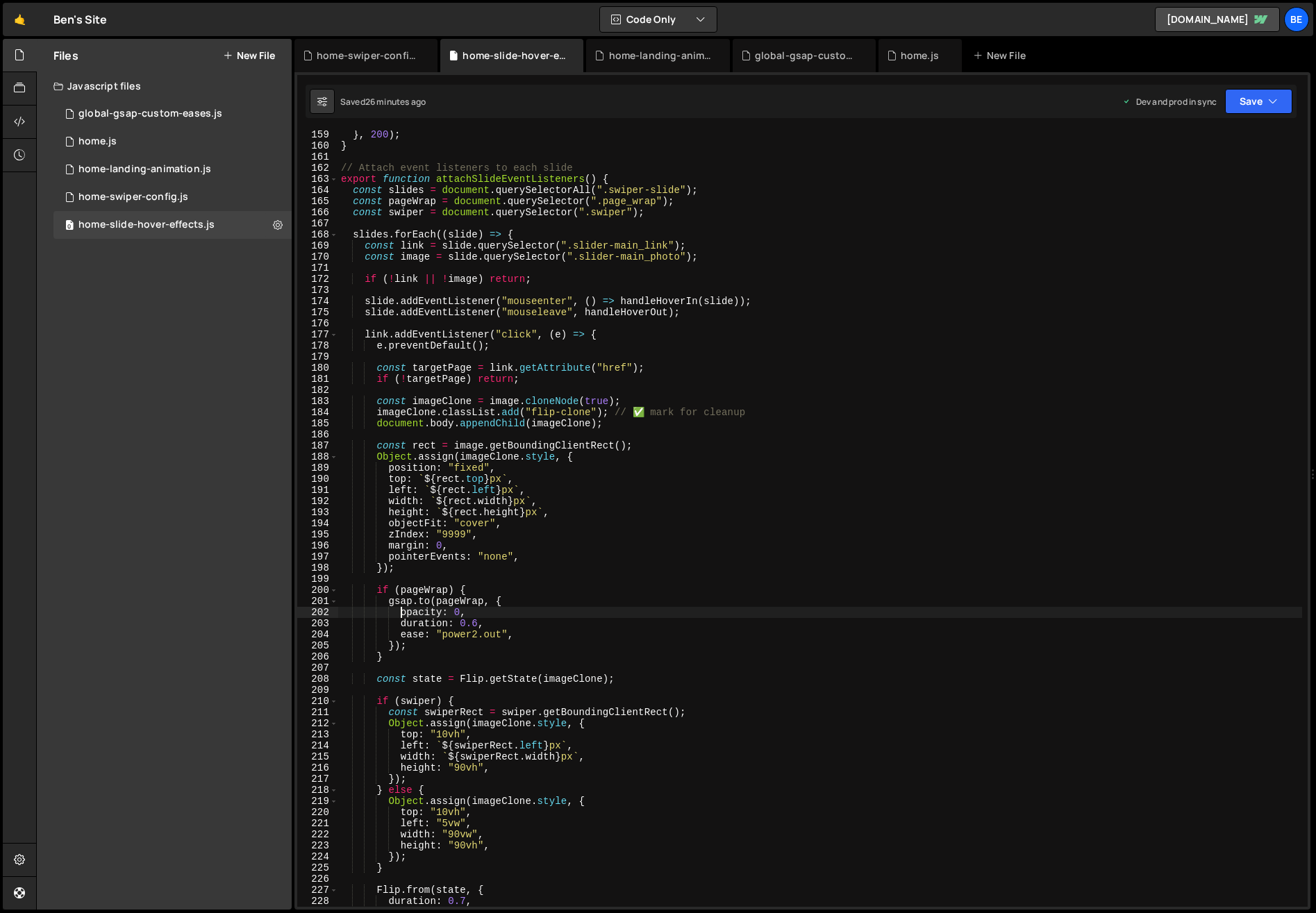
click at [402, 613] on div "} , 200 ) ; } // Attach event listeners to each slide export function attachSli…" at bounding box center [820, 529] width 964 height 798
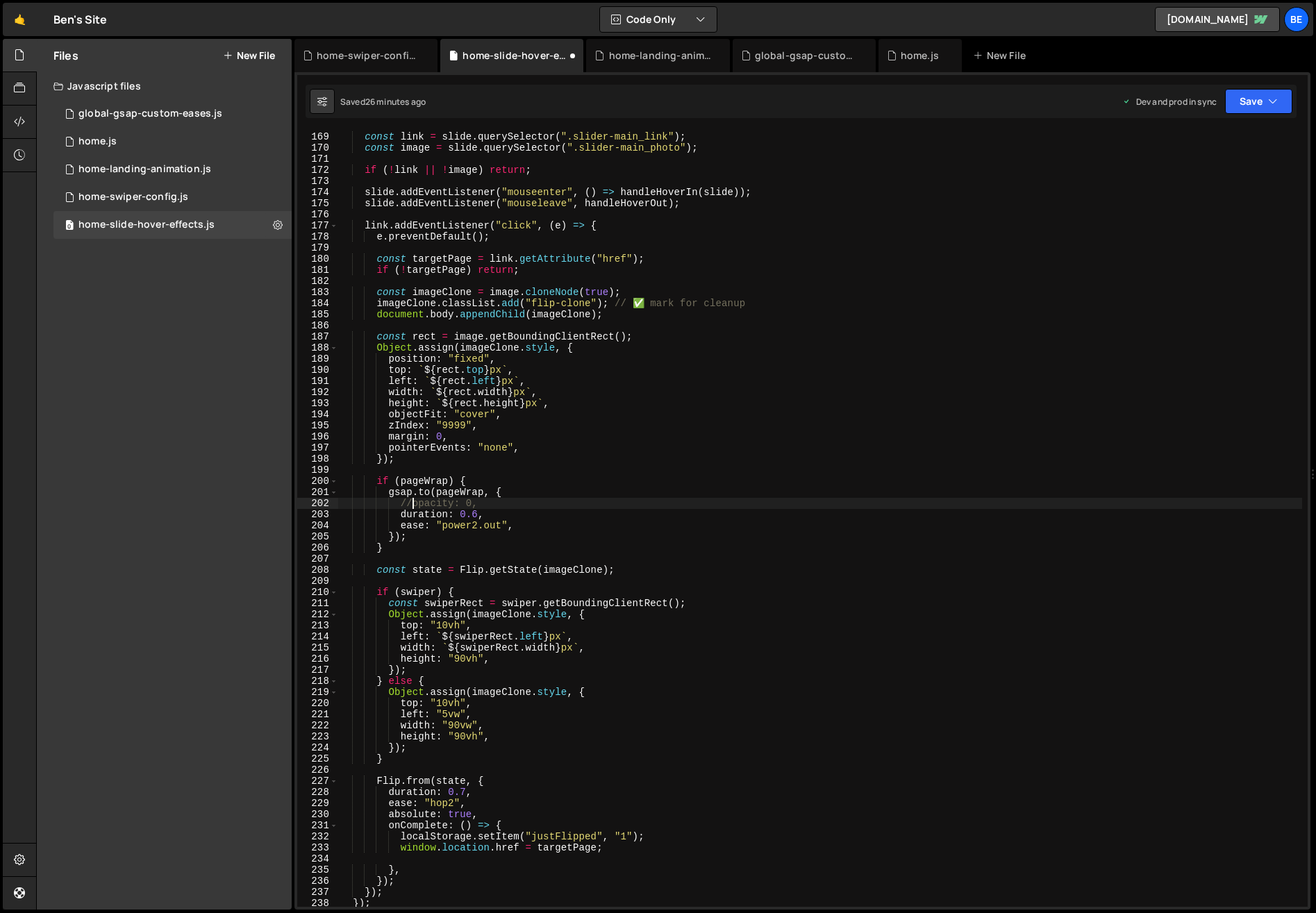
scroll to position [1859, 0]
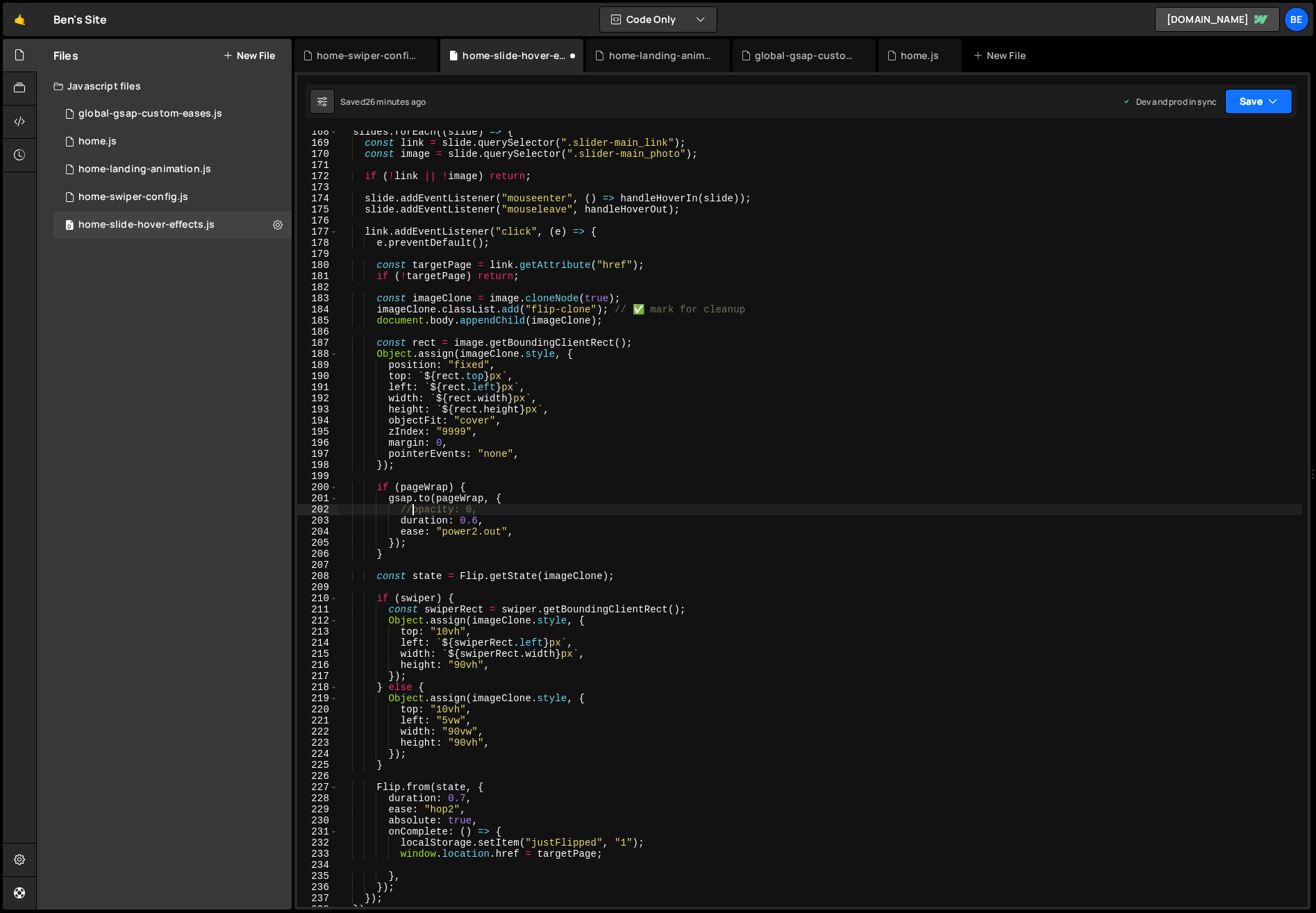
click at [1235, 106] on button "Save" at bounding box center [1259, 101] width 67 height 25
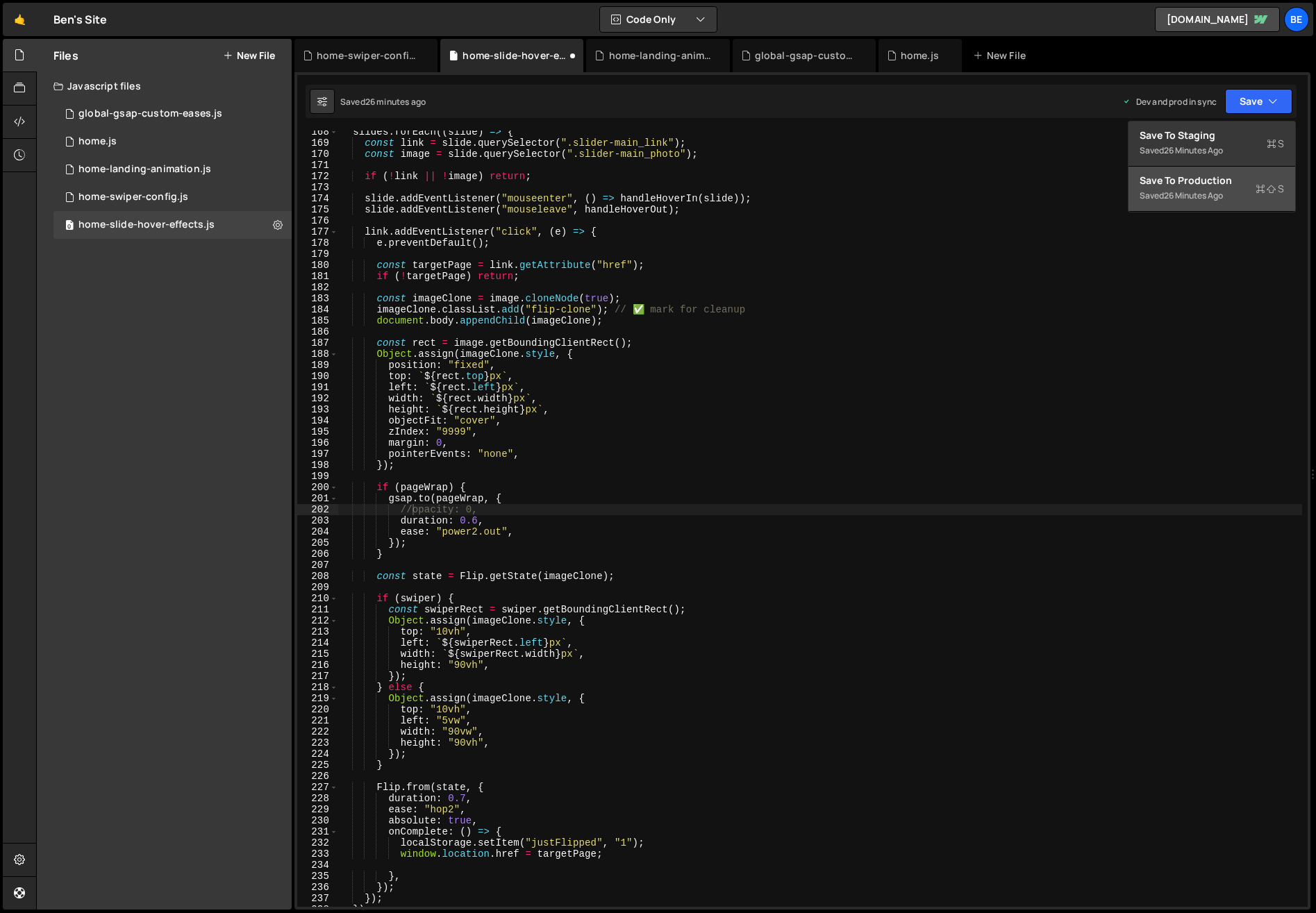
click at [1226, 185] on div "Save to Production S" at bounding box center [1212, 180] width 144 height 14
click at [412, 512] on div "slides . forEach (( slide ) => { const link = slide . querySelector ( ".slider-…" at bounding box center [820, 526] width 964 height 798
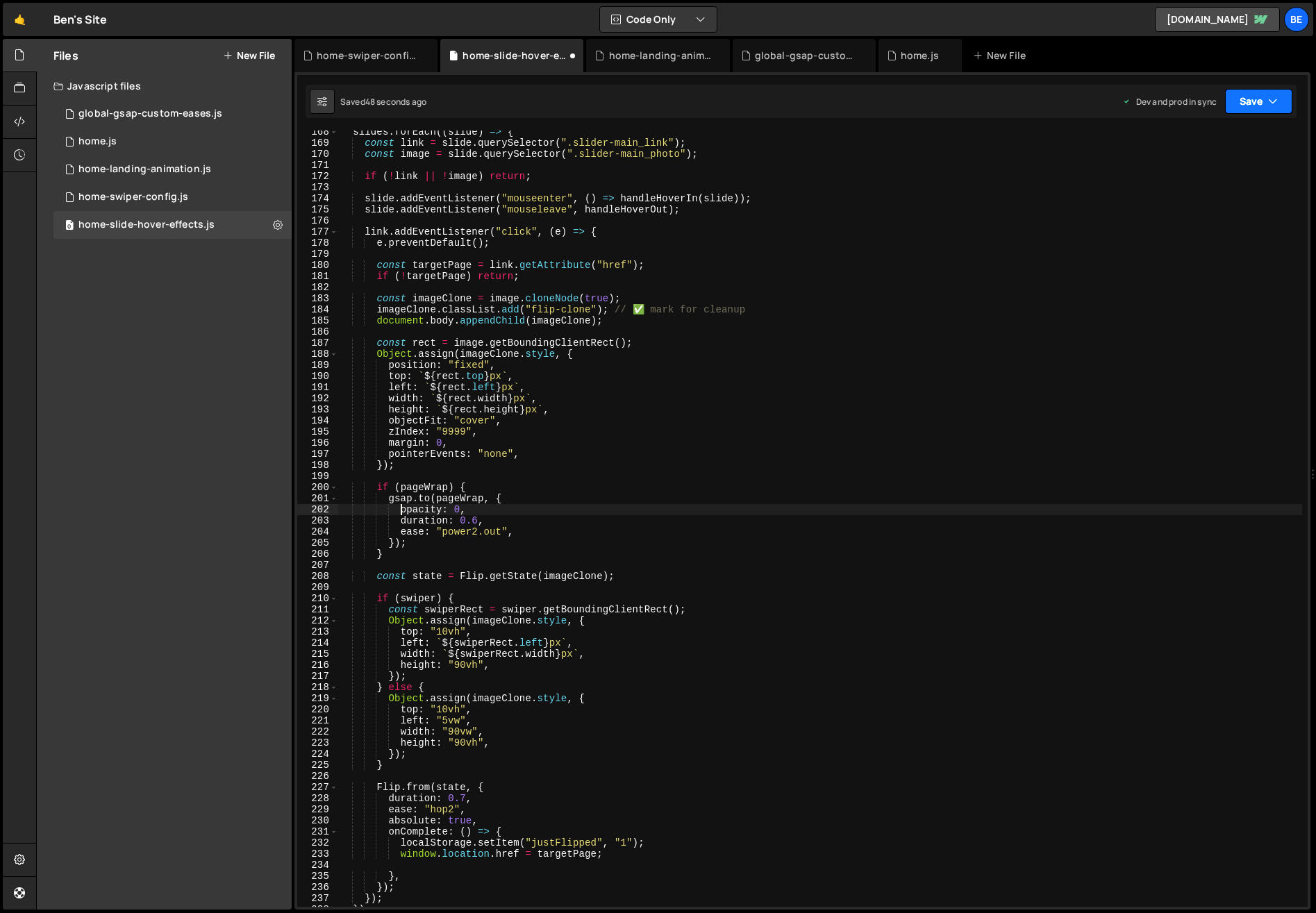
click at [1249, 111] on button "Save" at bounding box center [1259, 101] width 67 height 25
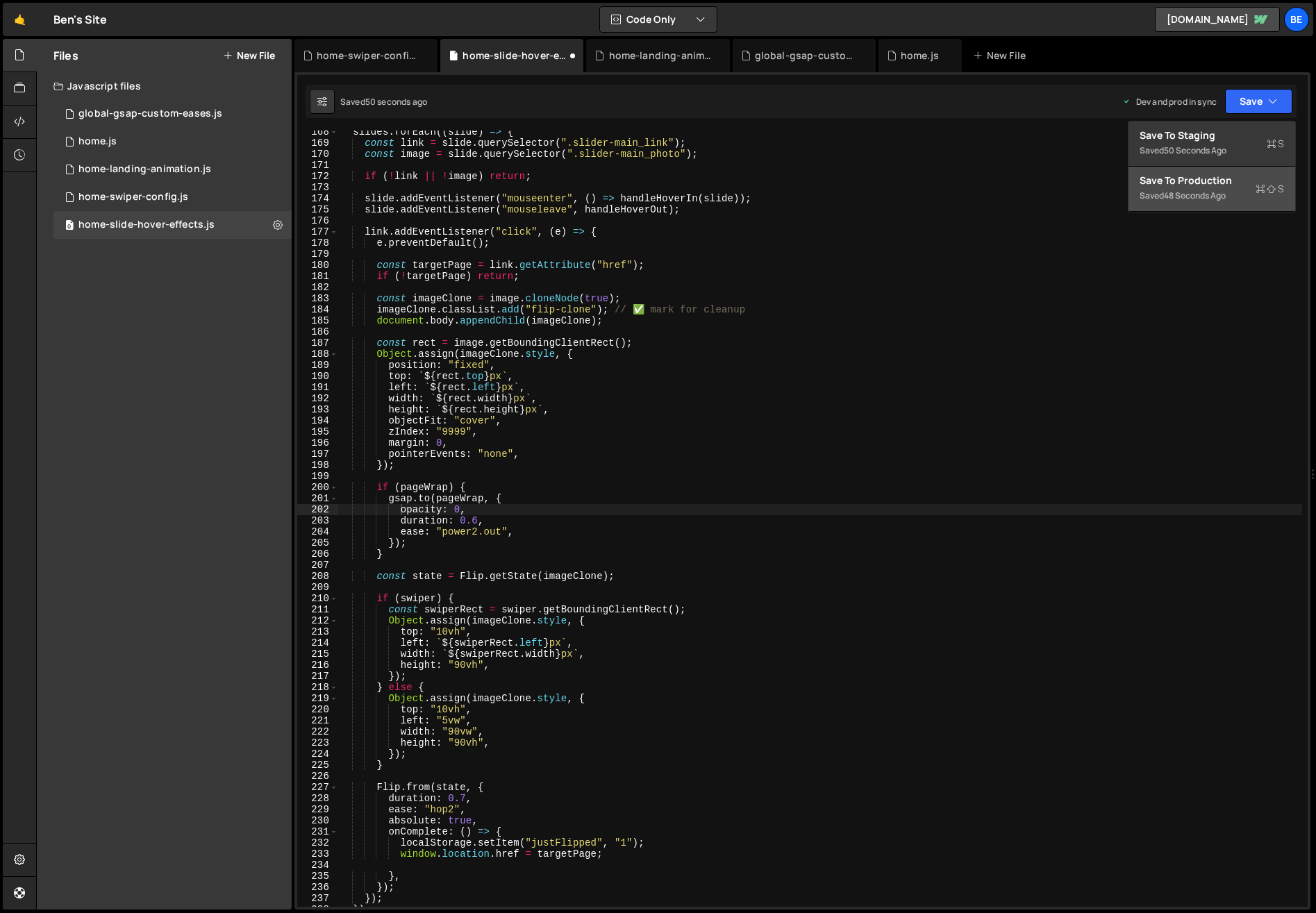
click at [1216, 186] on div "Save to Production S" at bounding box center [1212, 180] width 144 height 14
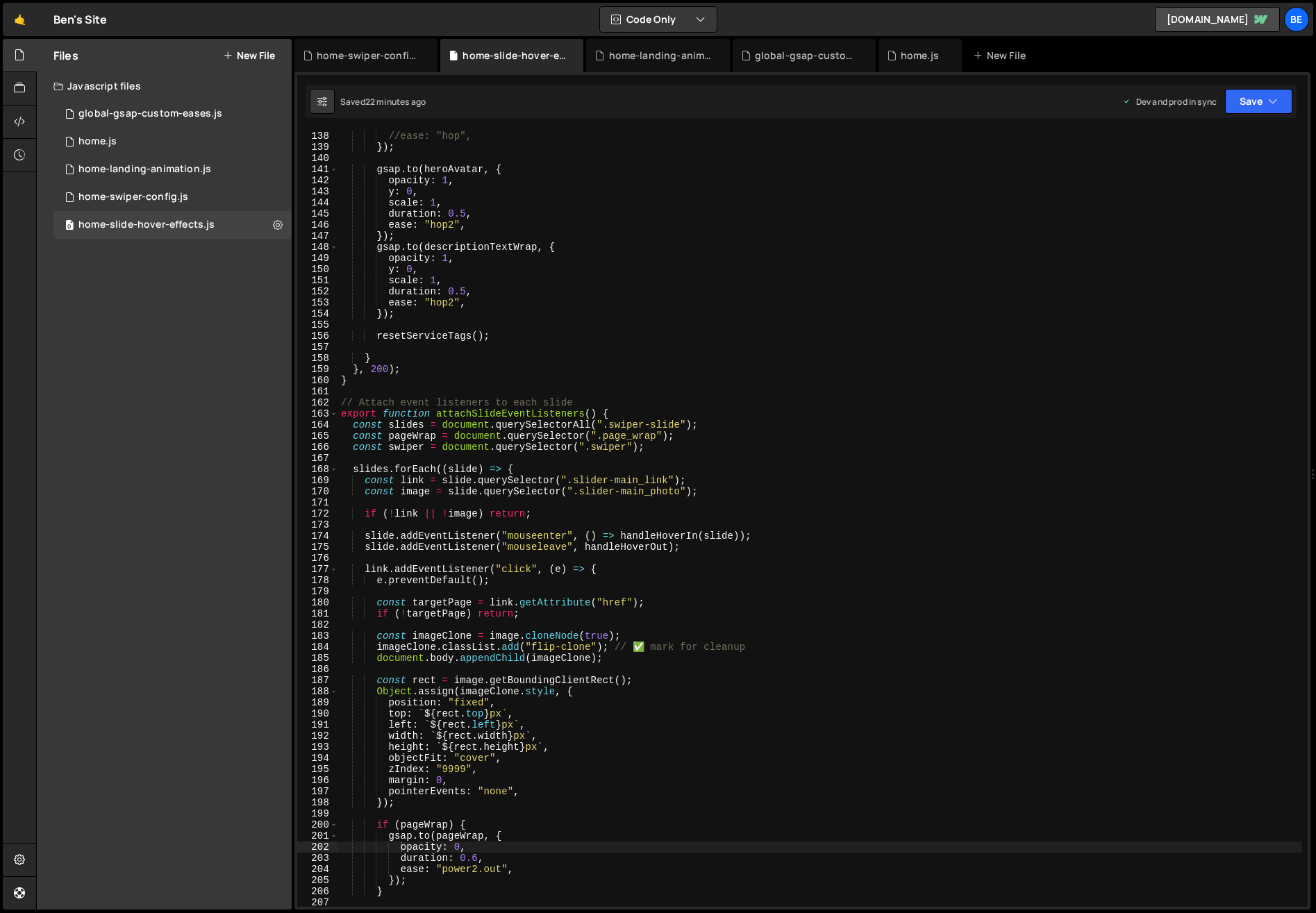
scroll to position [1607, 0]
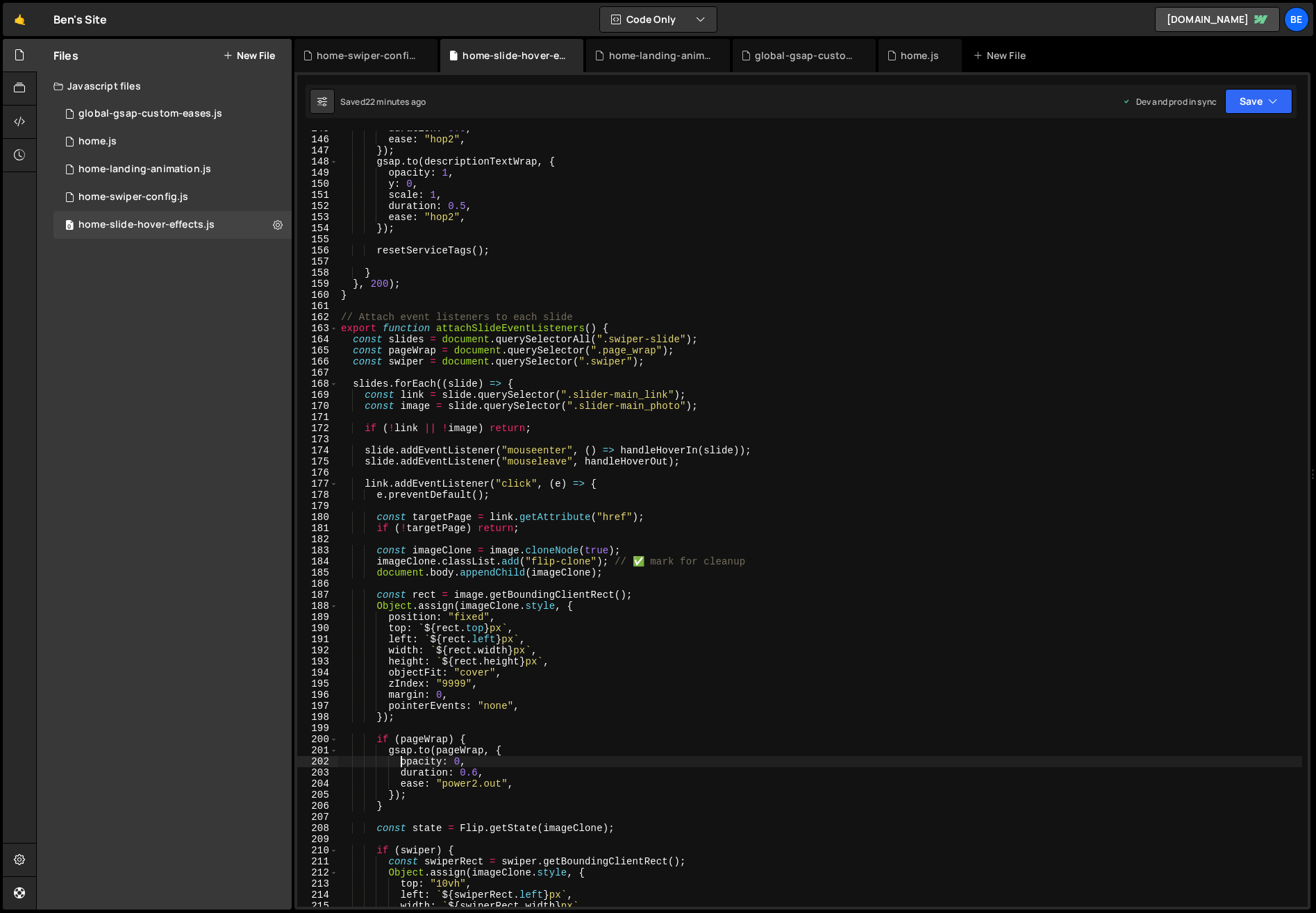
click at [402, 765] on div "duration : 0.5 , ease : "hop2" , }) ; gsap . to ( descriptionTextWrap , { opaci…" at bounding box center [820, 522] width 964 height 798
click at [1266, 100] on button "Save" at bounding box center [1259, 101] width 67 height 25
click at [1248, 179] on div "Save to Production S" at bounding box center [1212, 180] width 144 height 14
click at [411, 762] on div "duration : 0.5 , ease : "hop2" , }) ; gsap . to ( descriptionTextWrap , { opaci…" at bounding box center [820, 522] width 964 height 798
drag, startPoint x: 1266, startPoint y: 93, endPoint x: 1259, endPoint y: 112, distance: 20.2
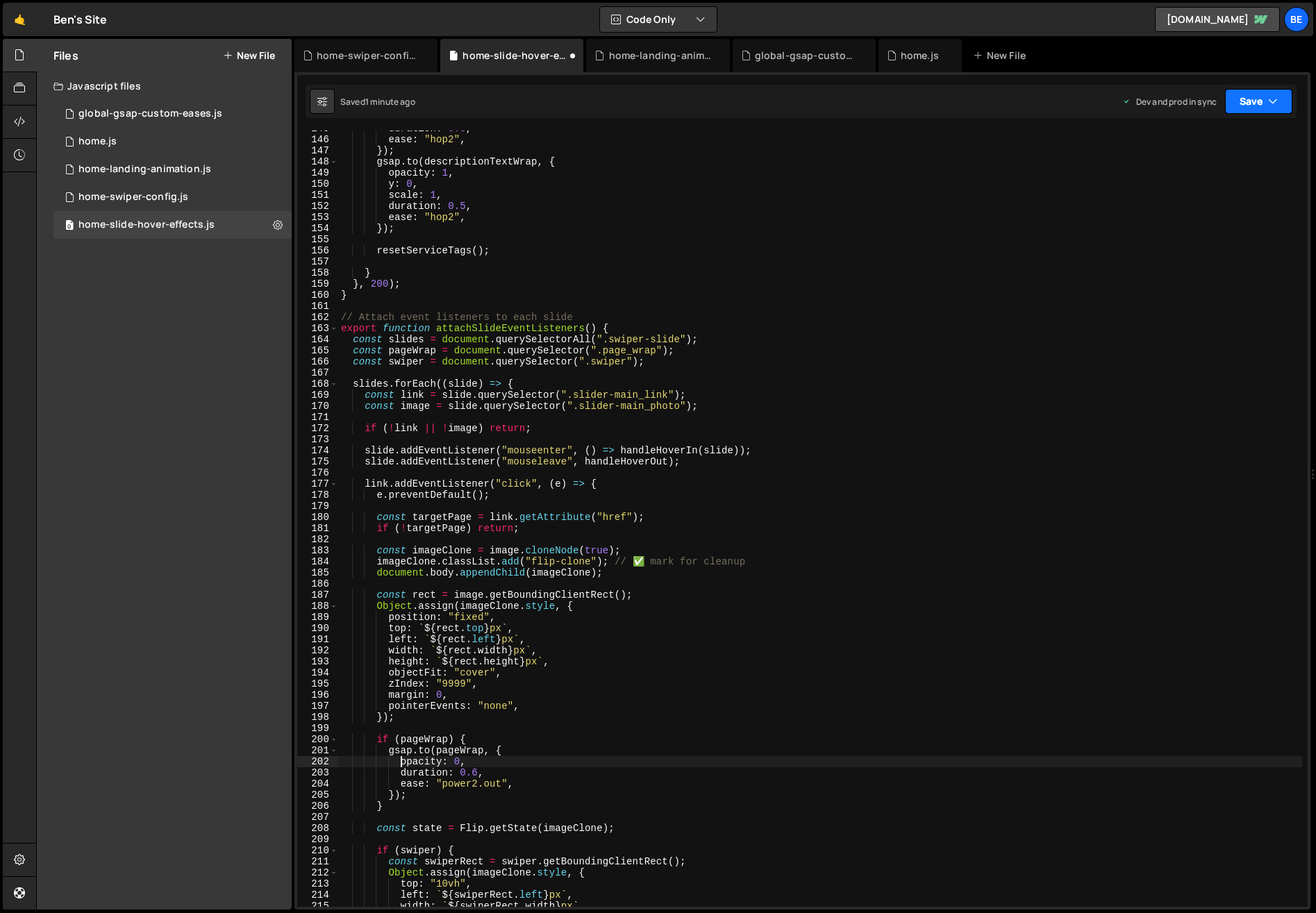
click at [1266, 93] on button "Save" at bounding box center [1259, 101] width 67 height 25
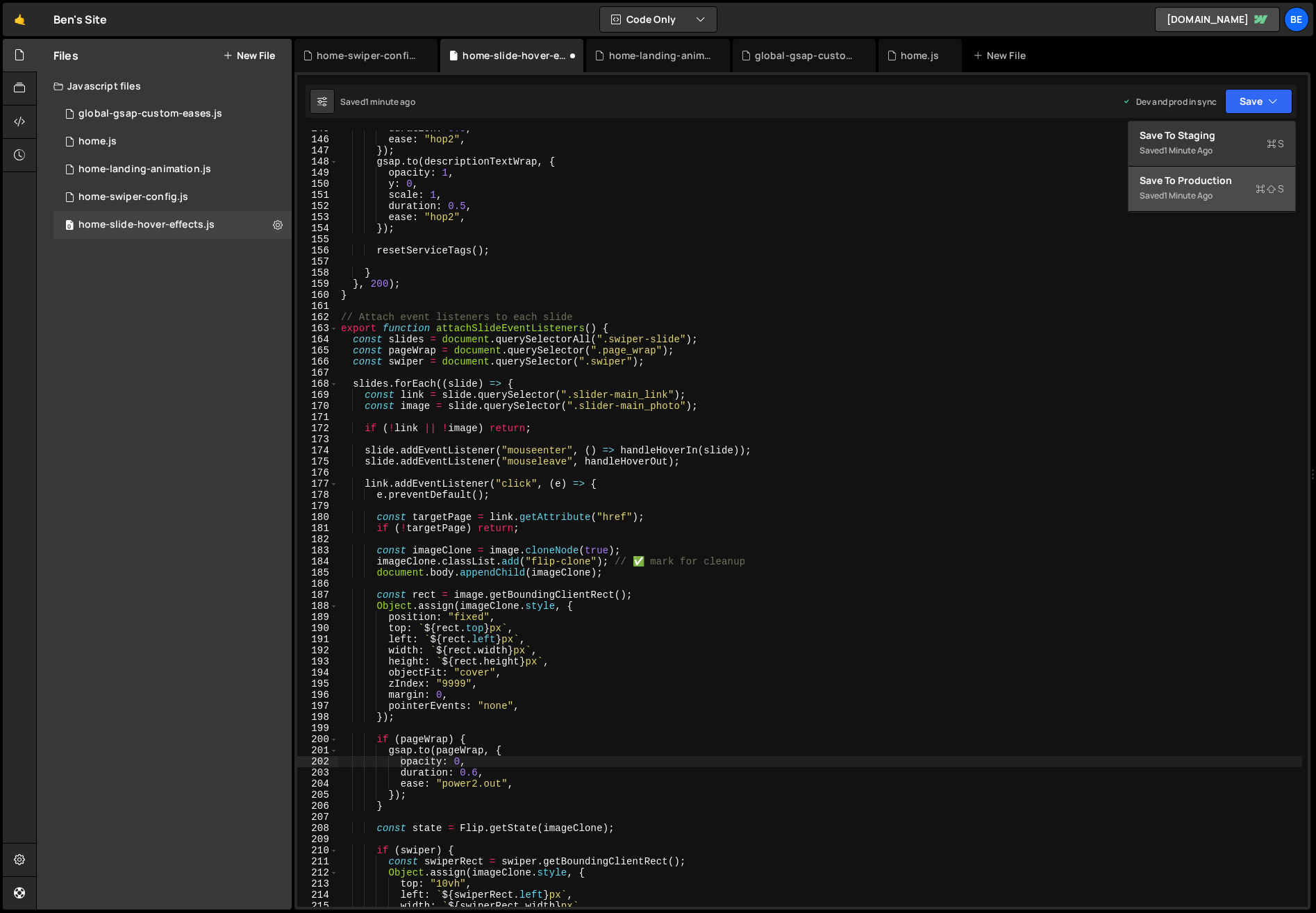
click at [1235, 183] on div "Save to Production S" at bounding box center [1212, 180] width 144 height 14
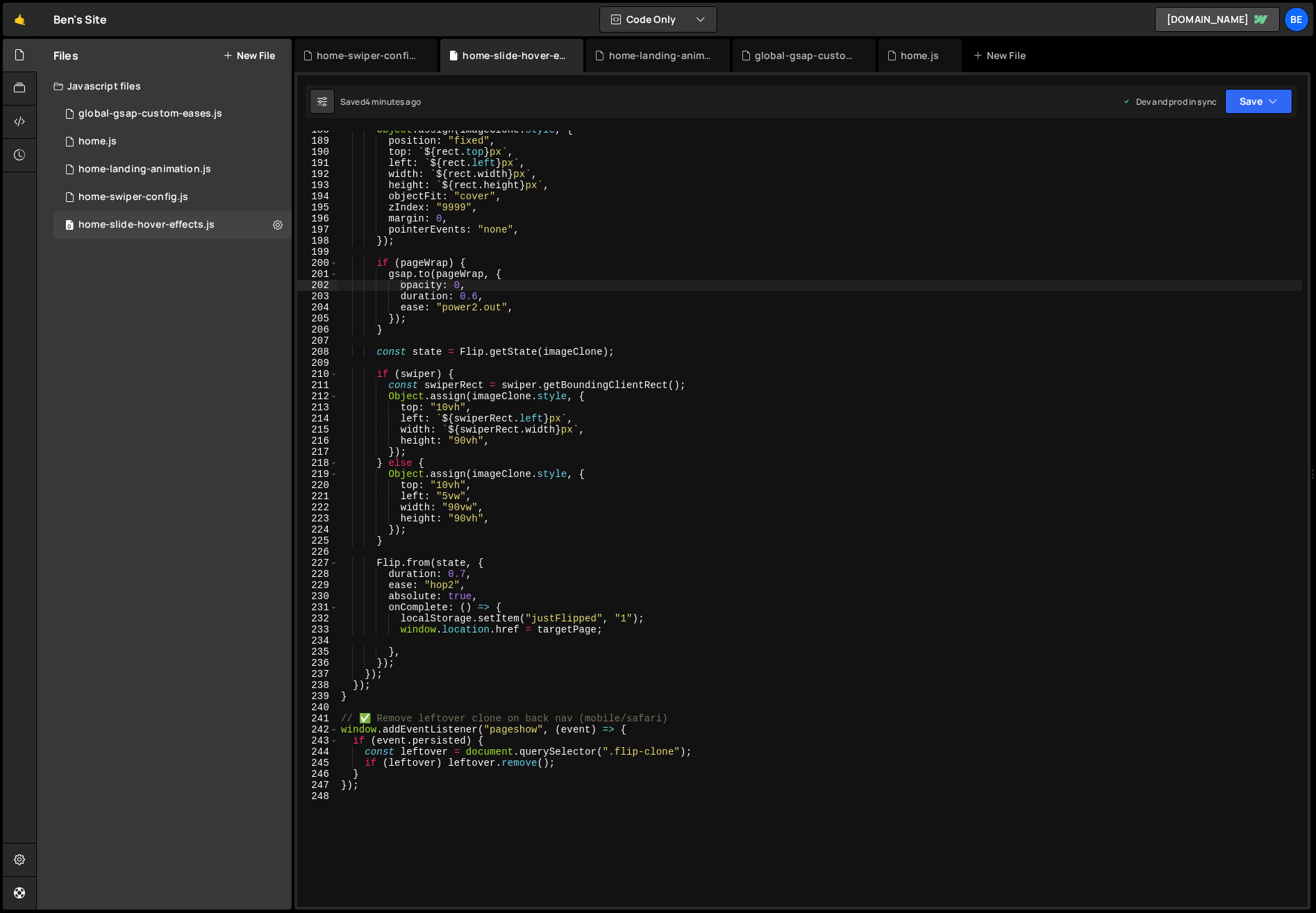
scroll to position [2069, 0]
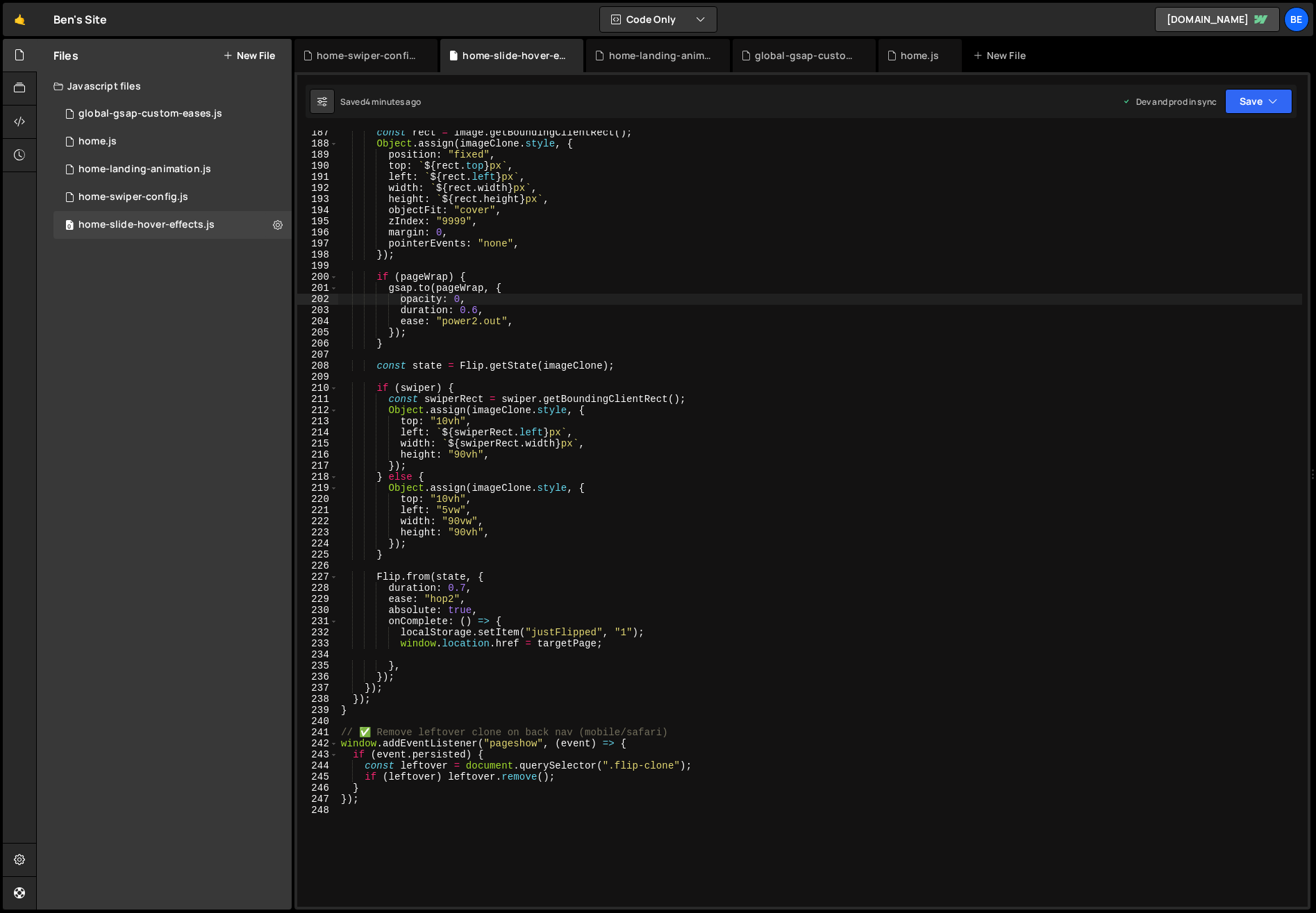
type textarea "localStorage.setItem("justFlipped", "1");"
click at [656, 631] on div "const rect = image . getBoundingClientRect ( ) ; Object . assign ( imageClone .…" at bounding box center [820, 526] width 964 height 798
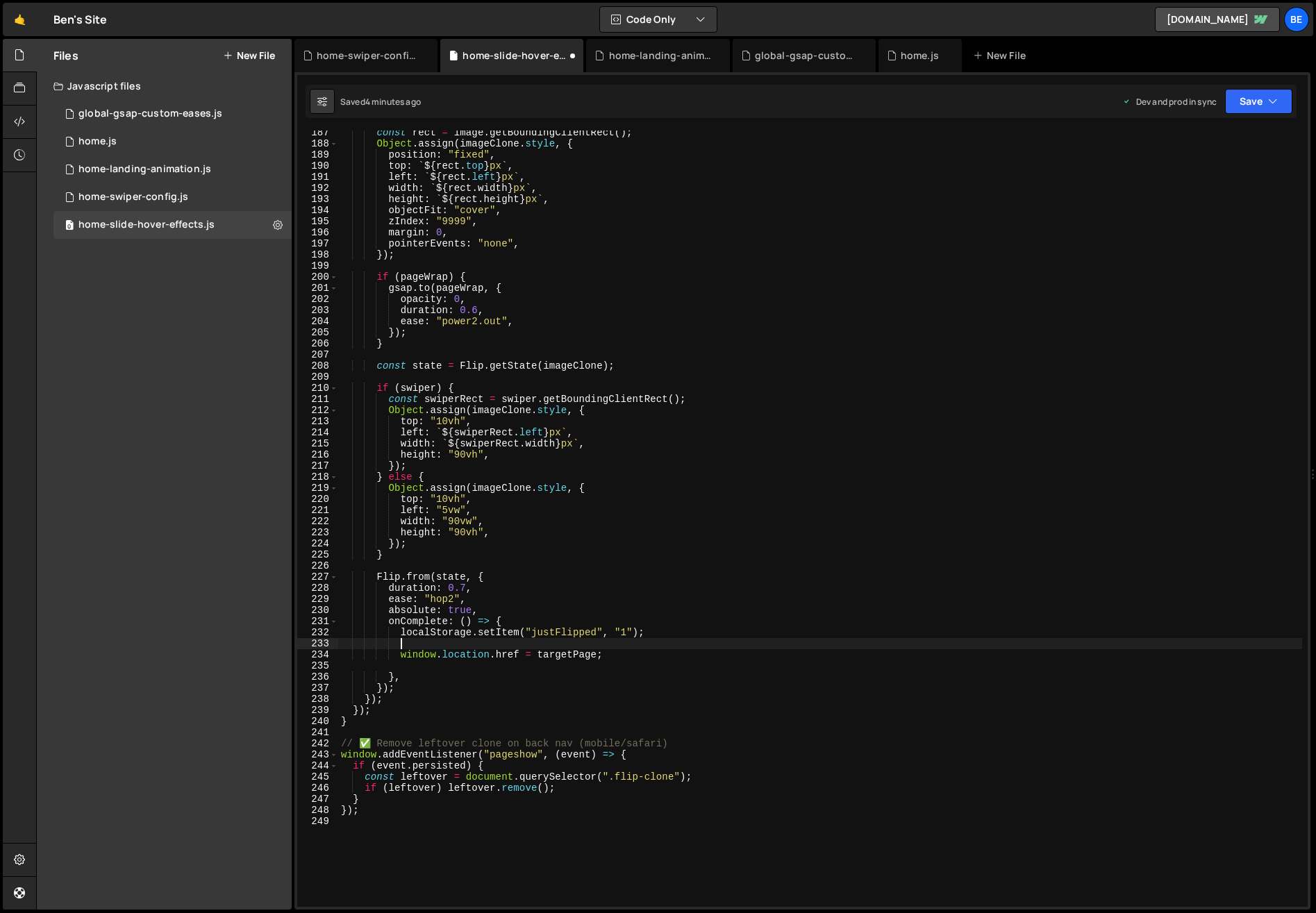
scroll to position [0, 3]
paste textarea "localStorage.setItem("entryHeroUrl", image.currentSrc || image.src);"
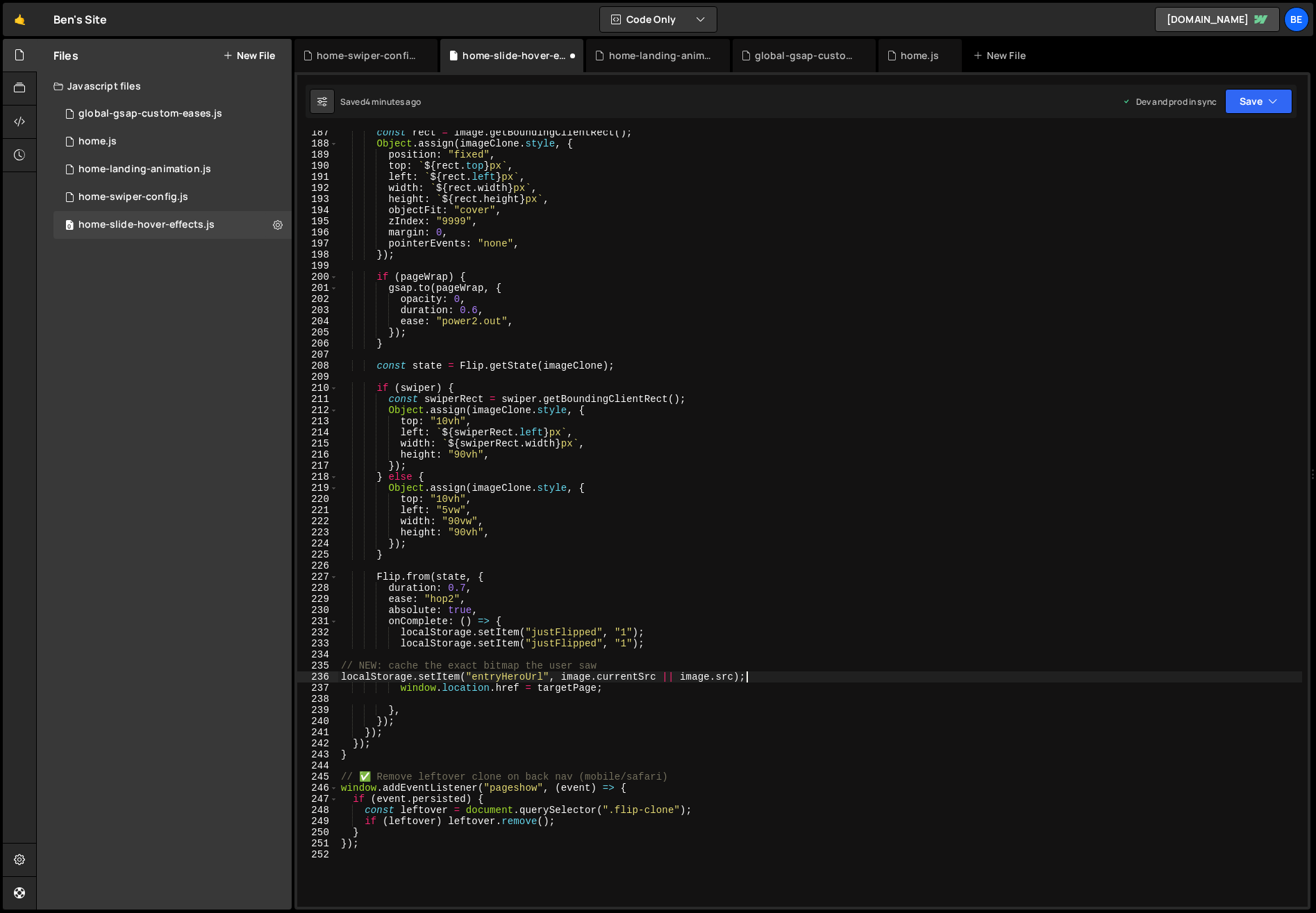
click at [342, 678] on div "const rect = image . getBoundingClientRect ( ) ; Object . assign ( imageClone .…" at bounding box center [820, 526] width 964 height 798
drag, startPoint x: 340, startPoint y: 667, endPoint x: 644, endPoint y: 667, distance: 304.0
click at [644, 667] on div "const rect = image . getBoundingClientRect ( ) ; Object . assign ( imageClone .…" at bounding box center [820, 526] width 964 height 798
type textarea "// NEW: cache the exact bitmap the user saw"
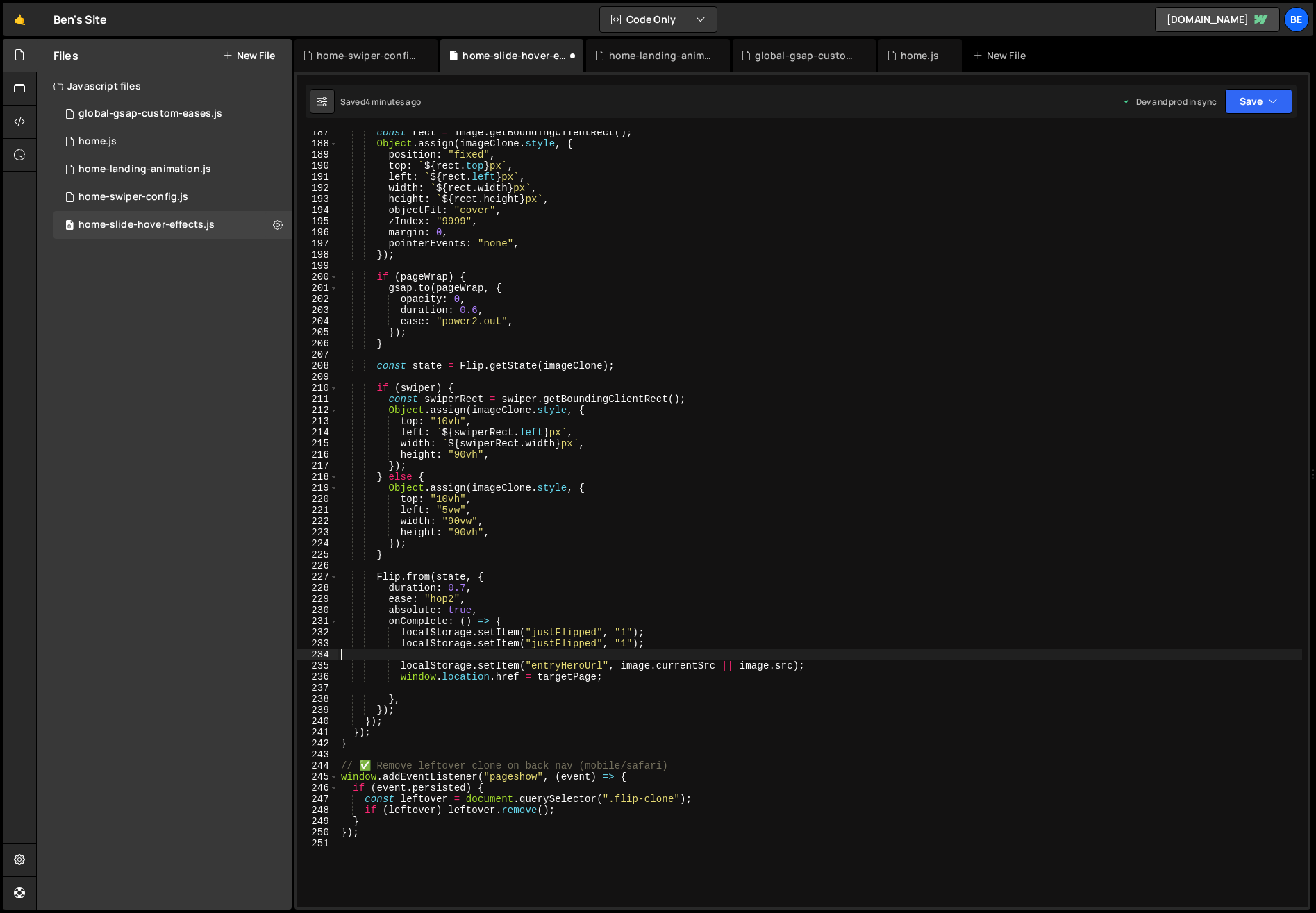
type textarea "localStorage.setItem("justFlipped", "1");"
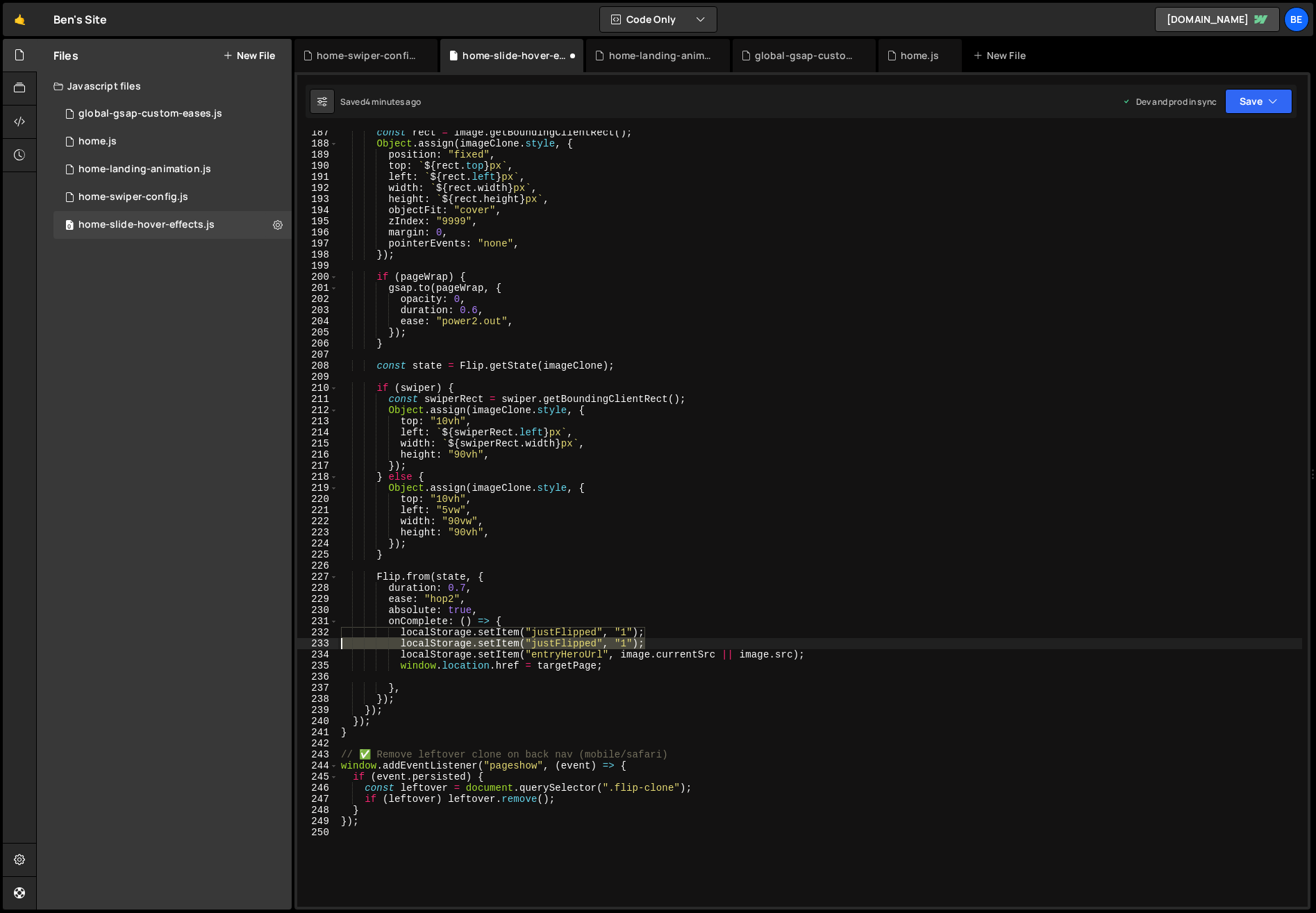
drag, startPoint x: 648, startPoint y: 644, endPoint x: 310, endPoint y: 640, distance: 338.0
click at [310, 640] on div "localStorage.setItem("justFlipped", "1"); 187 188 189 190 191 192 193 194 195 1…" at bounding box center [803, 518] width 1011 height 776
type textarea "localStorage.setItem("justFlipped", "1");"
